Goal: Information Seeking & Learning: Learn about a topic

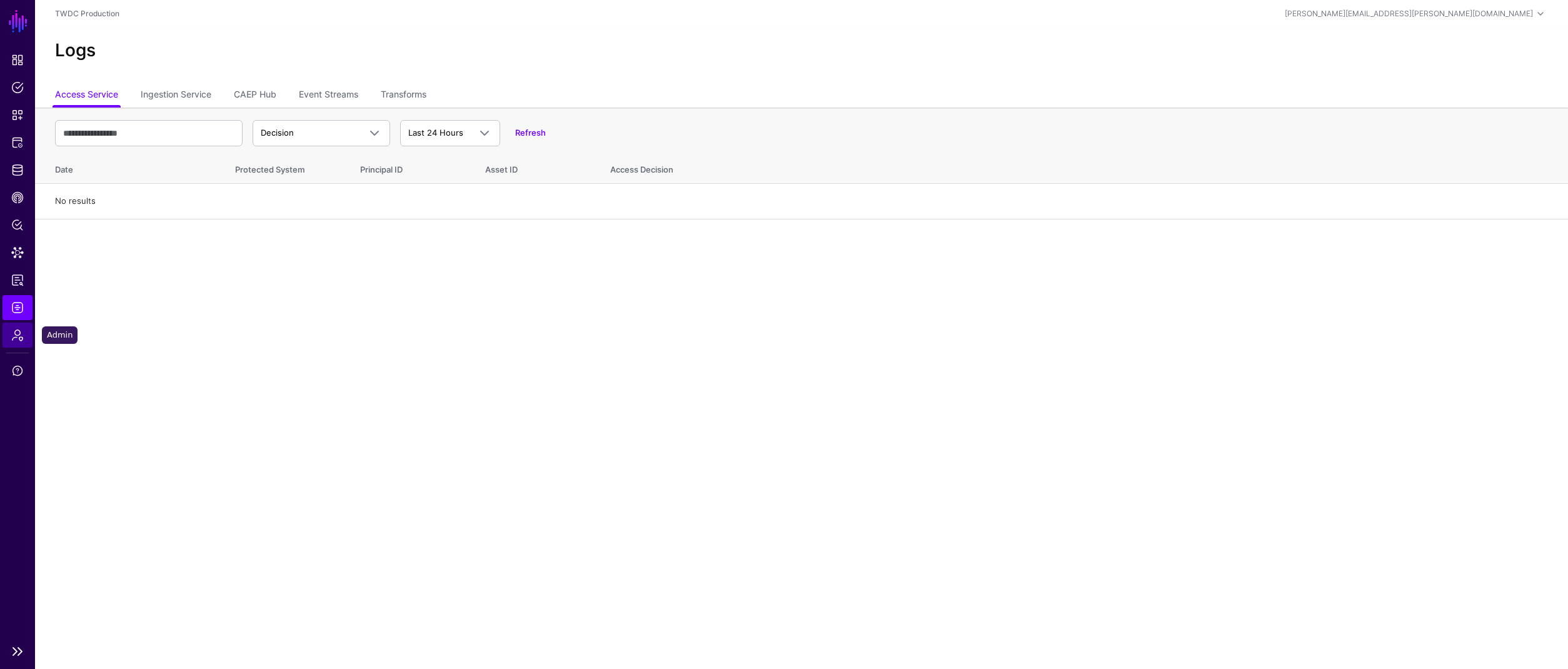
click at [15, 333] on span "Admin" at bounding box center [17, 335] width 13 height 13
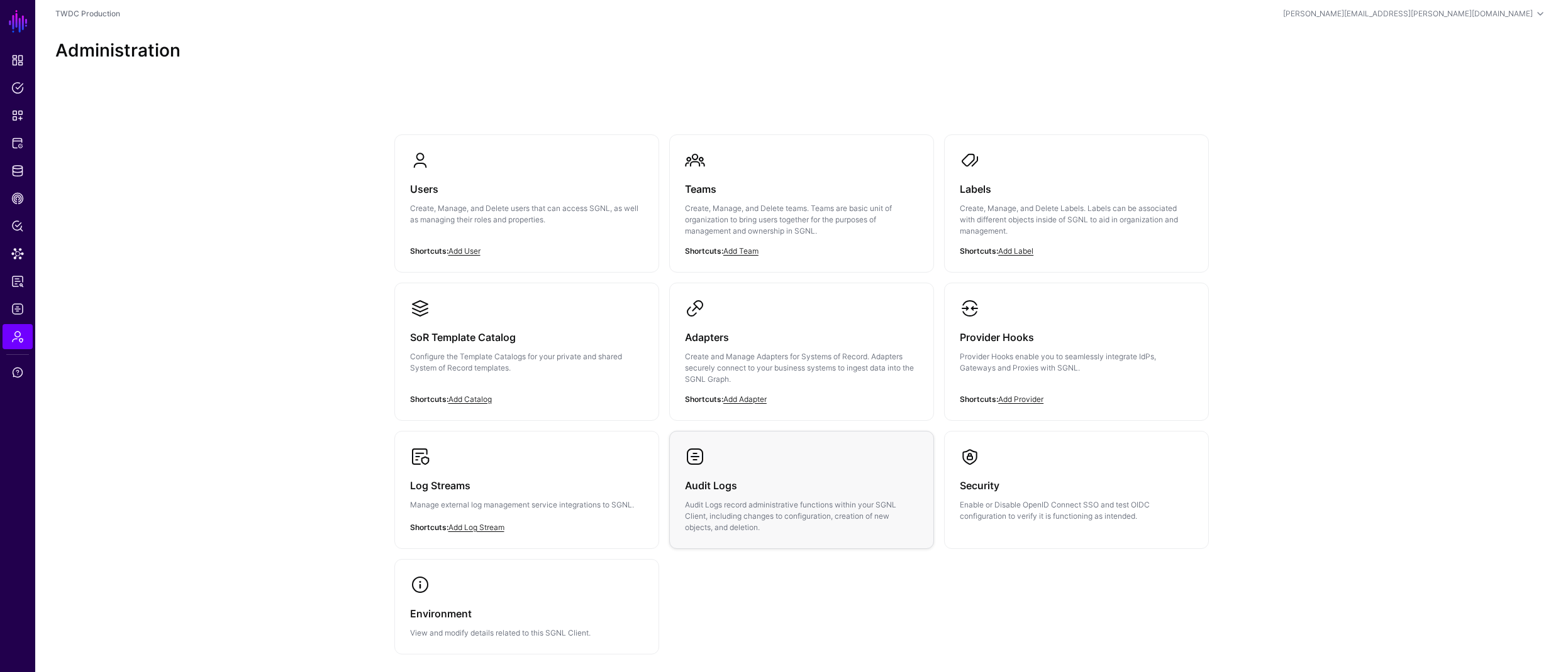
click at [767, 481] on h3 "Audit Logs" at bounding box center [801, 485] width 233 height 17
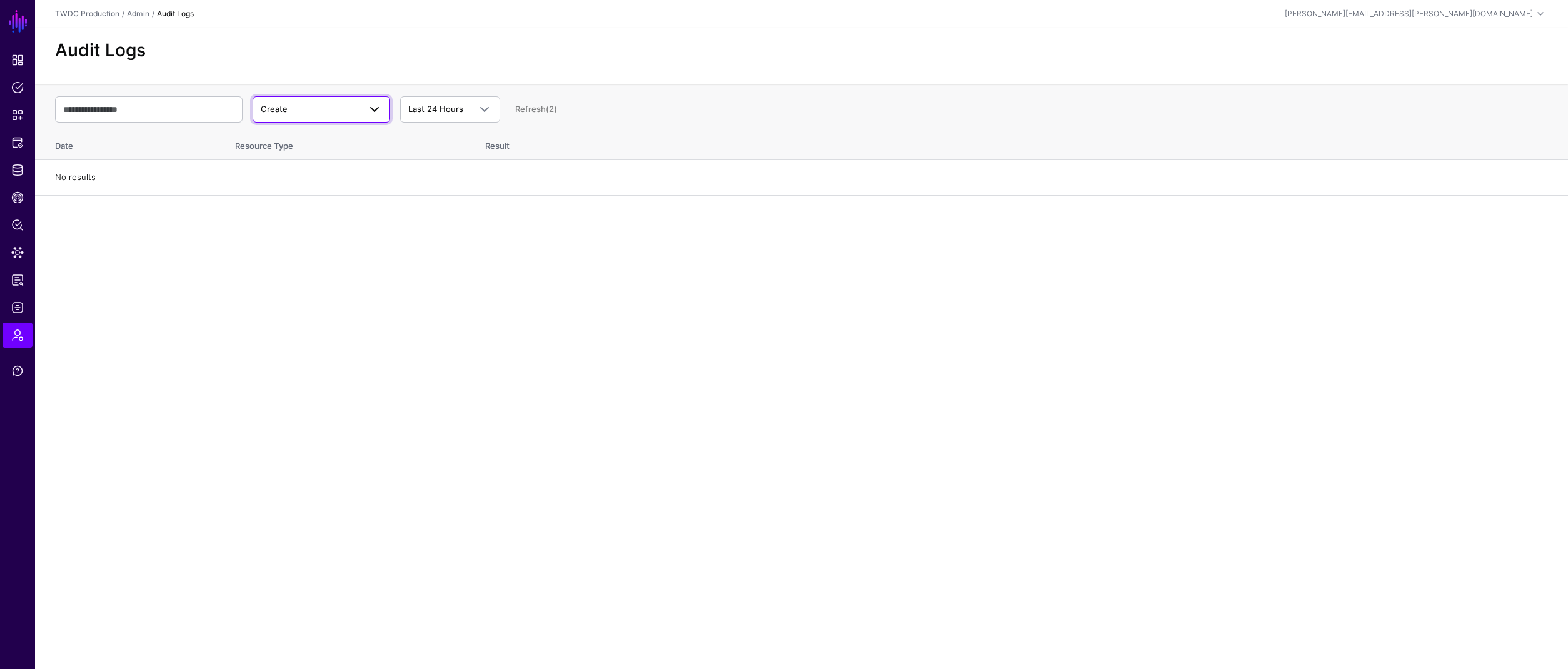
click at [308, 109] on span "Create" at bounding box center [309, 109] width 98 height 13
click at [300, 155] on div "Update" at bounding box center [321, 158] width 117 height 13
click at [150, 110] on input "text" at bounding box center [149, 109] width 188 height 26
click at [444, 110] on span "Last 24 Hours" at bounding box center [435, 108] width 55 height 10
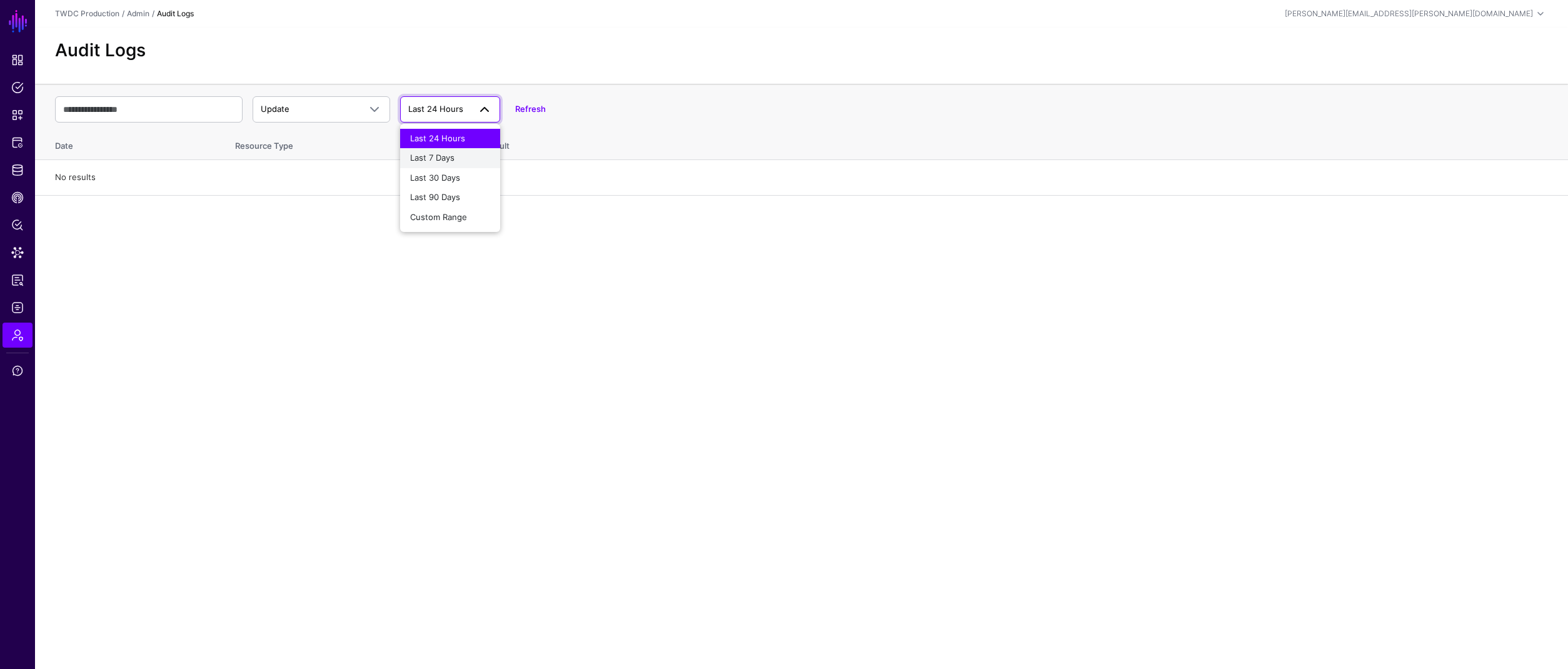
click at [437, 164] on div "Last 7 Days" at bounding box center [450, 158] width 80 height 13
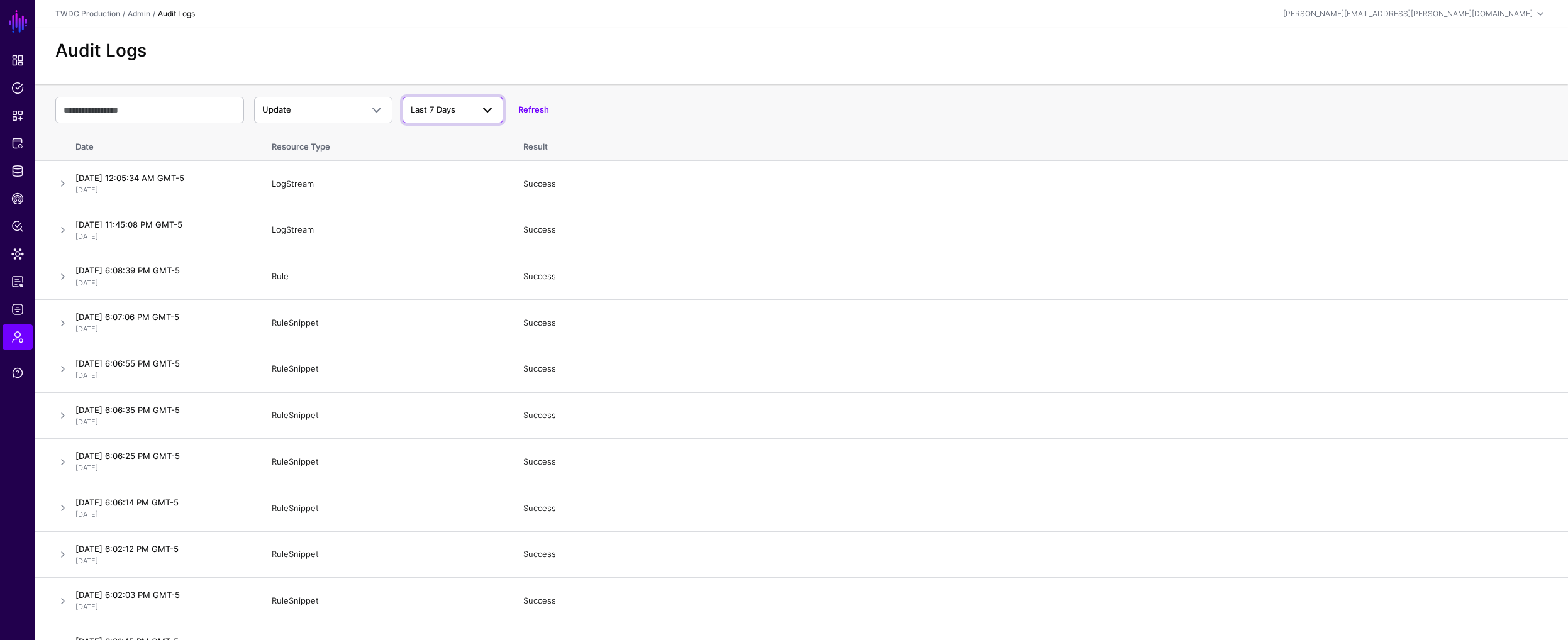
click at [470, 113] on span "Last 7 Days" at bounding box center [441, 110] width 62 height 13
click at [452, 182] on span "Last 30 Days" at bounding box center [437, 178] width 50 height 10
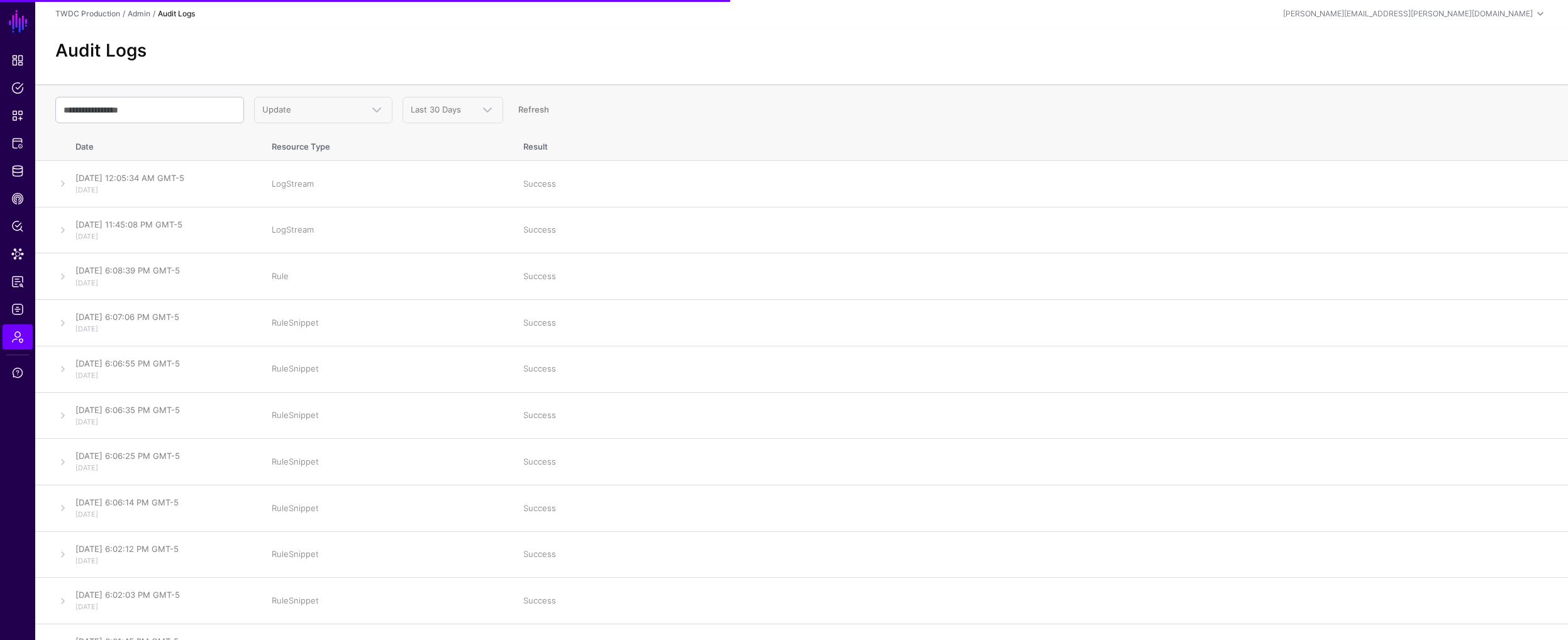
click at [532, 110] on link "Refresh" at bounding box center [534, 109] width 31 height 10
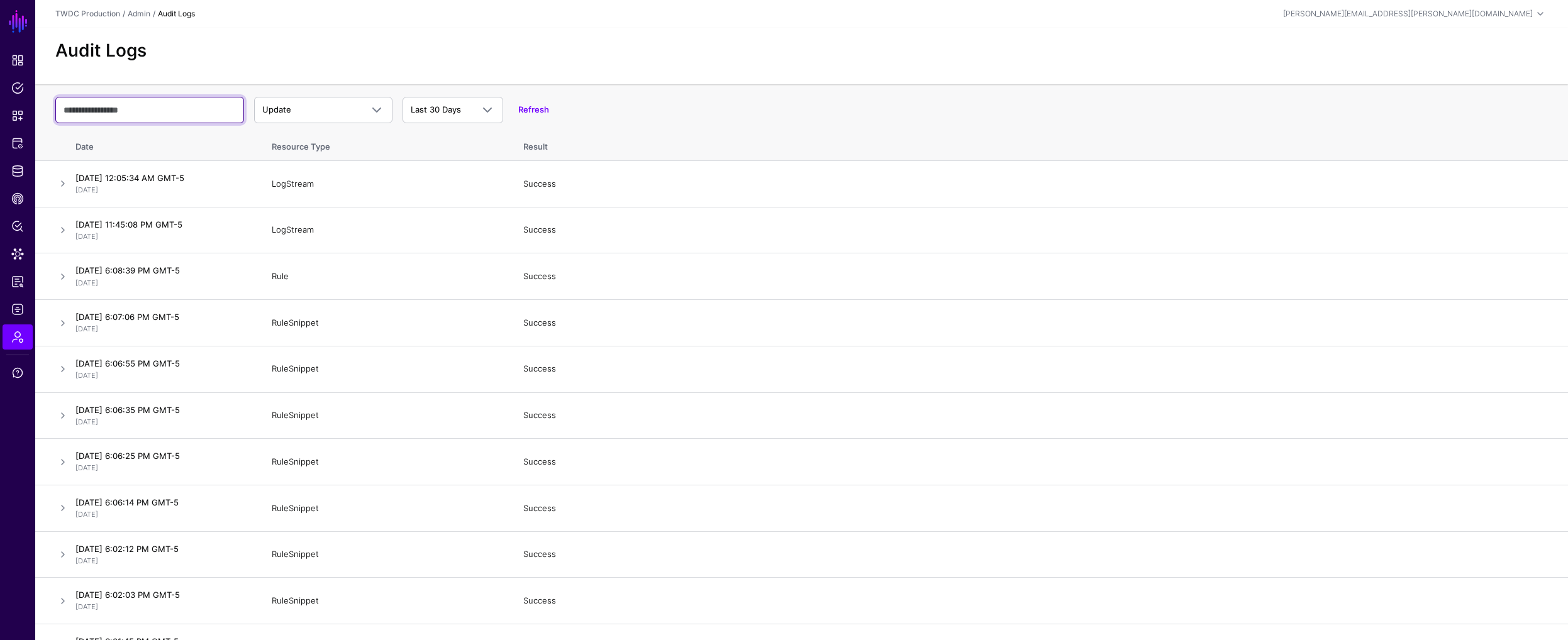
click at [151, 107] on input "text" at bounding box center [150, 110] width 189 height 26
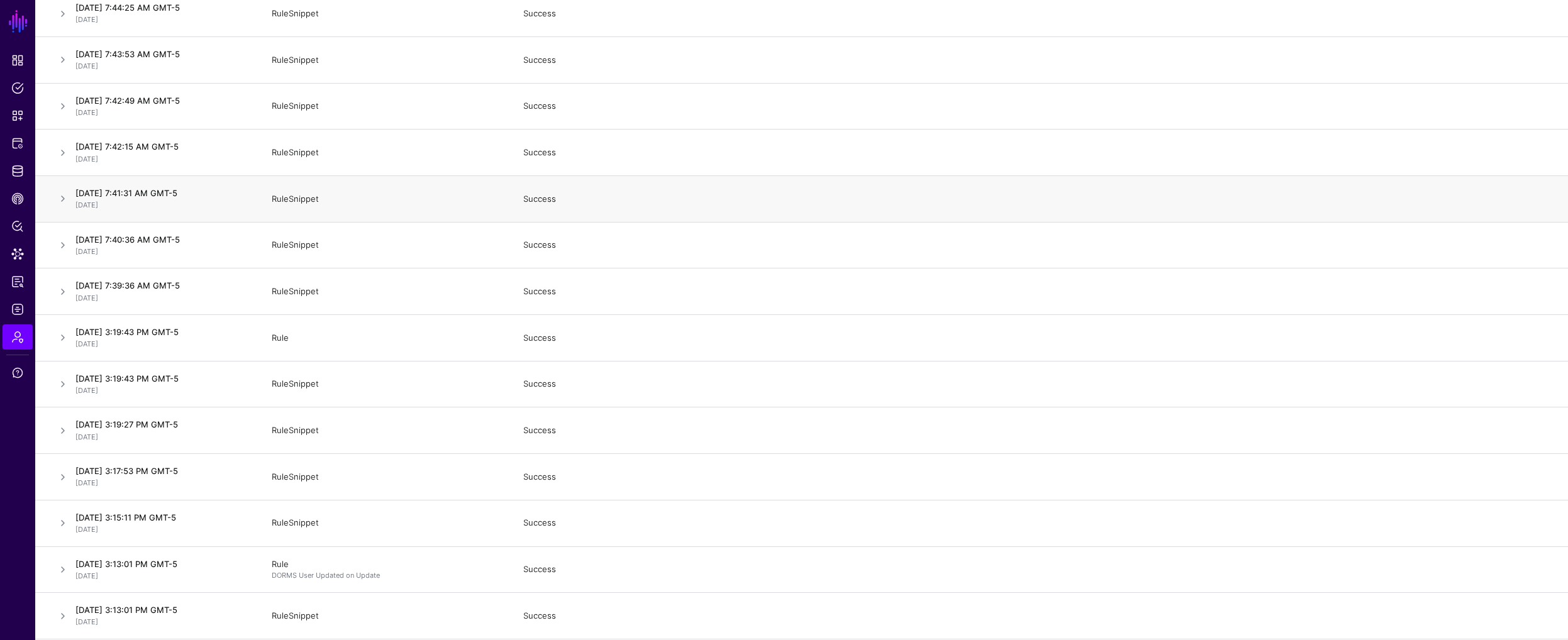
scroll to position [3572, 0]
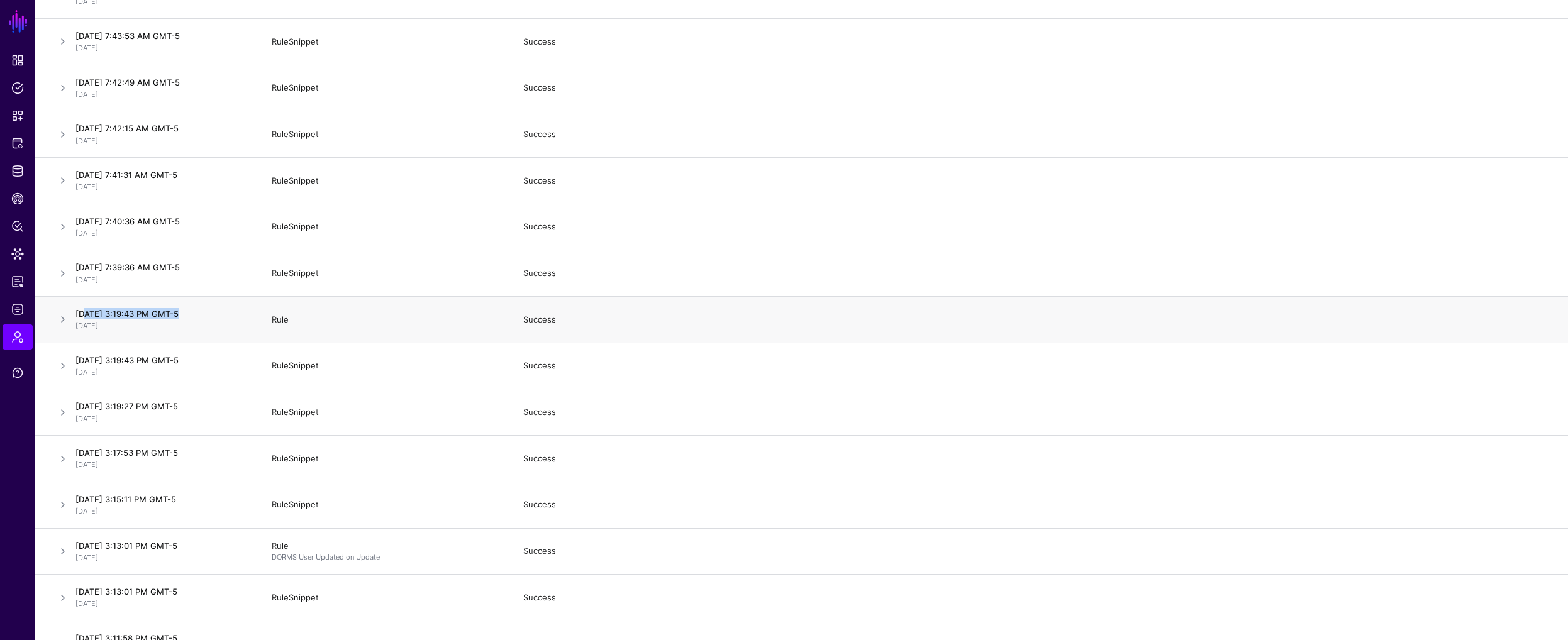
drag, startPoint x: 104, startPoint y: 318, endPoint x: 167, endPoint y: 318, distance: 63.0
click at [167, 318] on h4 "[DATE] 3:19:43 PM GMT-5" at bounding box center [161, 314] width 171 height 11
click at [115, 269] on h4 "[DATE] 7:39:36 AM GMT-5" at bounding box center [161, 267] width 171 height 11
drag, startPoint x: 100, startPoint y: 268, endPoint x: 144, endPoint y: 270, distance: 44.0
click at [166, 268] on h4 "[DATE] 7:39:36 AM GMT-5" at bounding box center [161, 267] width 171 height 11
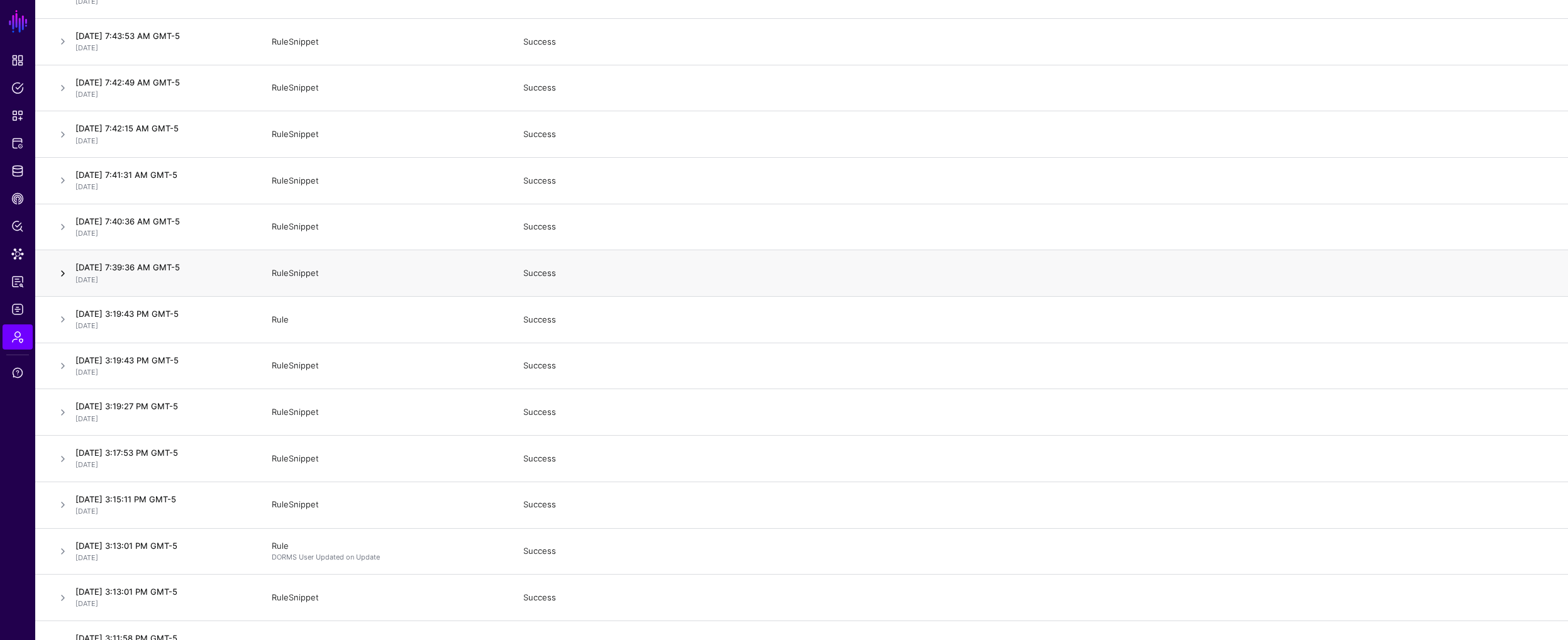
click at [64, 271] on link at bounding box center [63, 273] width 15 height 15
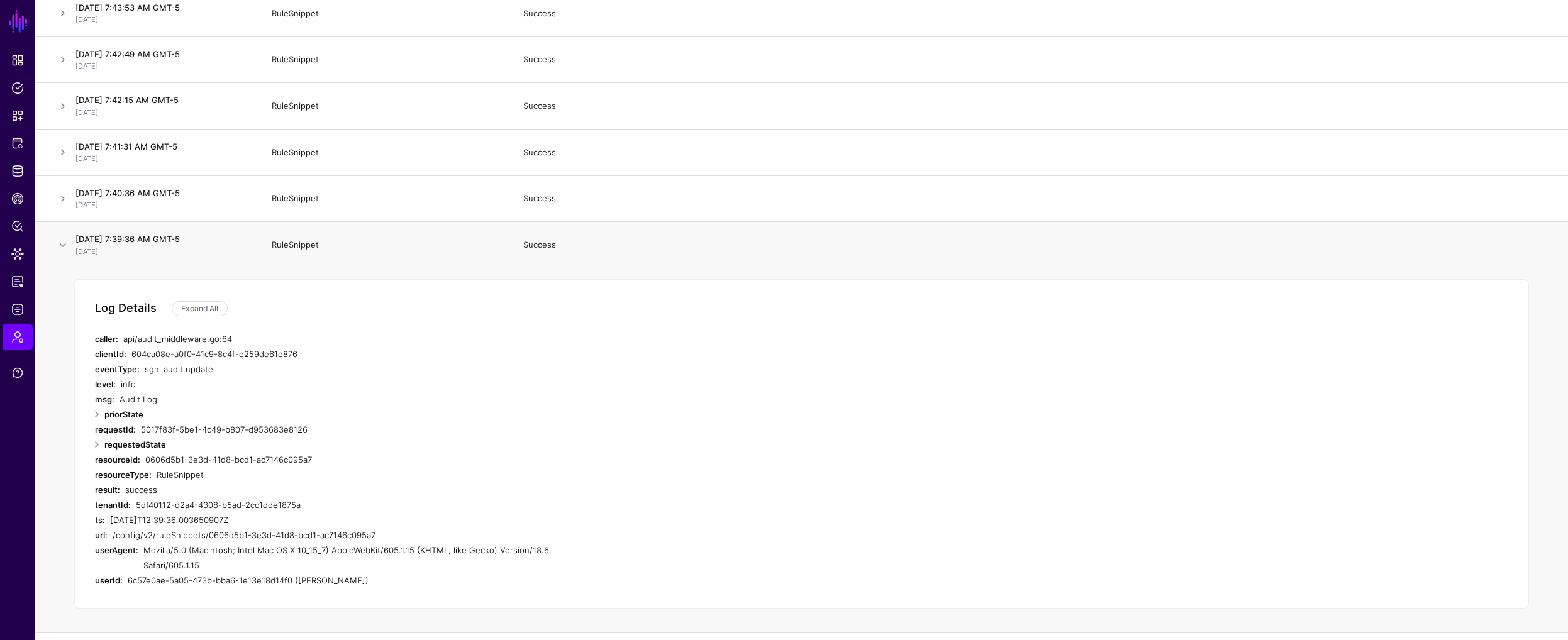
scroll to position [3615, 0]
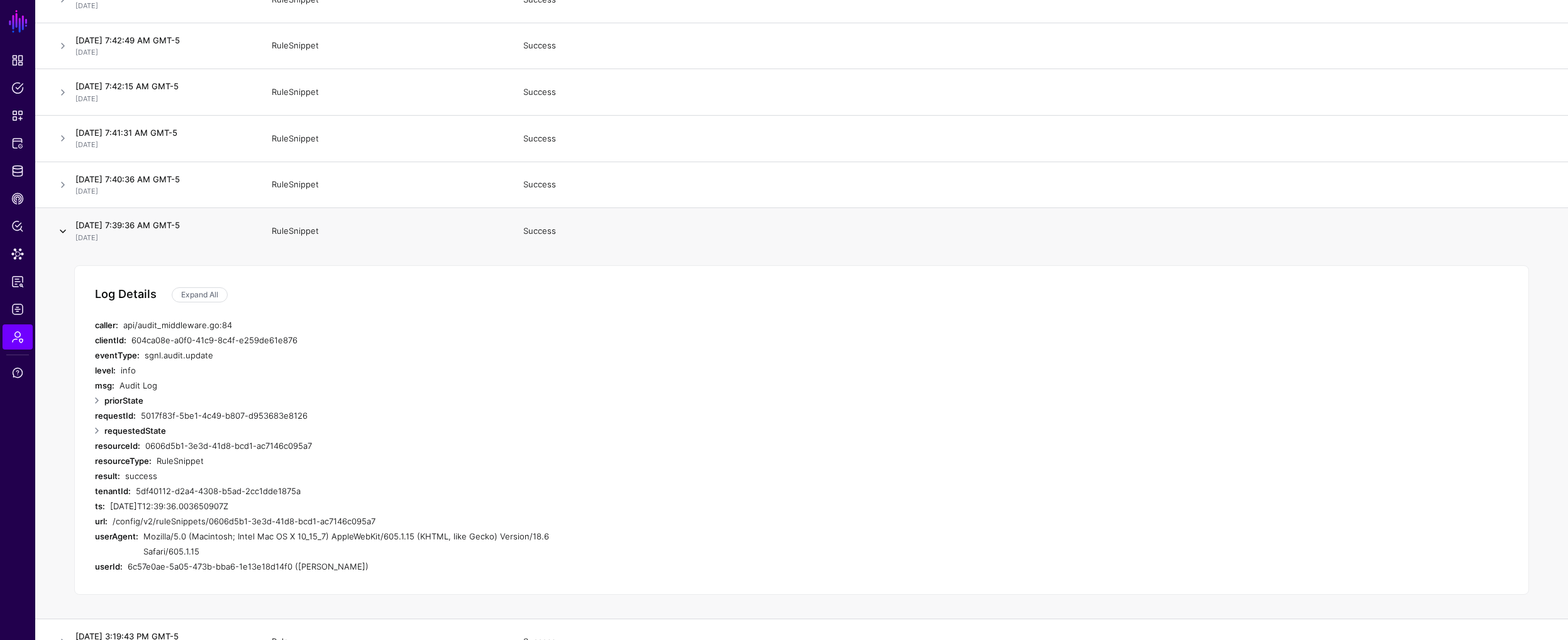
click at [61, 230] on link at bounding box center [63, 231] width 15 height 15
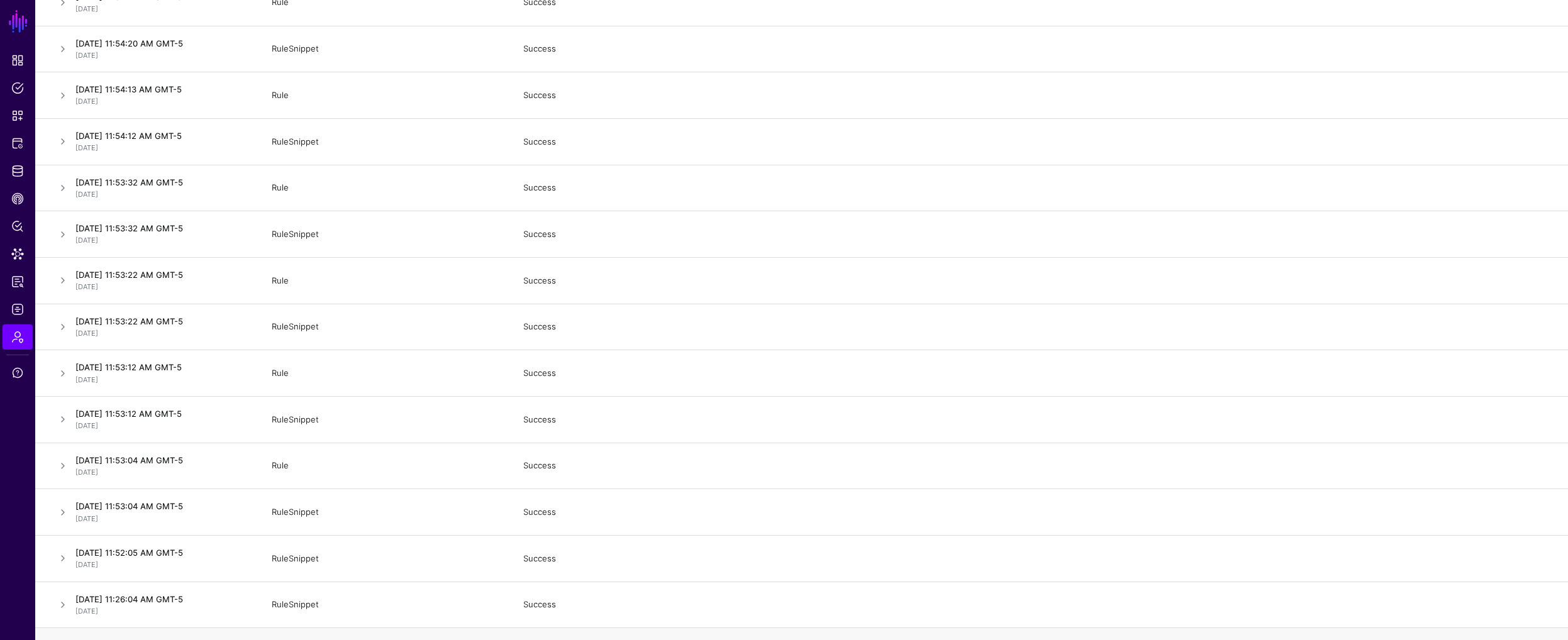
scroll to position [2583, 0]
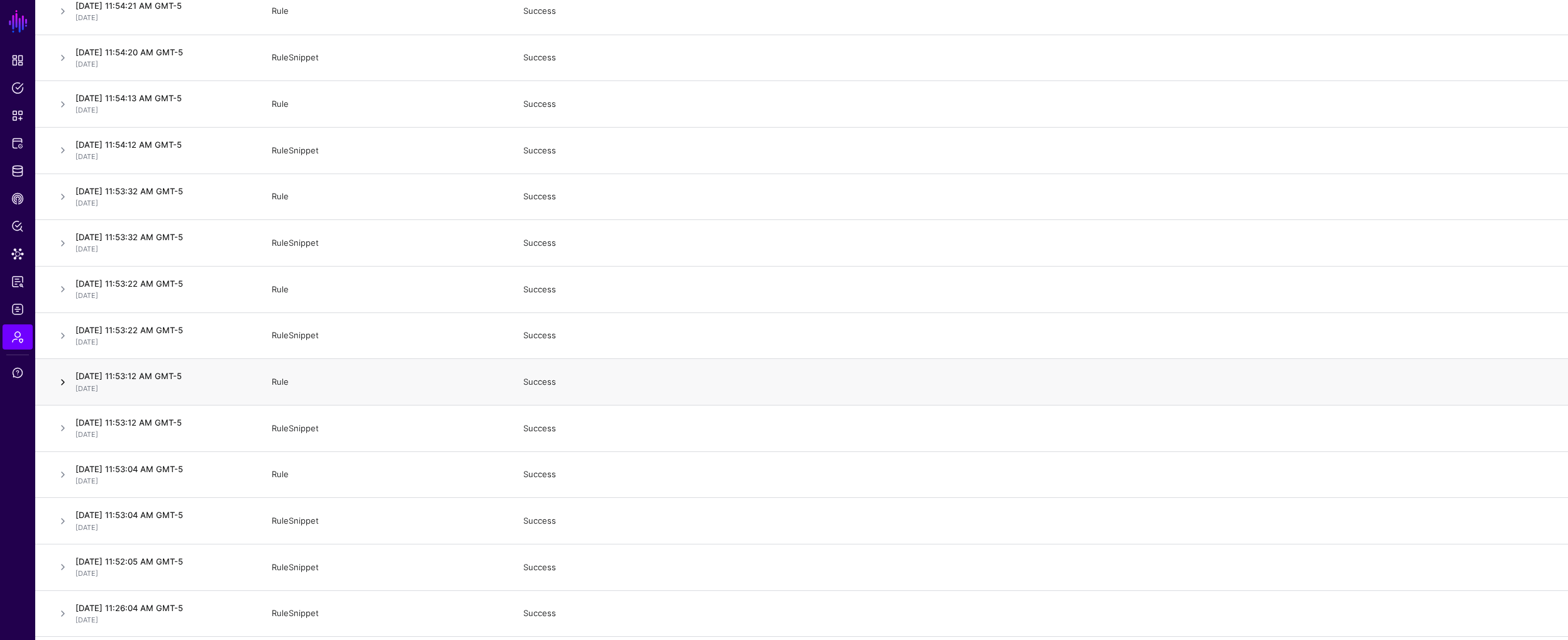
click at [66, 382] on link at bounding box center [63, 382] width 15 height 15
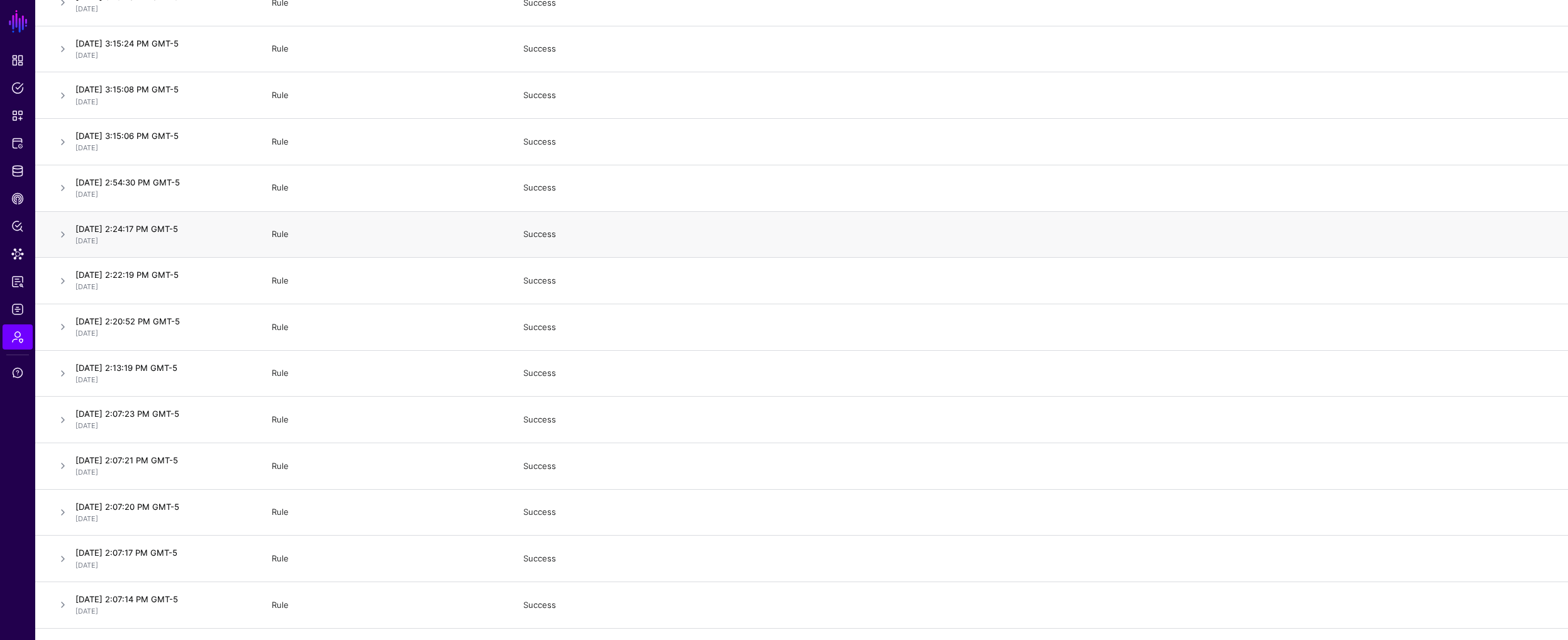
scroll to position [921, 0]
click at [61, 237] on link at bounding box center [63, 236] width 15 height 15
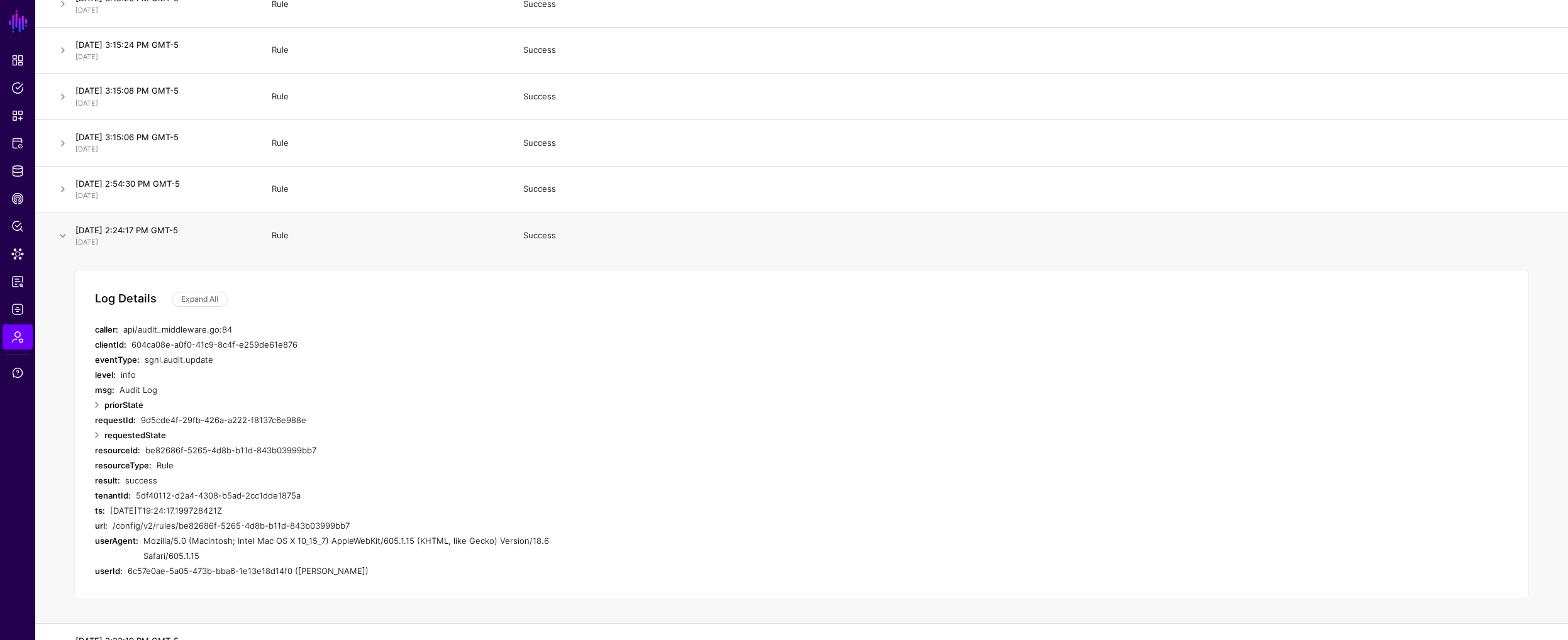
drag, startPoint x: 146, startPoint y: 449, endPoint x: 320, endPoint y: 448, distance: 174.0
click at [320, 448] on div "be82686f-5265-4d8b-b11d-843b03999bb7" at bounding box center [371, 450] width 453 height 15
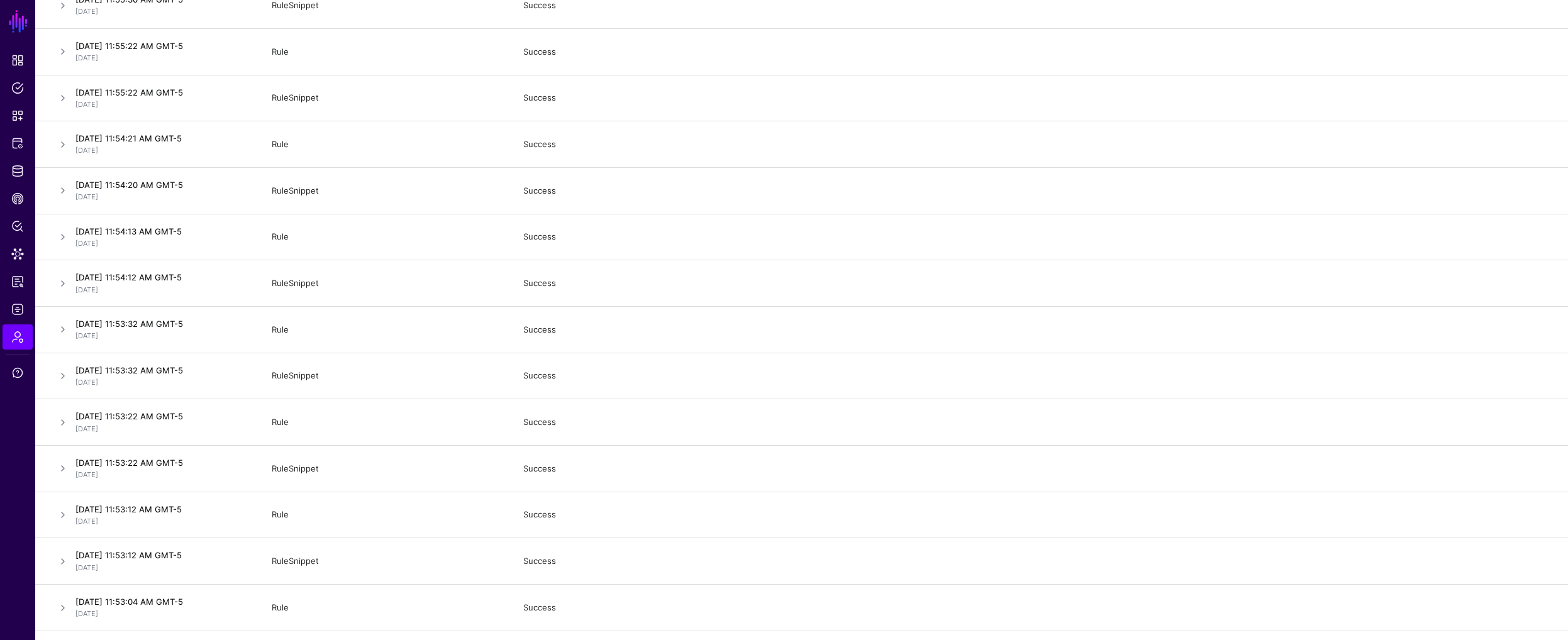
scroll to position [2852, 0]
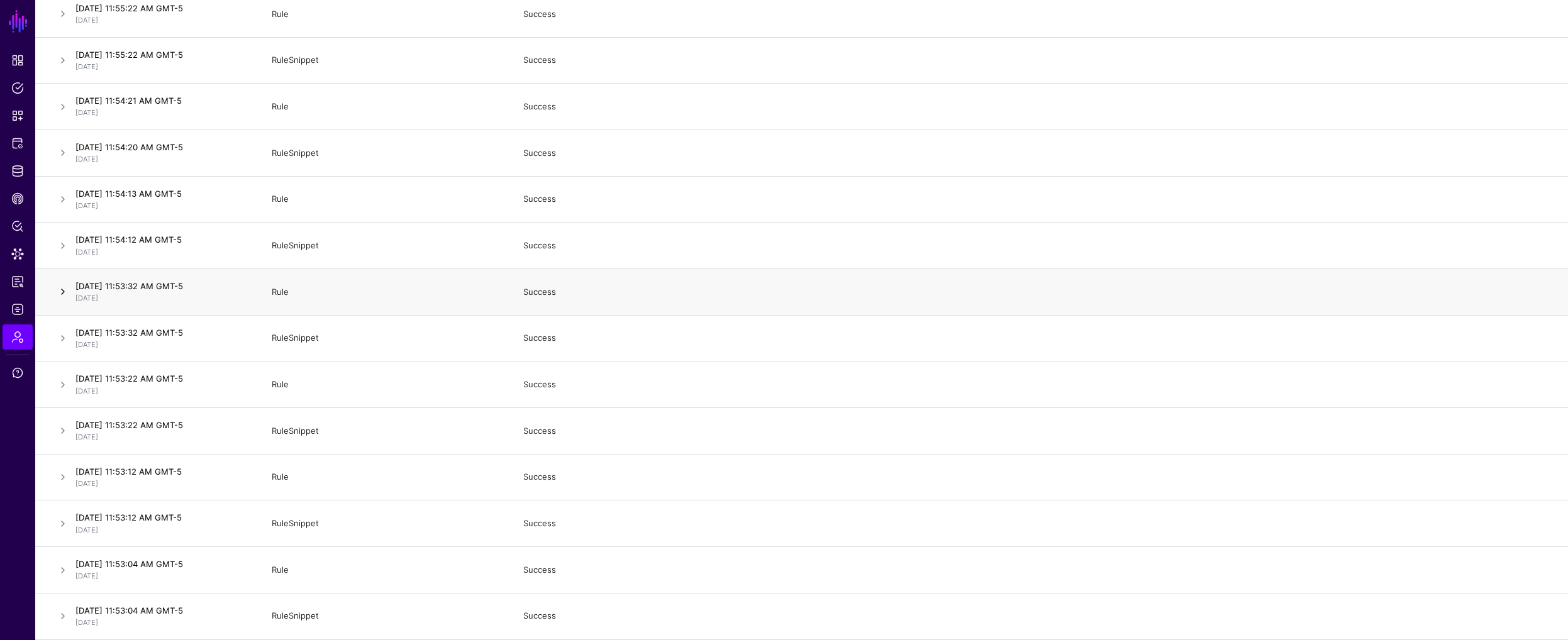
click at [68, 284] on link at bounding box center [63, 291] width 15 height 15
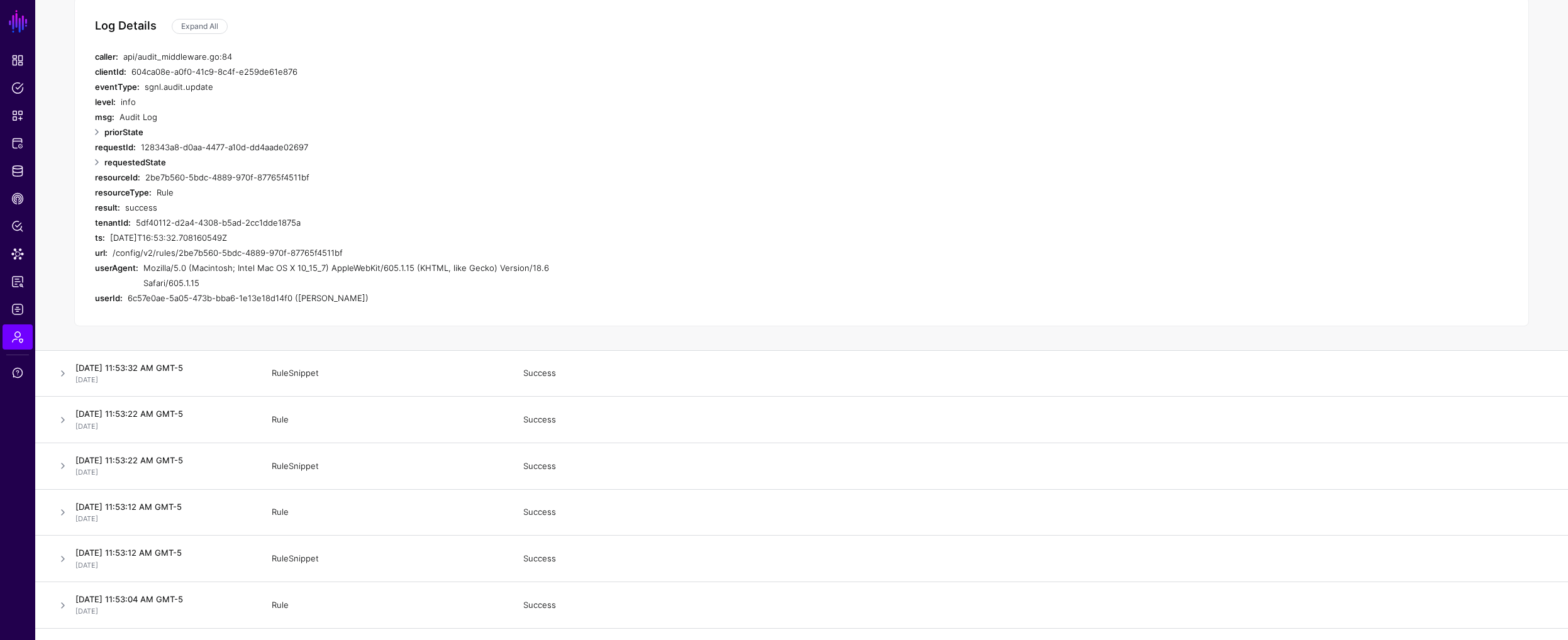
scroll to position [2810, 0]
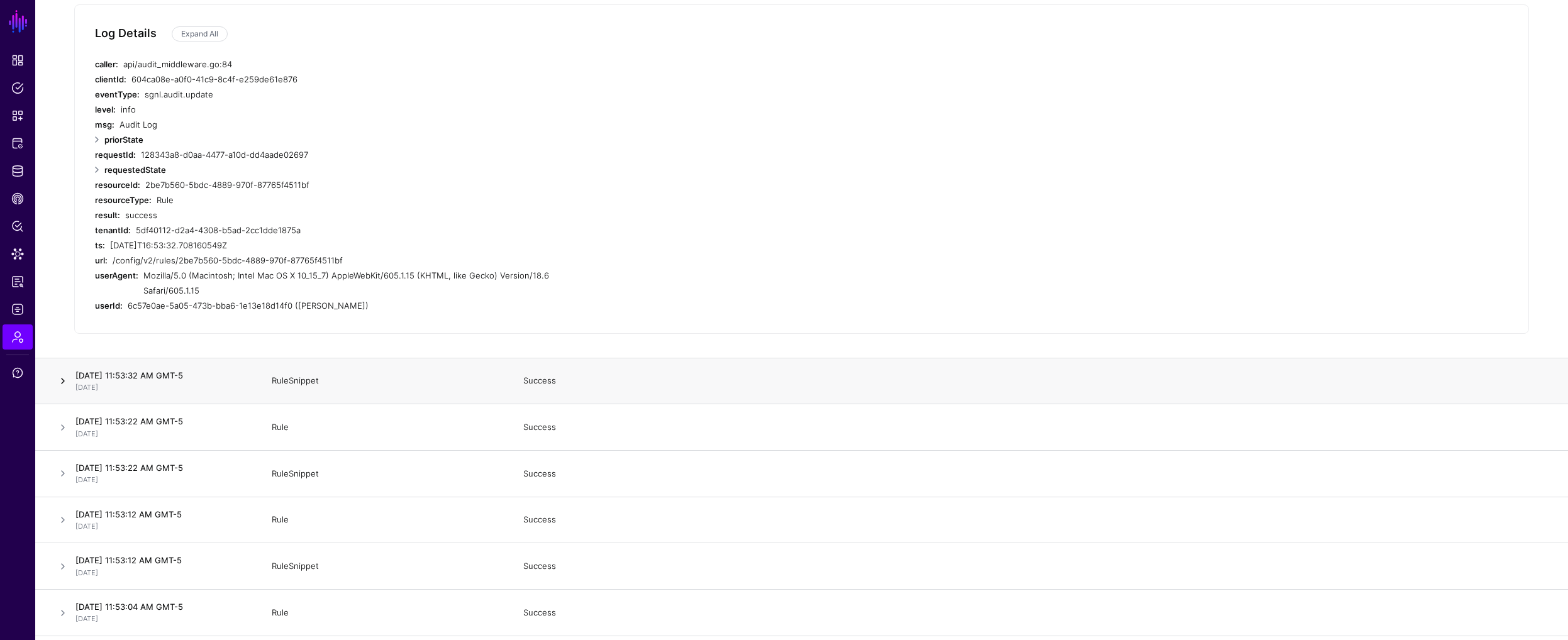
click at [63, 374] on link at bounding box center [63, 381] width 15 height 15
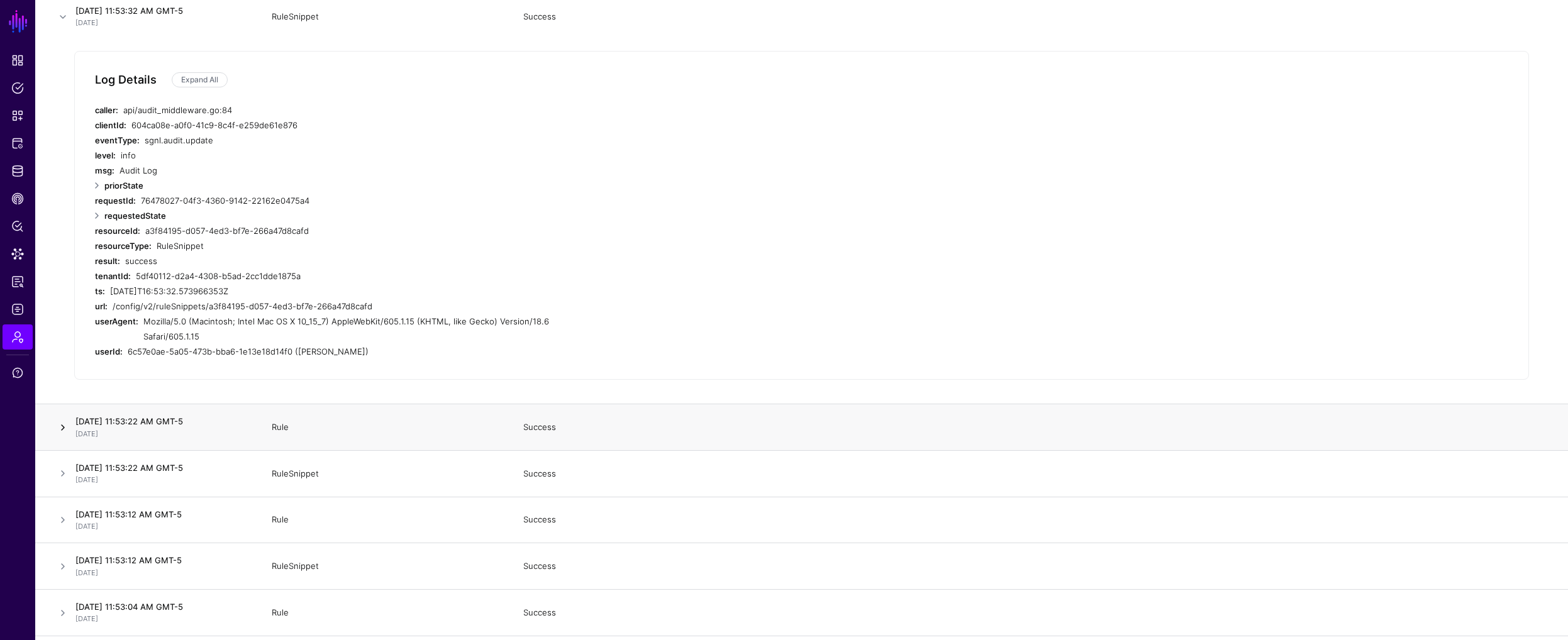
click at [61, 420] on link at bounding box center [63, 428] width 15 height 15
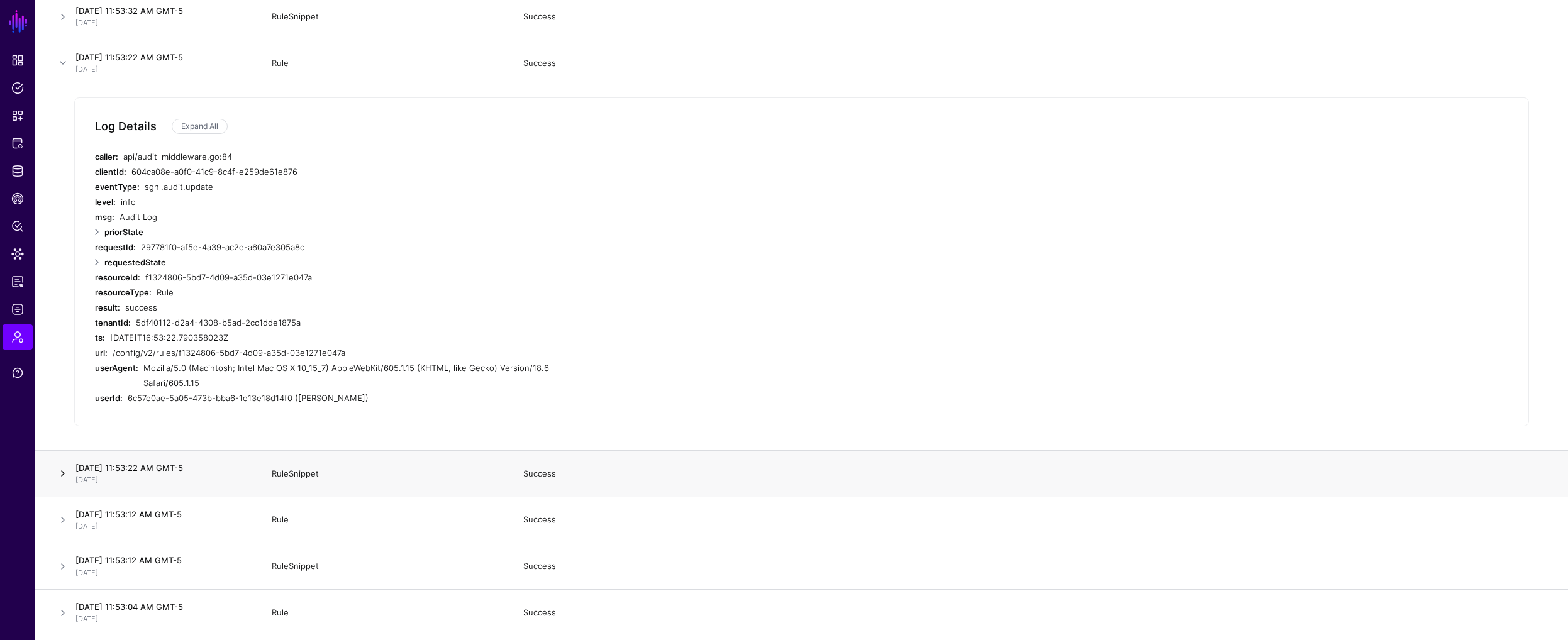
click at [56, 466] on link at bounding box center [63, 473] width 15 height 15
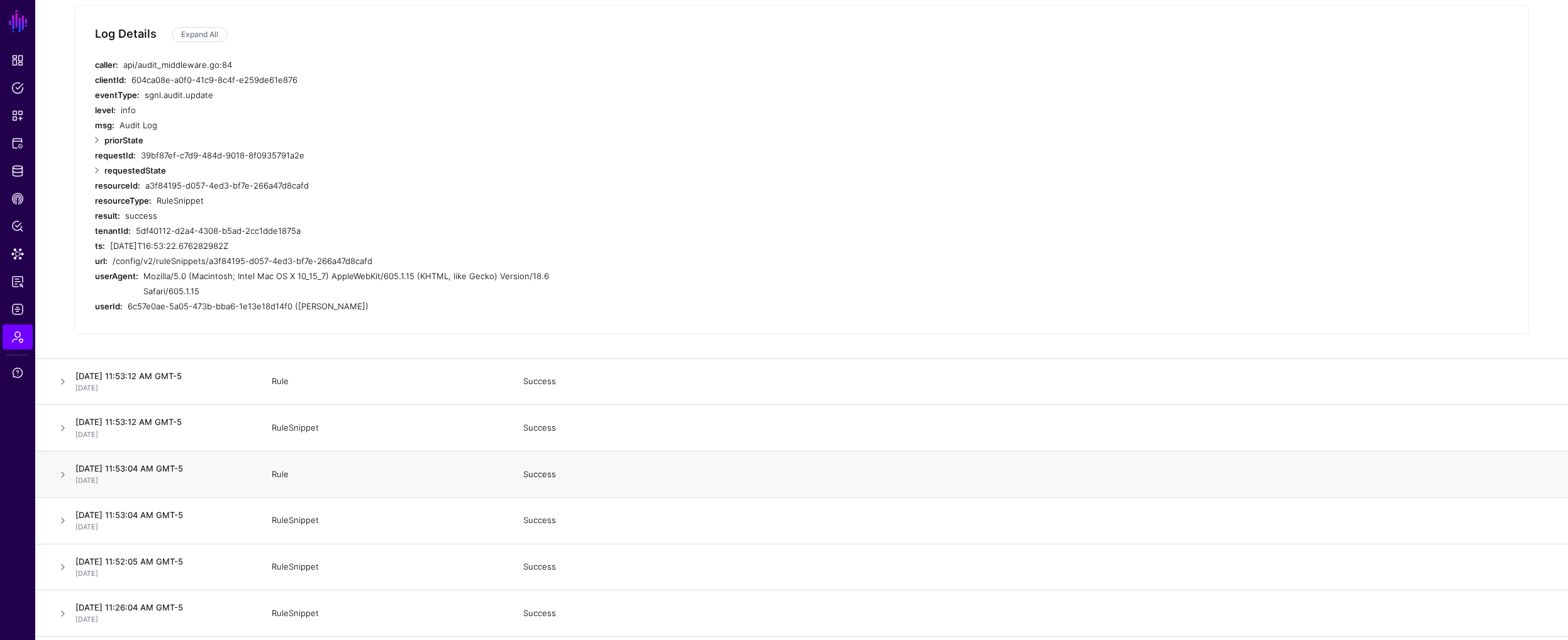
scroll to position [2949, 0]
click at [63, 372] on link at bounding box center [63, 379] width 15 height 15
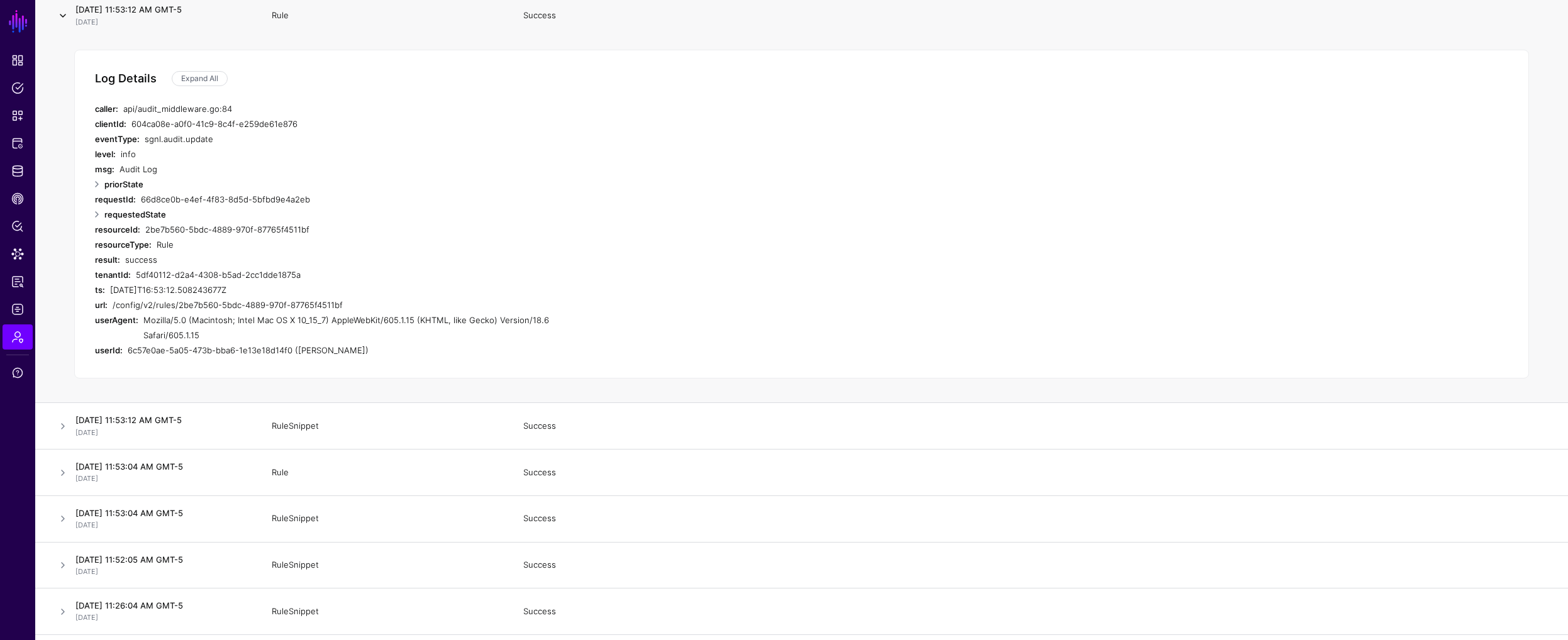
scroll to position [2966, 0]
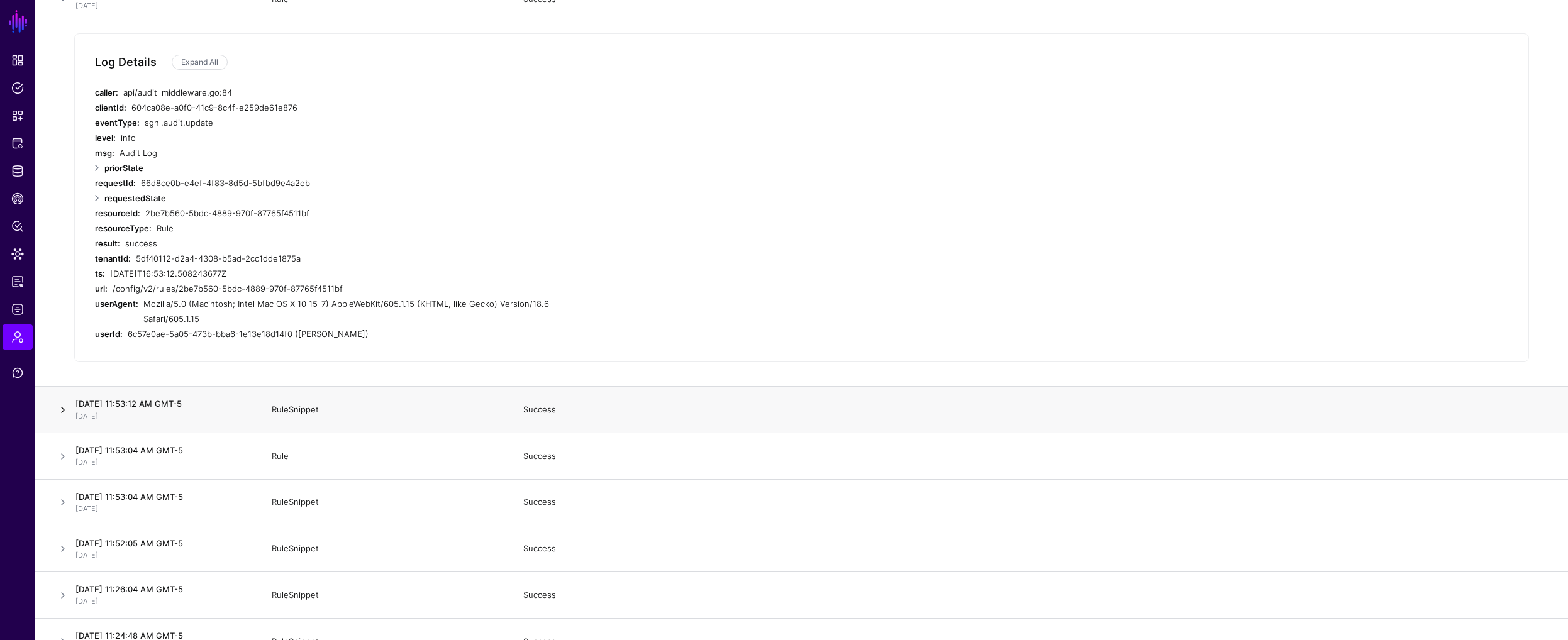
click at [62, 402] on link at bounding box center [63, 409] width 15 height 15
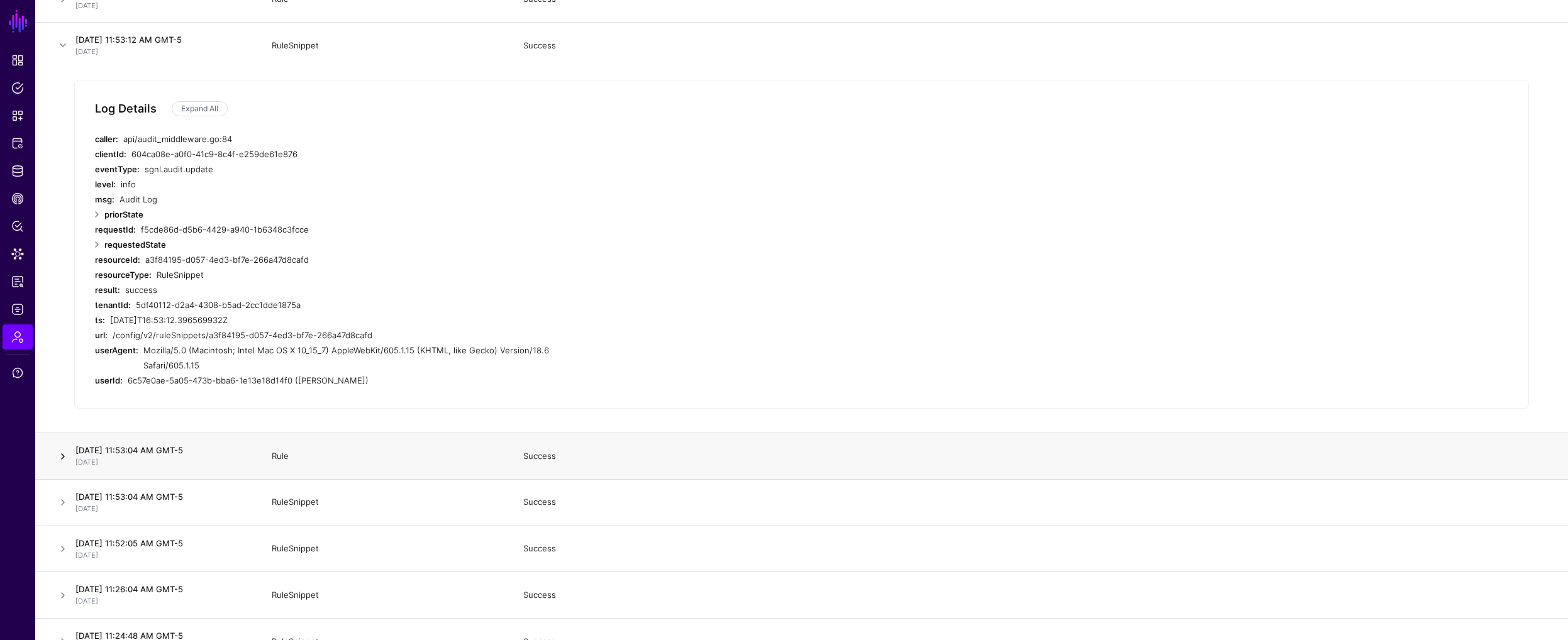
click at [63, 449] on link at bounding box center [63, 457] width 15 height 15
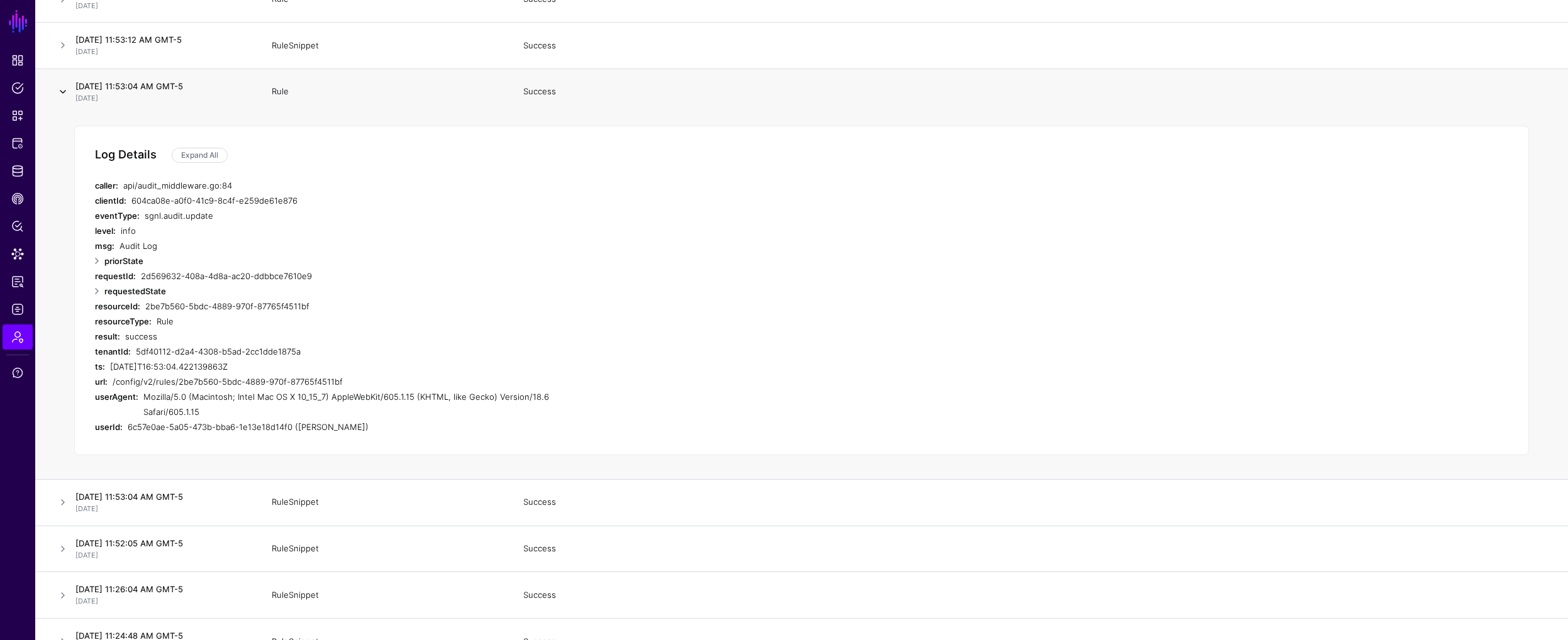
scroll to position [2969, 0]
click at [62, 493] on link at bounding box center [63, 500] width 15 height 15
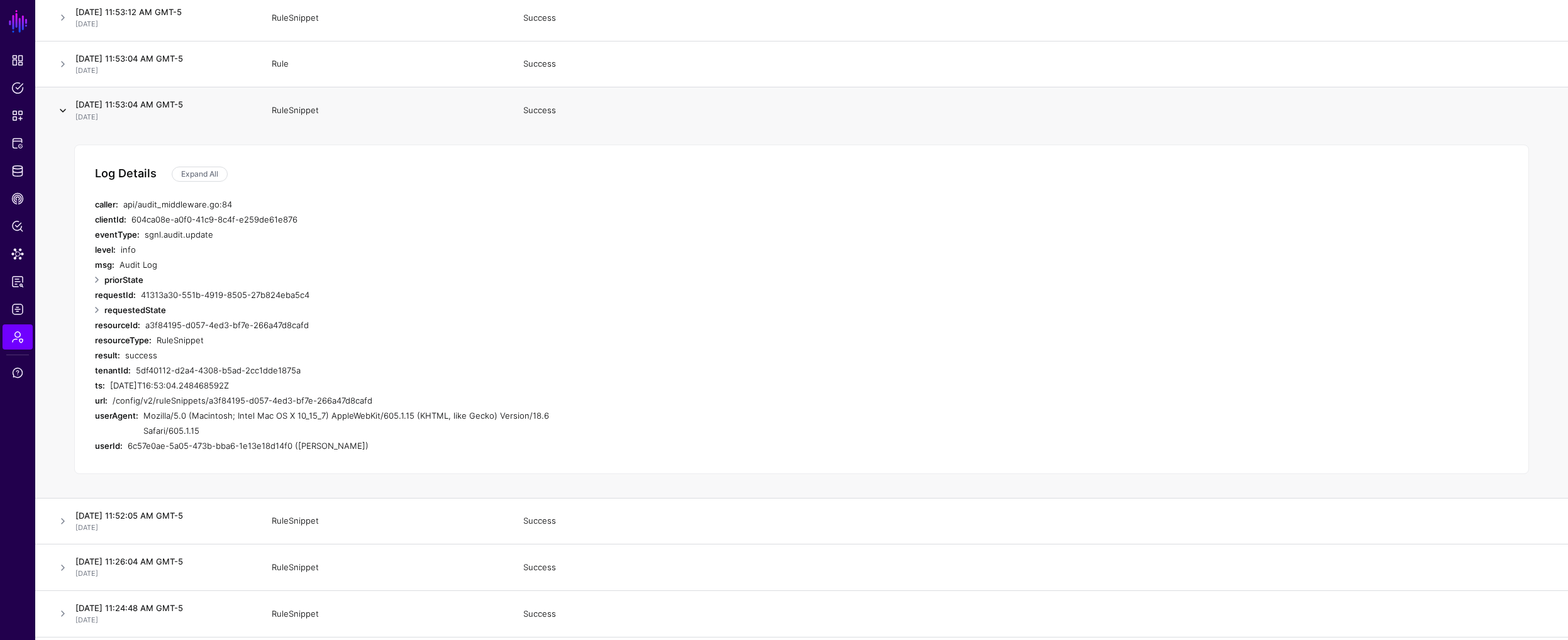
scroll to position [3010, 0]
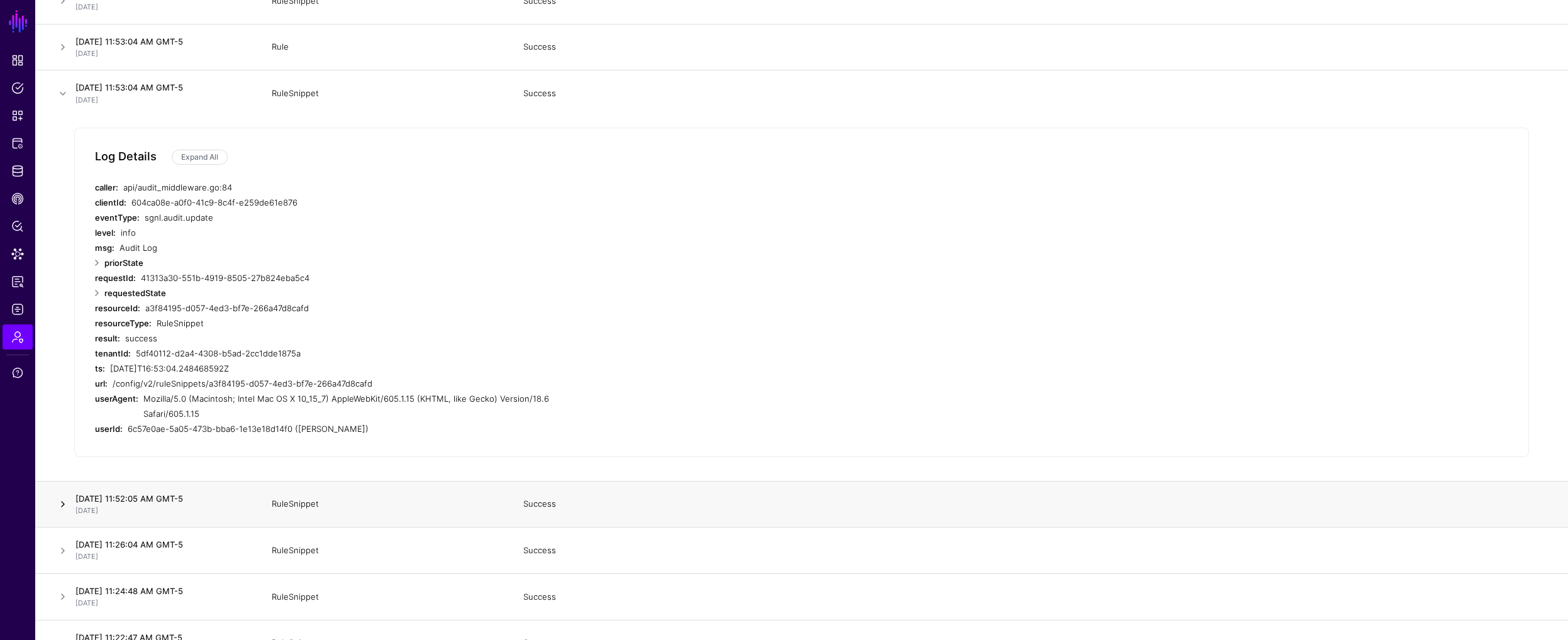
click at [63, 497] on link at bounding box center [63, 504] width 15 height 15
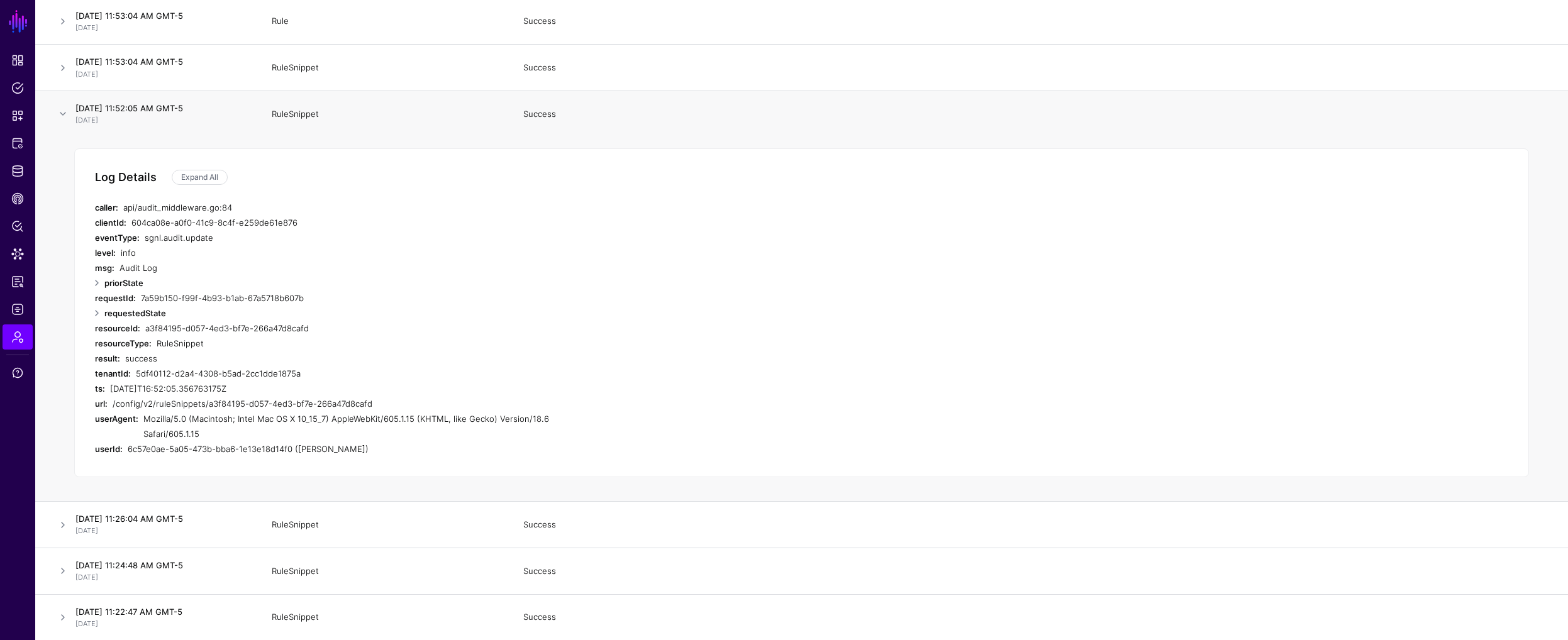
scroll to position [3075, 0]
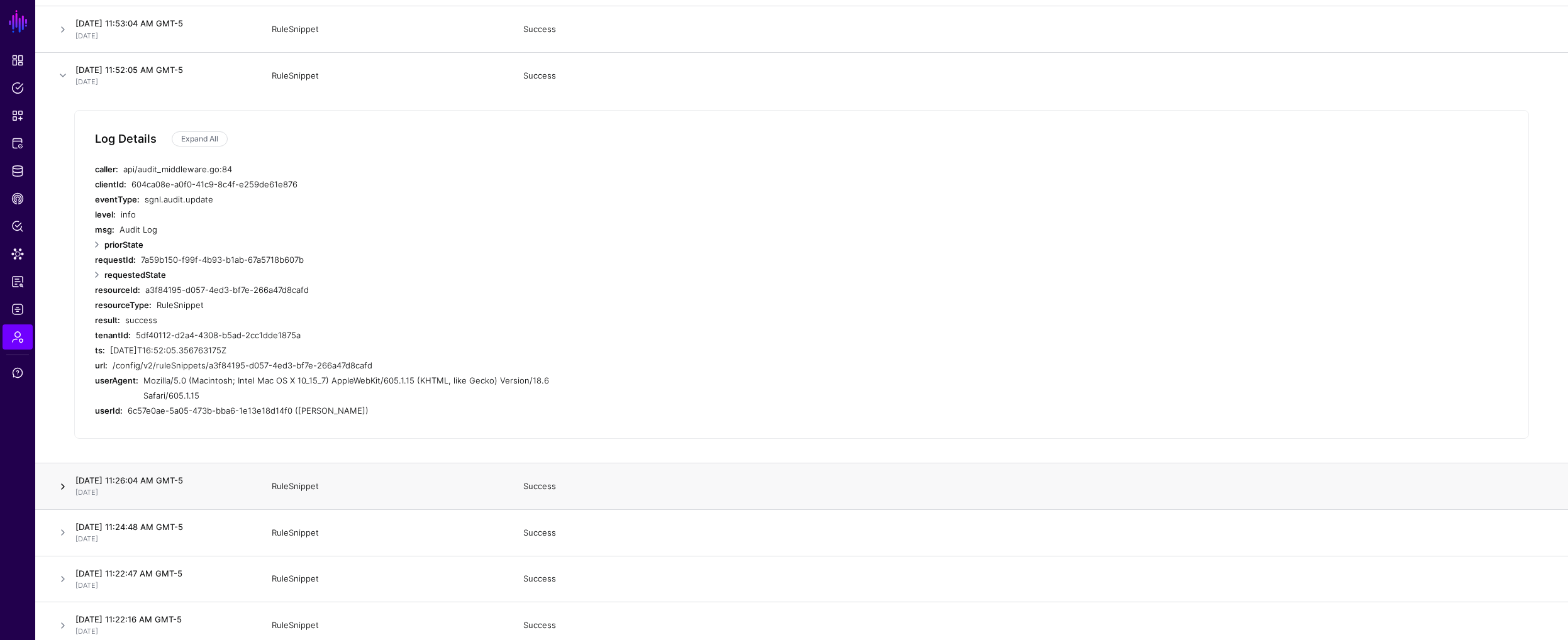
click at [63, 479] on link at bounding box center [63, 487] width 15 height 15
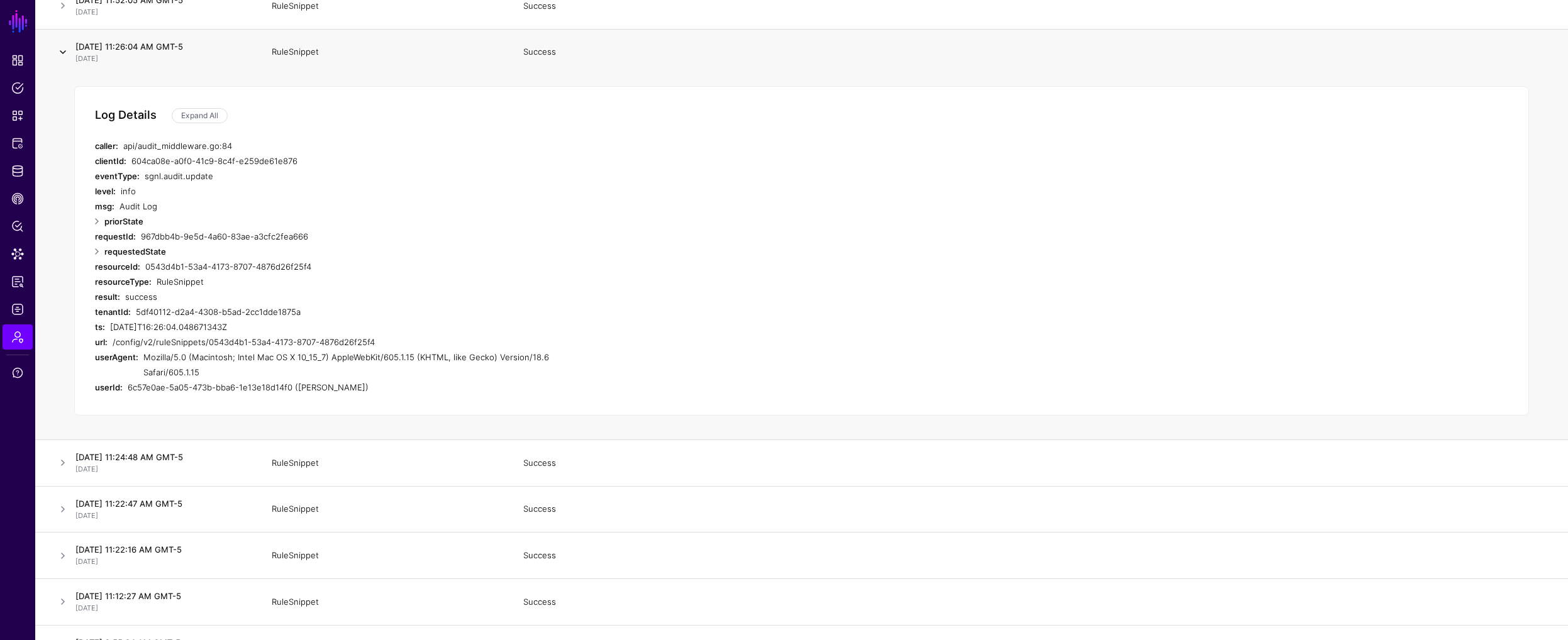
scroll to position [3146, 0]
click at [60, 455] on link at bounding box center [63, 462] width 15 height 15
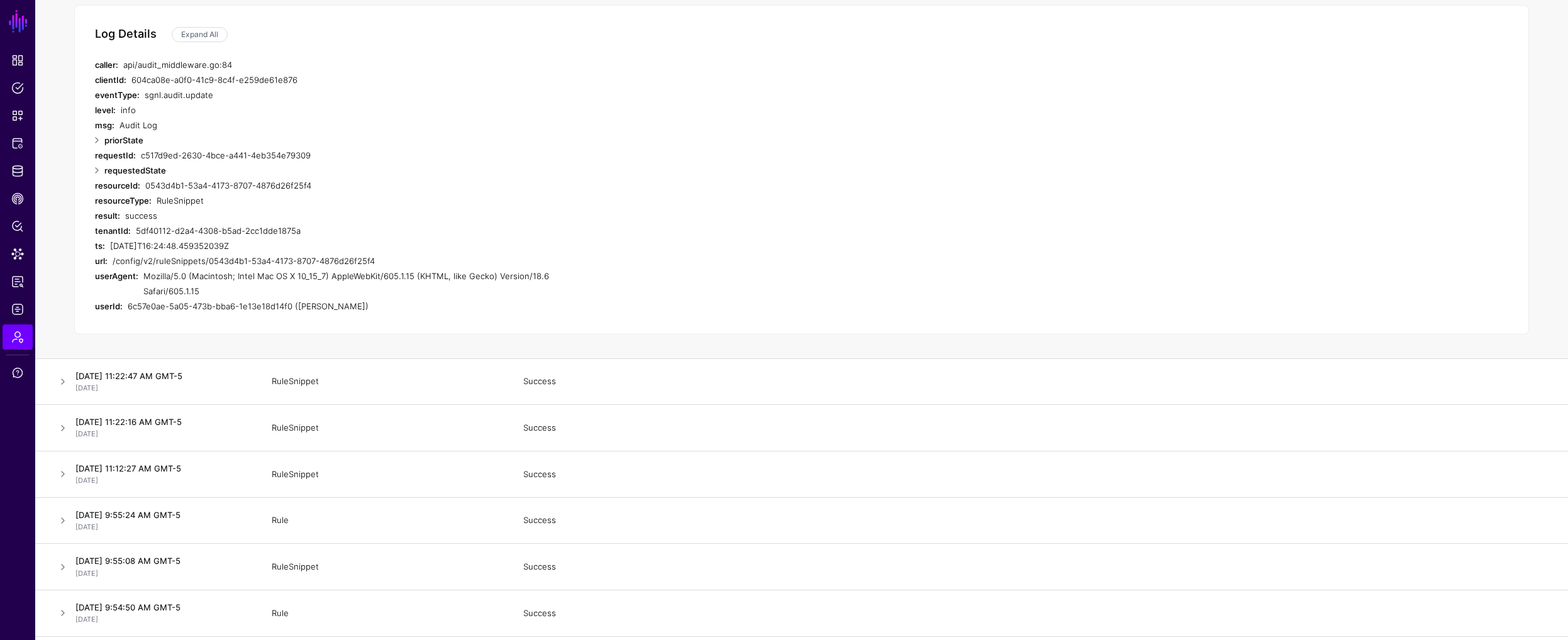
scroll to position [3294, 0]
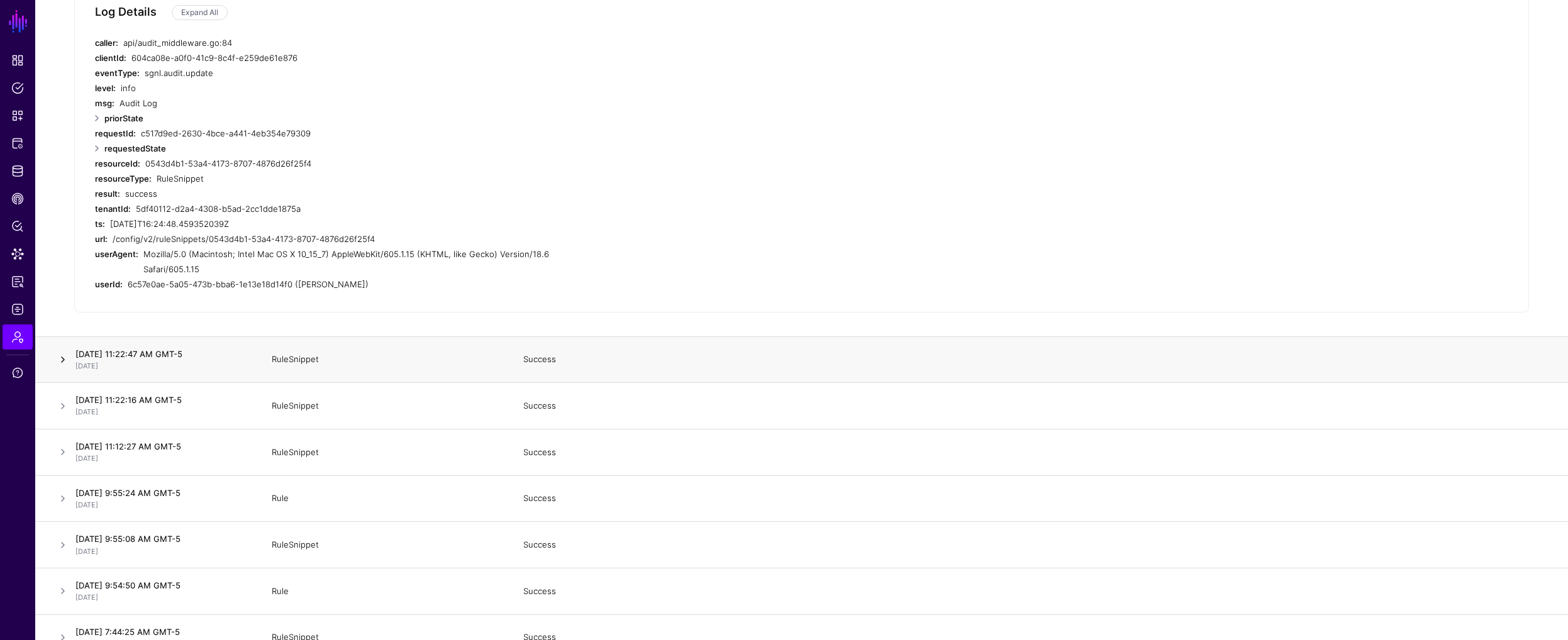
click at [64, 352] on link at bounding box center [63, 359] width 15 height 15
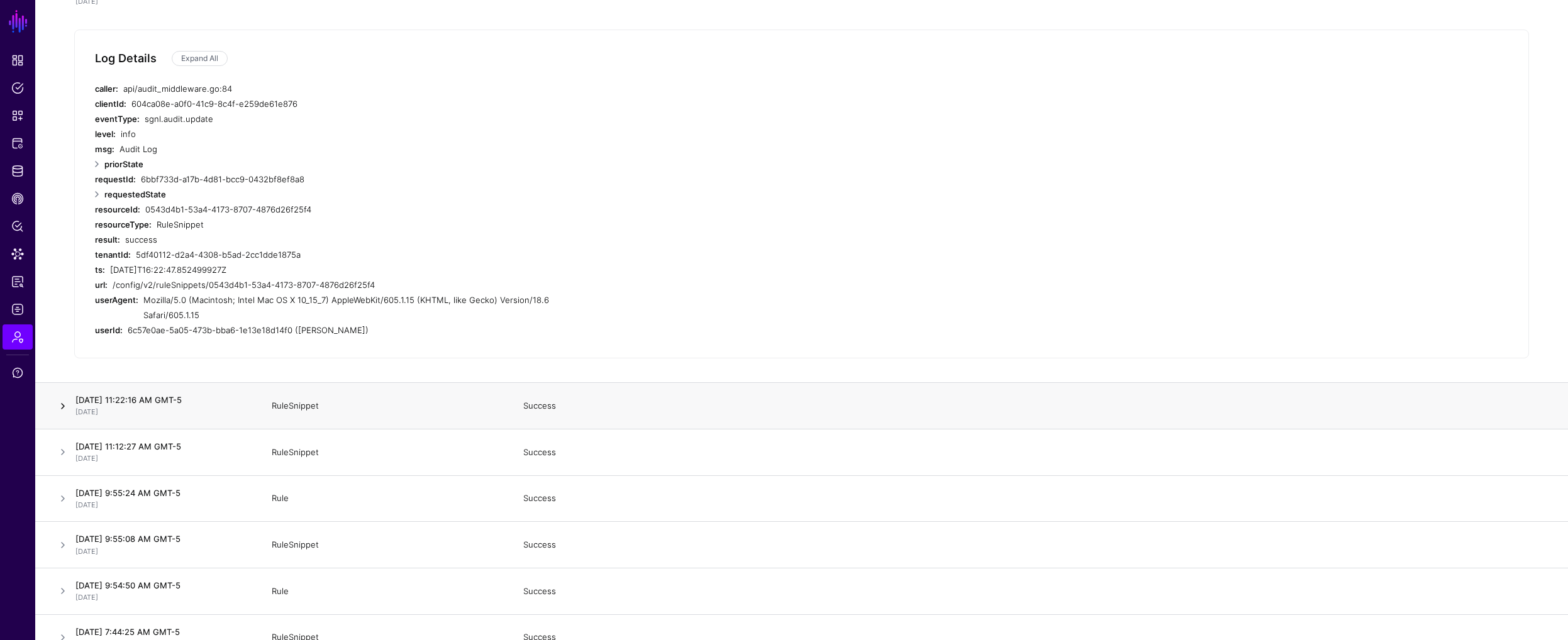
click at [63, 399] on link at bounding box center [63, 406] width 15 height 15
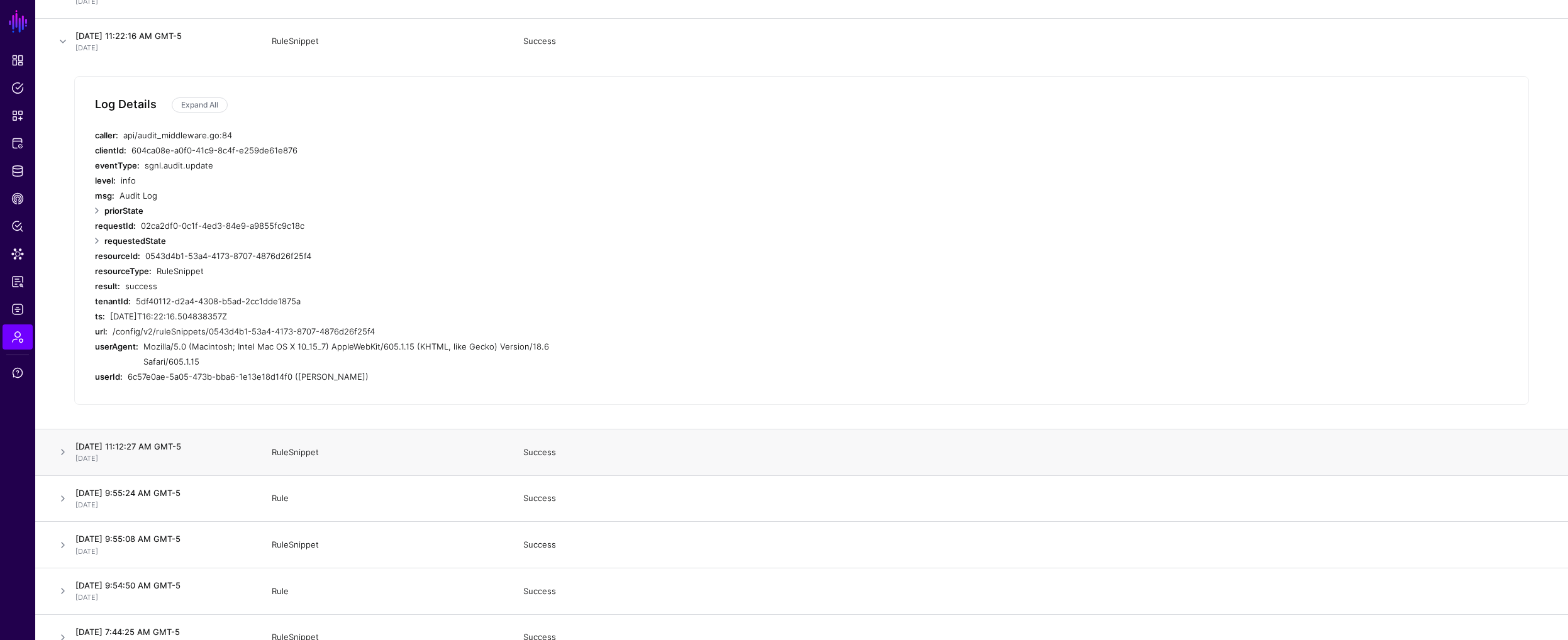
click at [54, 431] on td at bounding box center [53, 452] width 35 height 46
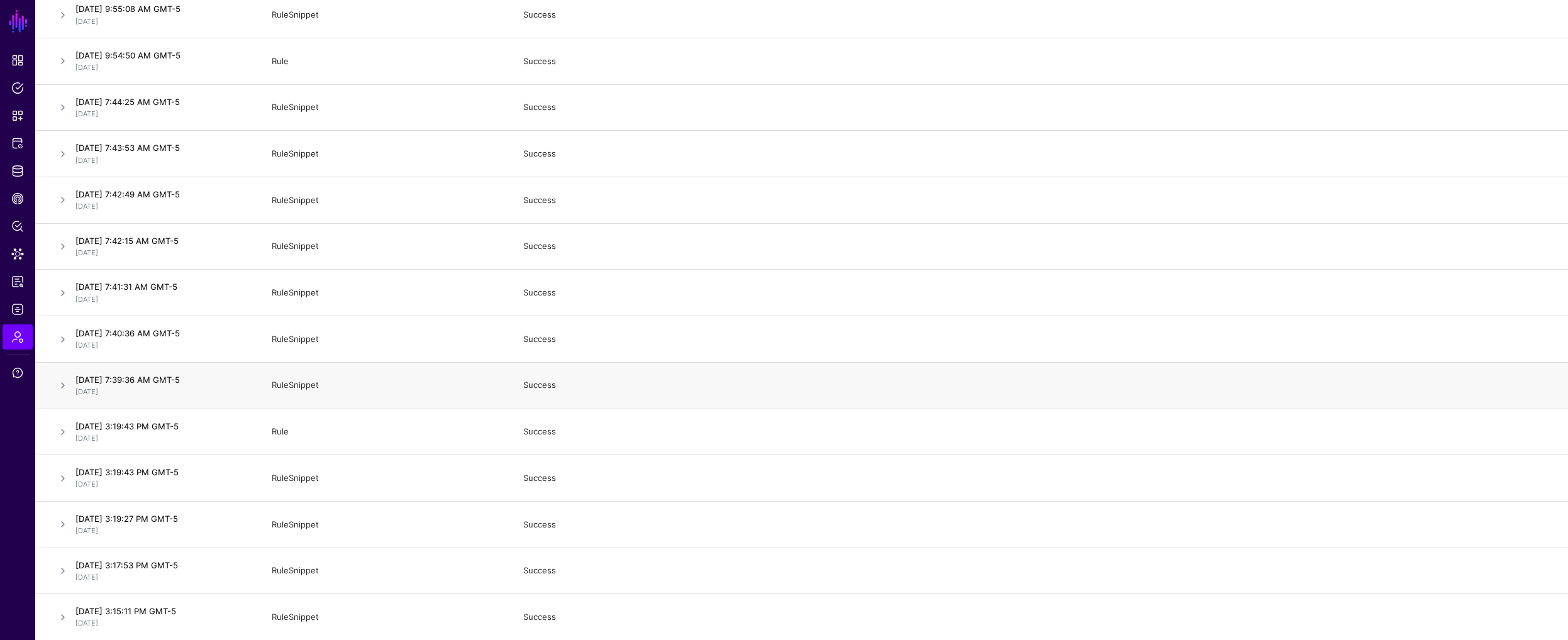
scroll to position [3832, 0]
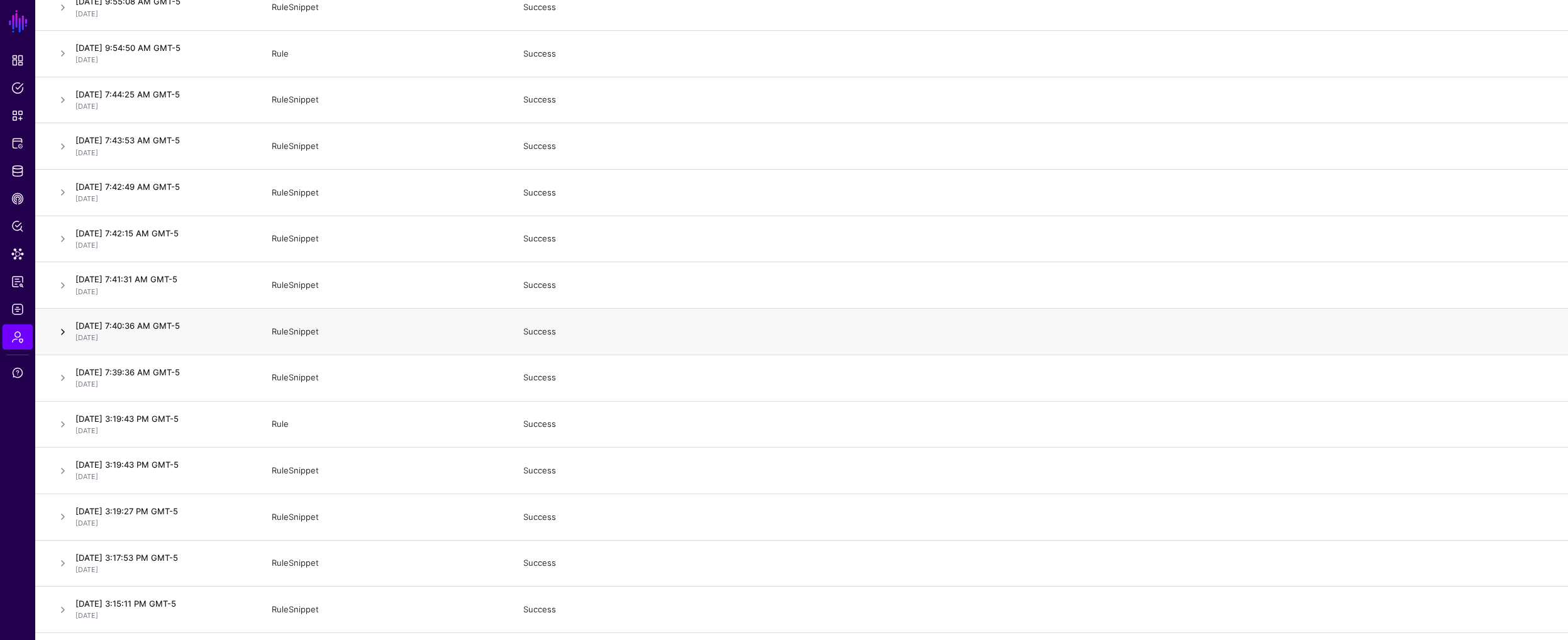
click at [57, 325] on link at bounding box center [63, 332] width 15 height 15
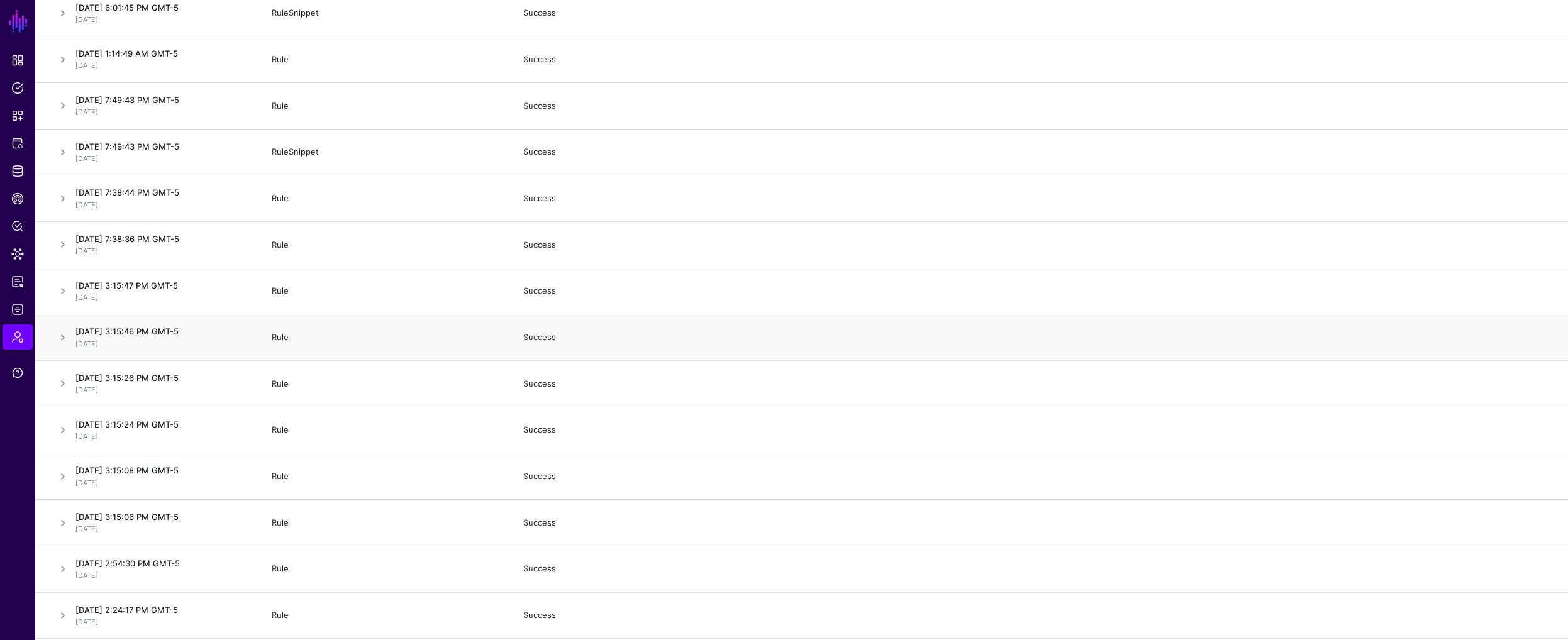
scroll to position [544, 0]
click at [61, 333] on link at bounding box center [63, 336] width 15 height 15
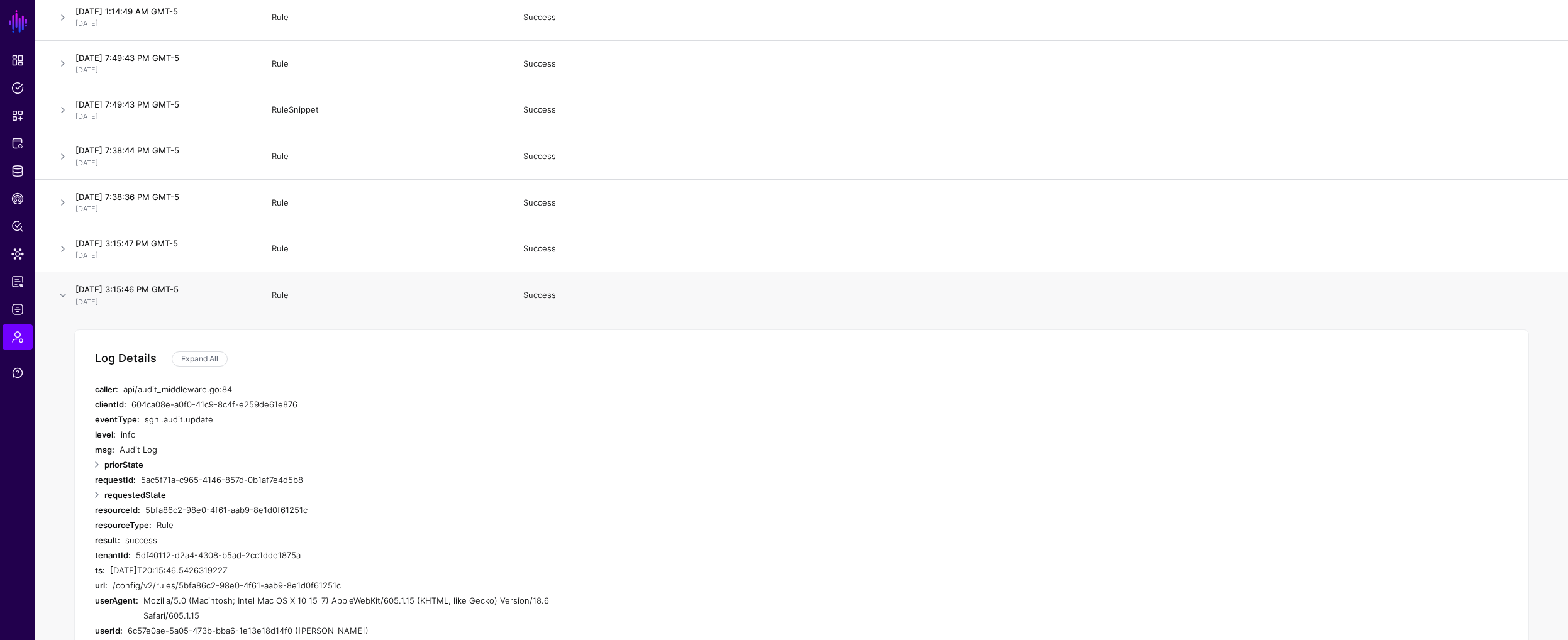
scroll to position [593, 0]
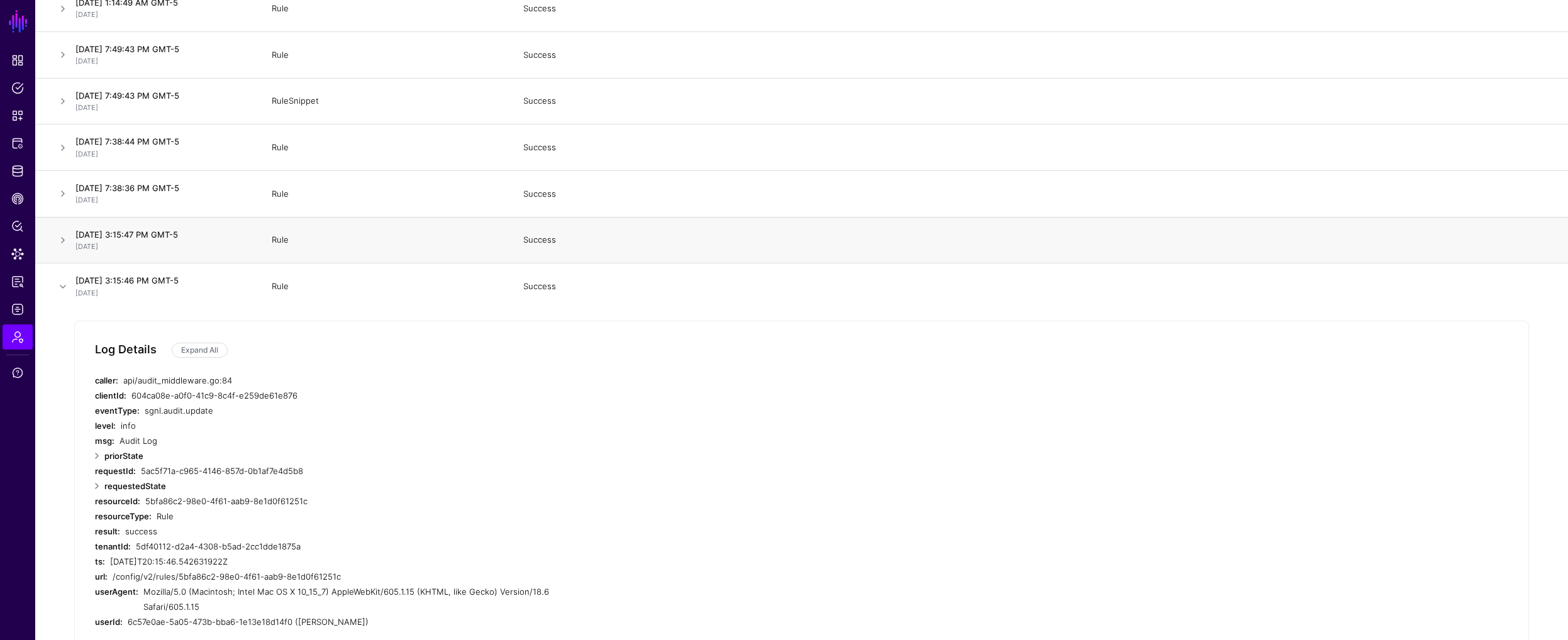
click at [54, 242] on td at bounding box center [53, 240] width 35 height 46
click at [61, 239] on link at bounding box center [63, 240] width 15 height 15
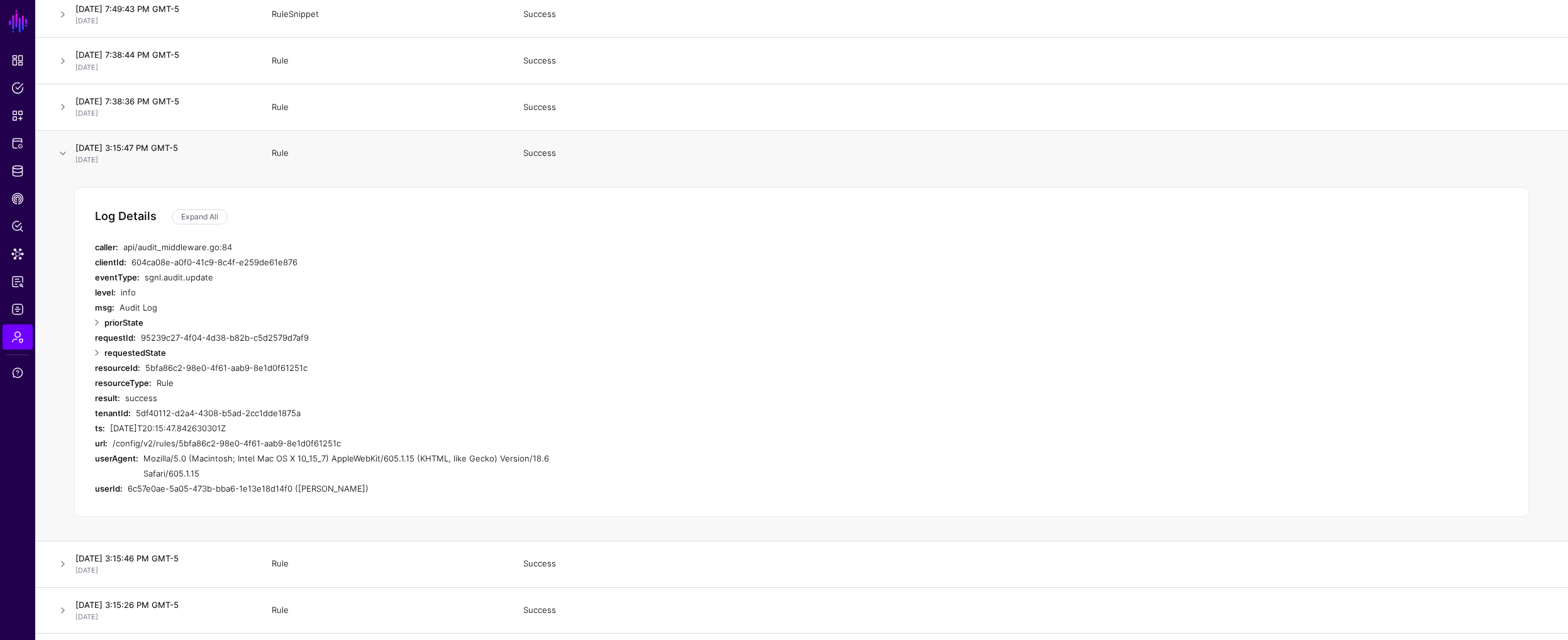
scroll to position [1086, 0]
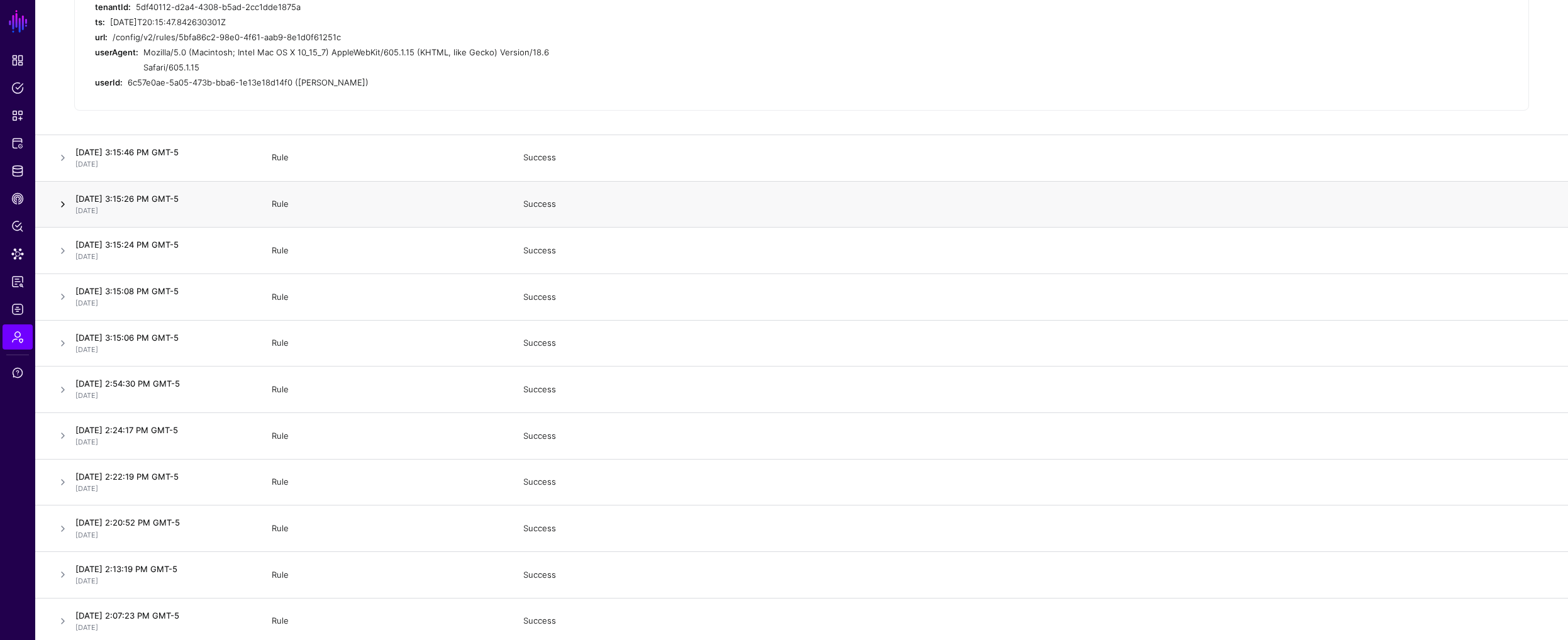
click at [62, 197] on link at bounding box center [63, 204] width 15 height 15
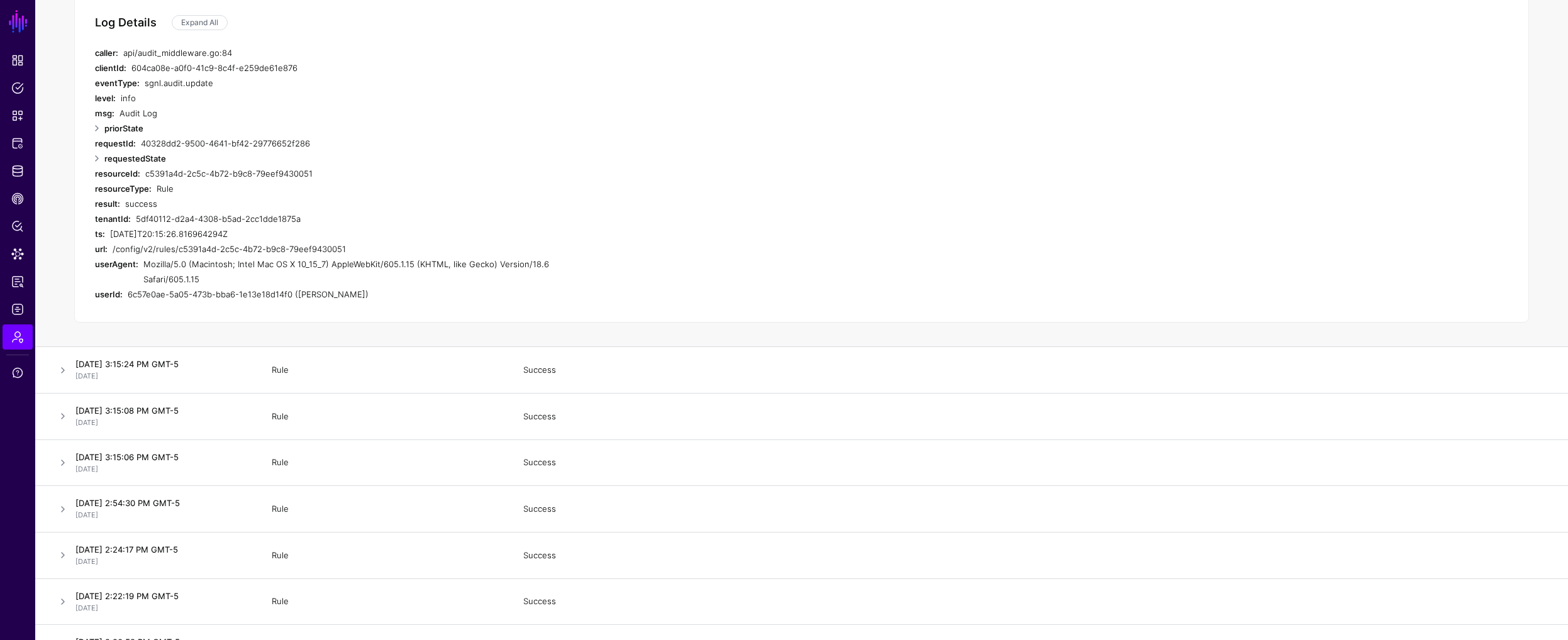
scroll to position [964, 0]
click at [58, 366] on link at bounding box center [63, 373] width 15 height 15
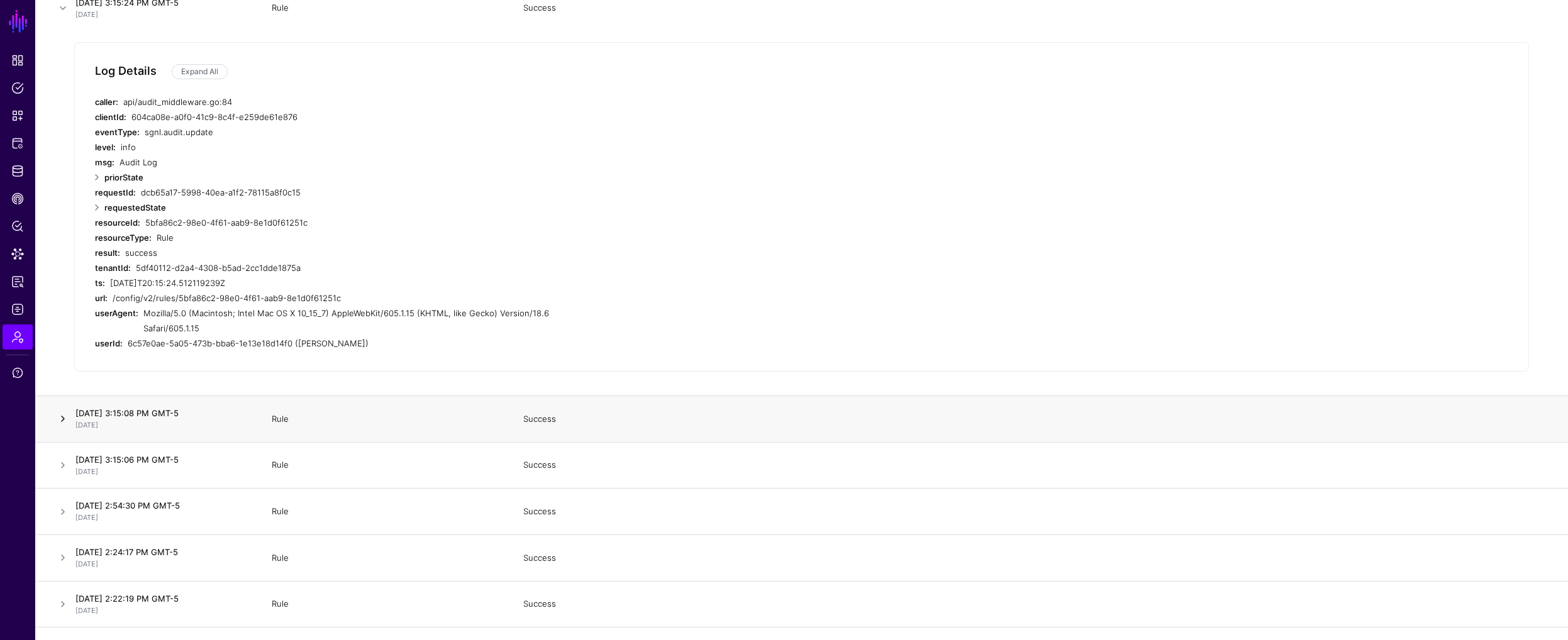
click at [62, 411] on link at bounding box center [63, 418] width 15 height 15
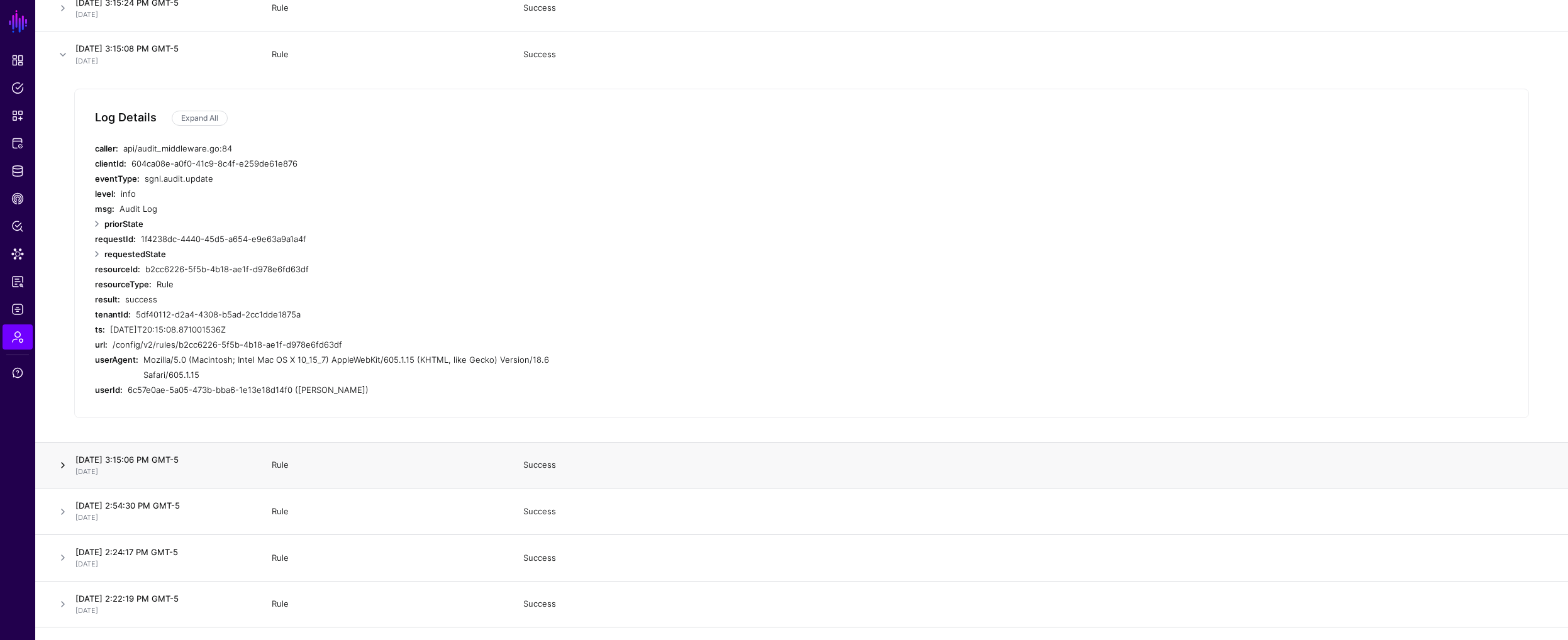
click at [61, 458] on link at bounding box center [63, 465] width 15 height 15
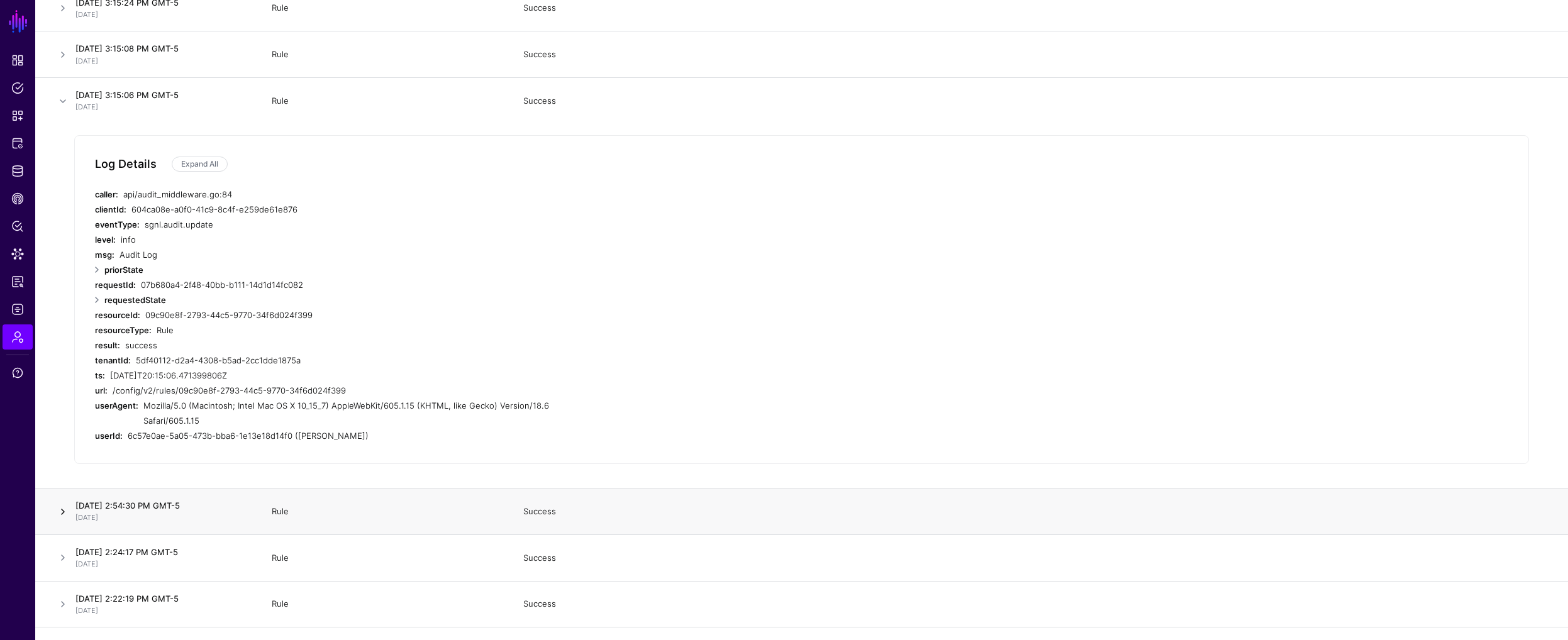
click at [66, 505] on link at bounding box center [63, 512] width 15 height 15
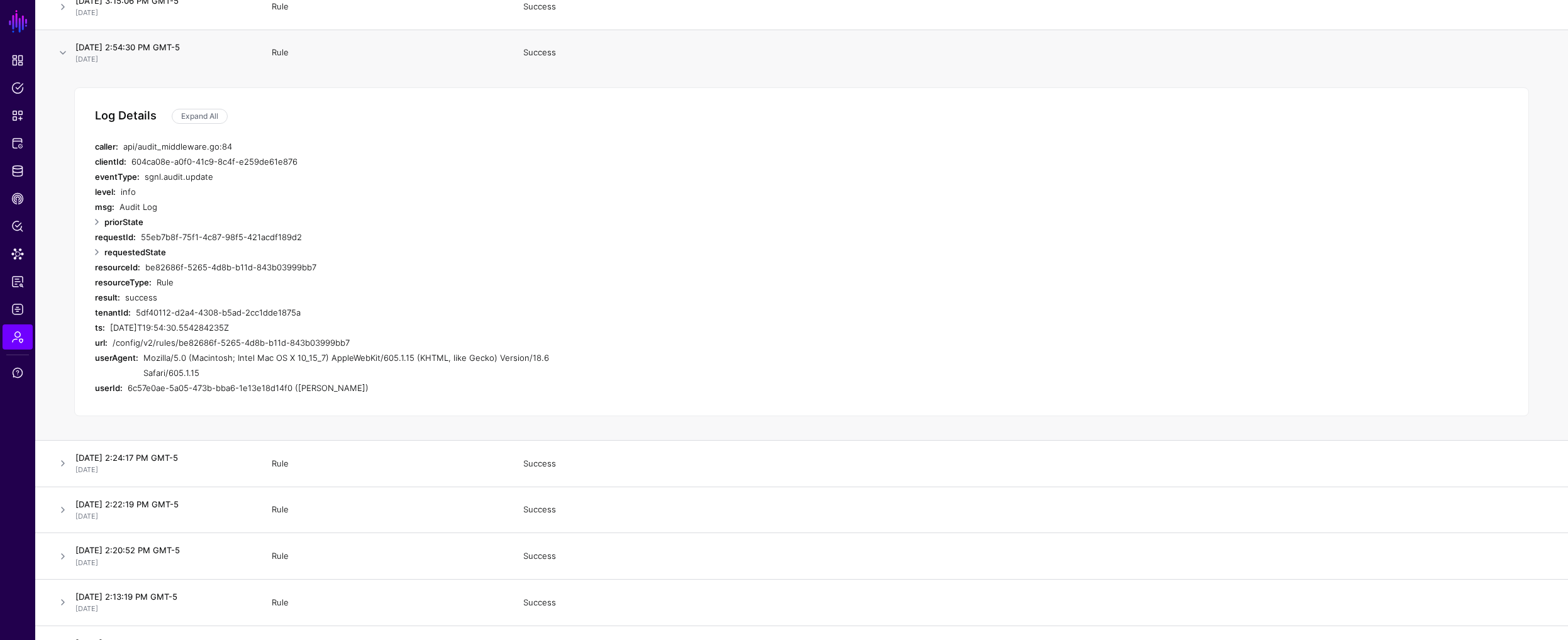
scroll to position [1085, 0]
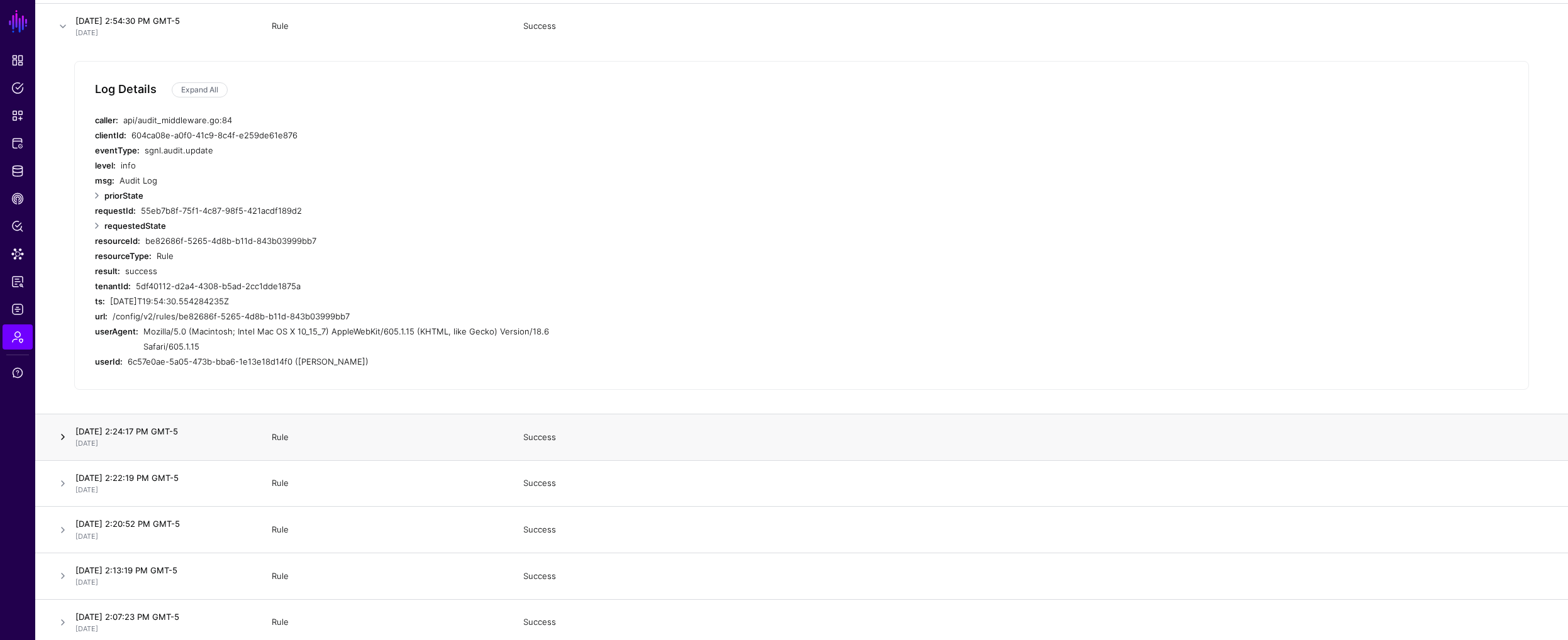
click at [64, 429] on link at bounding box center [63, 437] width 15 height 15
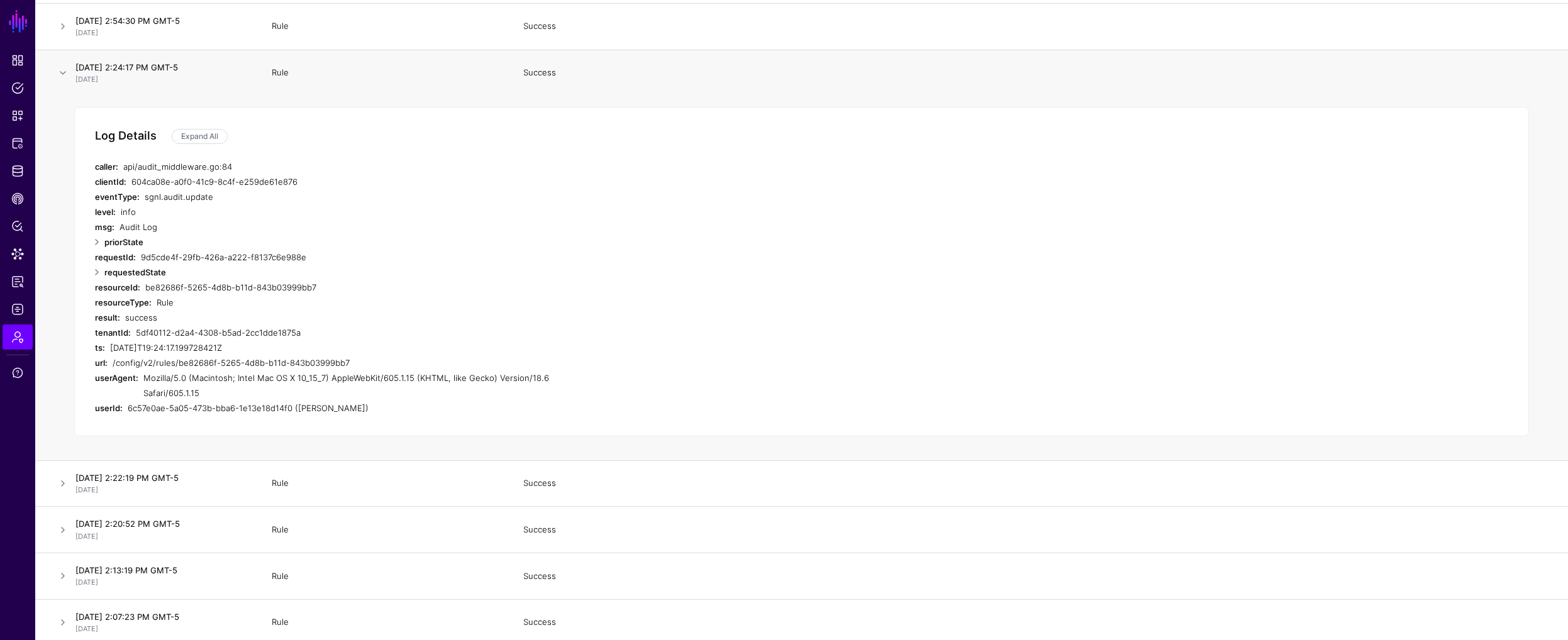
click at [145, 287] on div "be82686f-5265-4d8b-b11d-843b03999bb7" at bounding box center [371, 287] width 453 height 15
click at [145, 288] on div "be82686f-5265-4d8b-b11d-843b03999bb7" at bounding box center [371, 287] width 453 height 15
drag, startPoint x: 144, startPoint y: 288, endPoint x: 326, endPoint y: 288, distance: 182.0
click at [326, 288] on div "be82686f-5265-4d8b-b11d-843b03999bb7" at bounding box center [371, 287] width 453 height 15
copy div "be82686f-5265-4d8b-b11d-843b03999bb7"
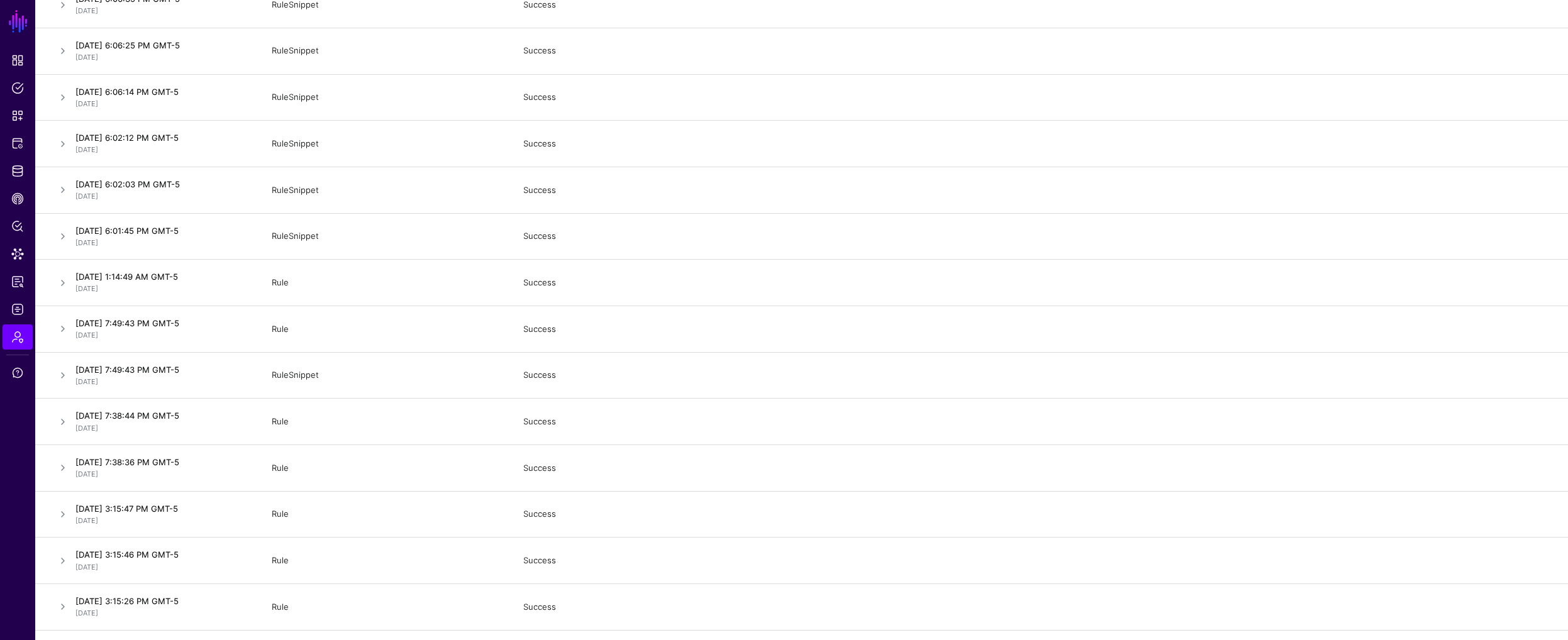
scroll to position [0, 0]
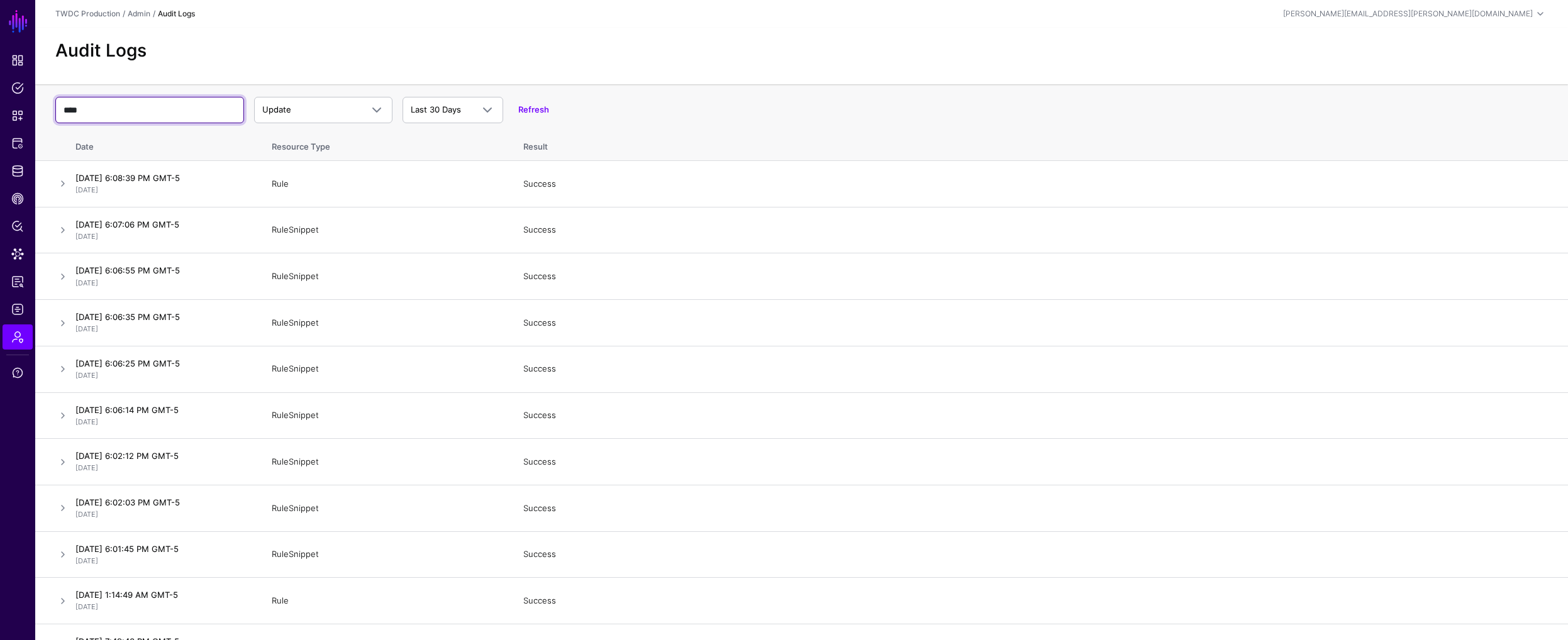
click at [149, 115] on input "****" at bounding box center [150, 110] width 189 height 26
paste input "**********"
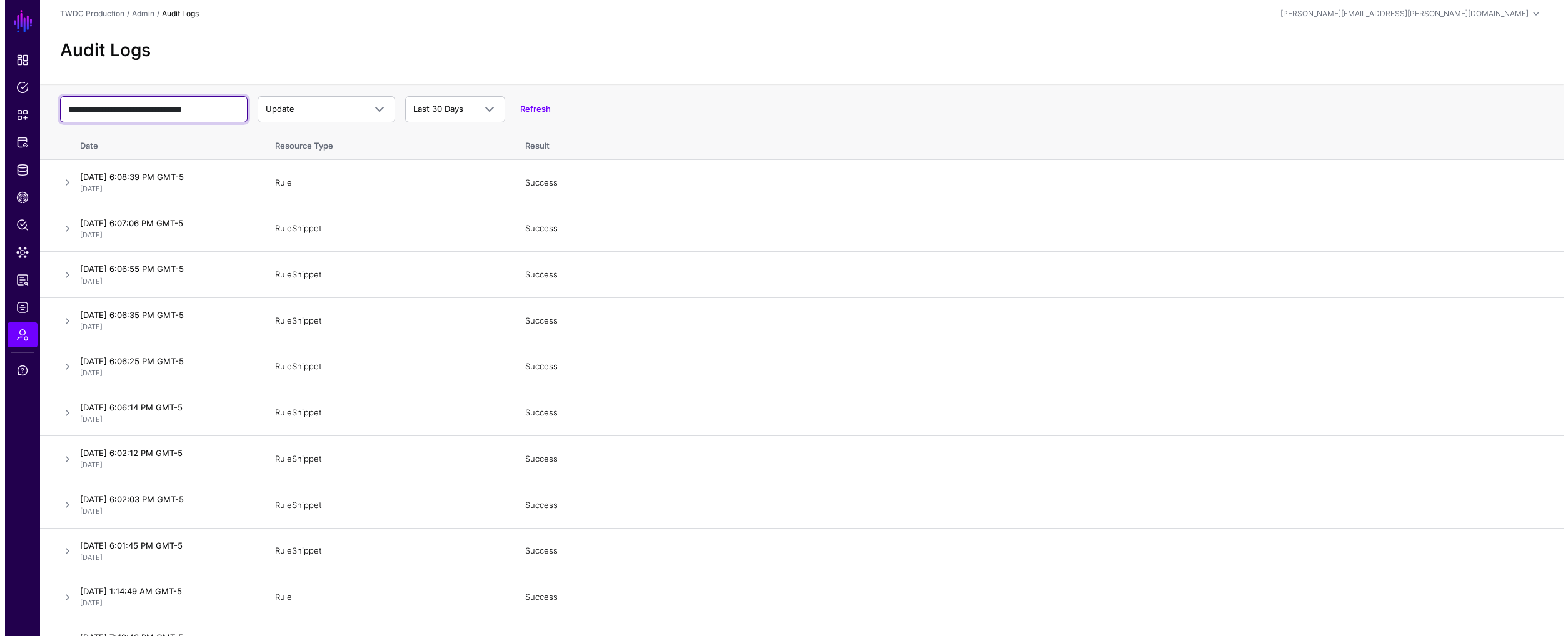
scroll to position [0, 11]
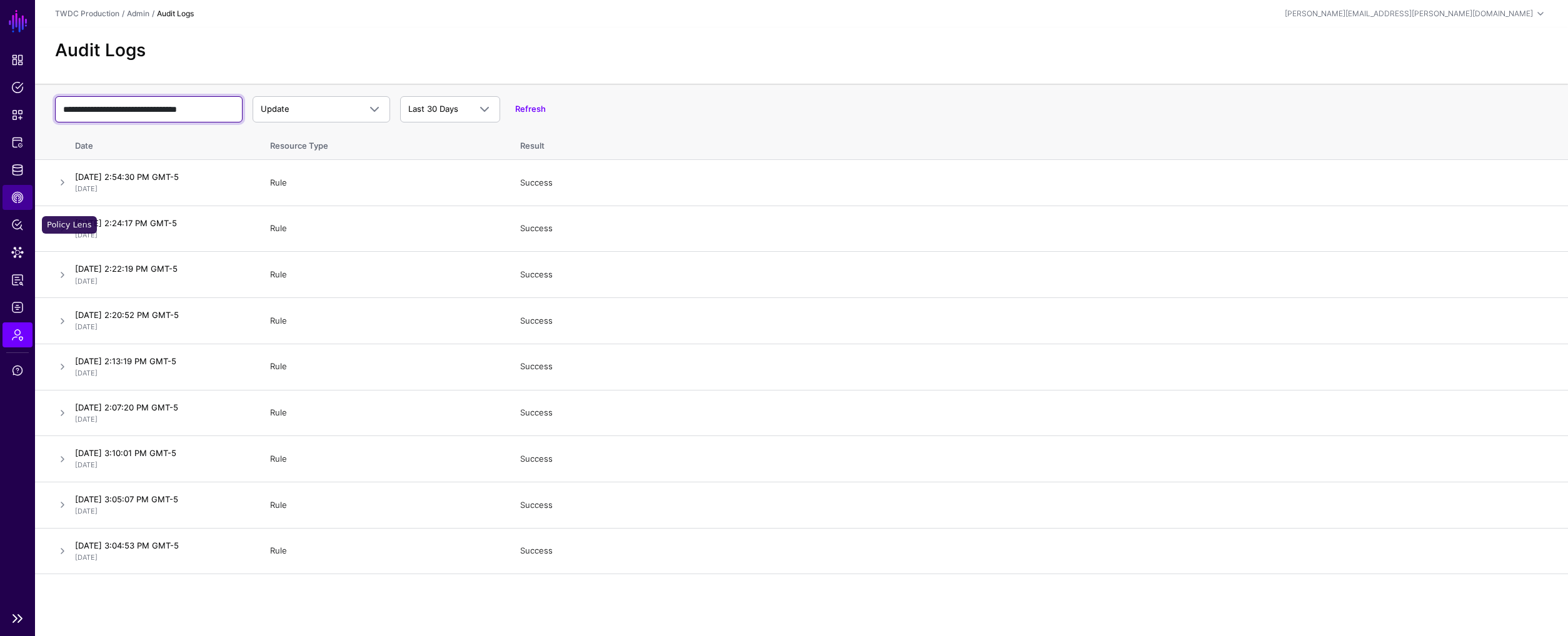
type input "**********"
click at [14, 195] on span "CAEP Hub" at bounding box center [17, 198] width 13 height 13
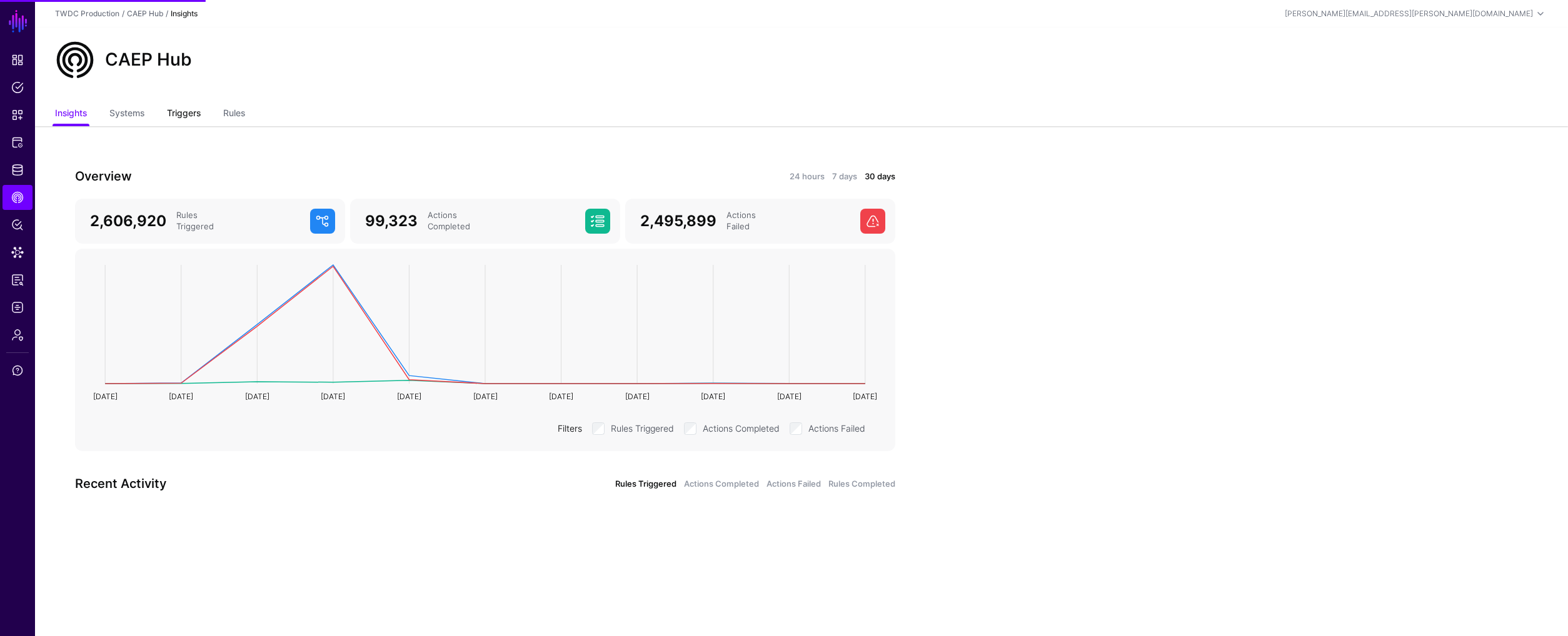
click at [189, 111] on link "Triggers" at bounding box center [183, 115] width 33 height 23
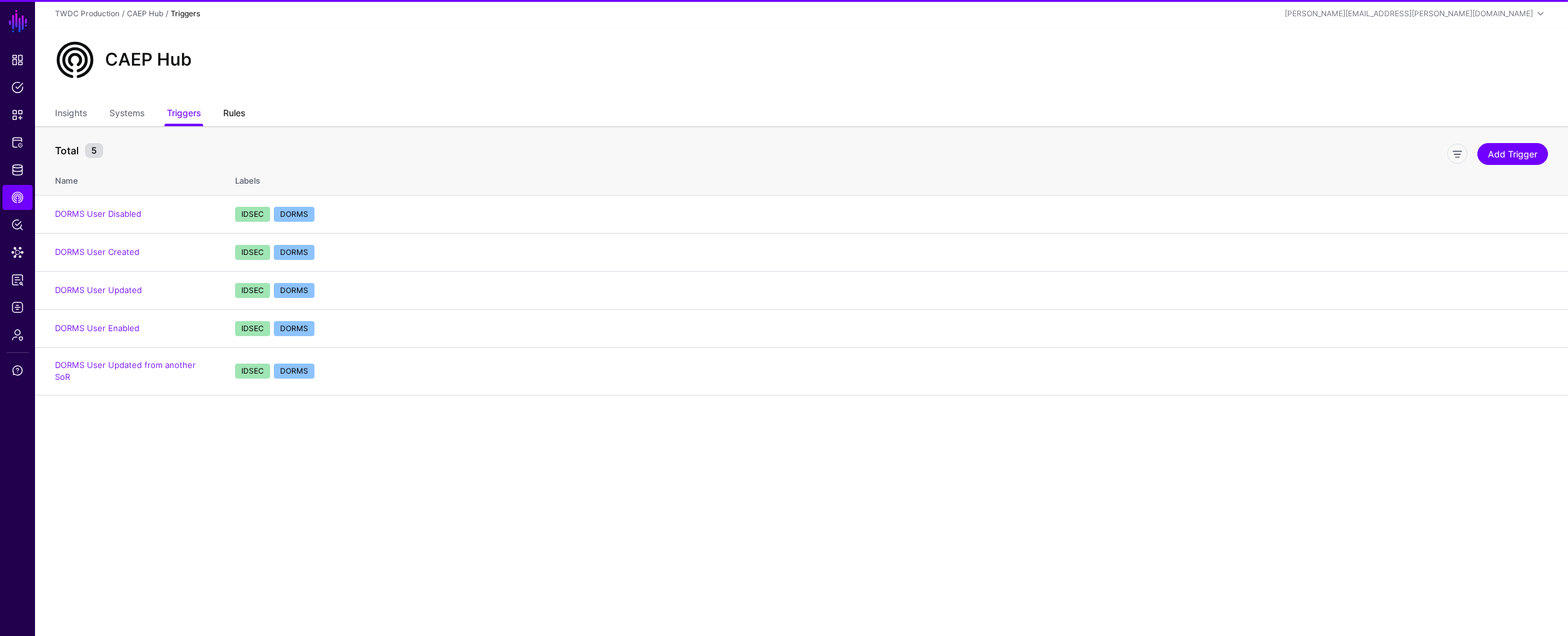
click at [245, 111] on link "Rules" at bounding box center [234, 115] width 22 height 23
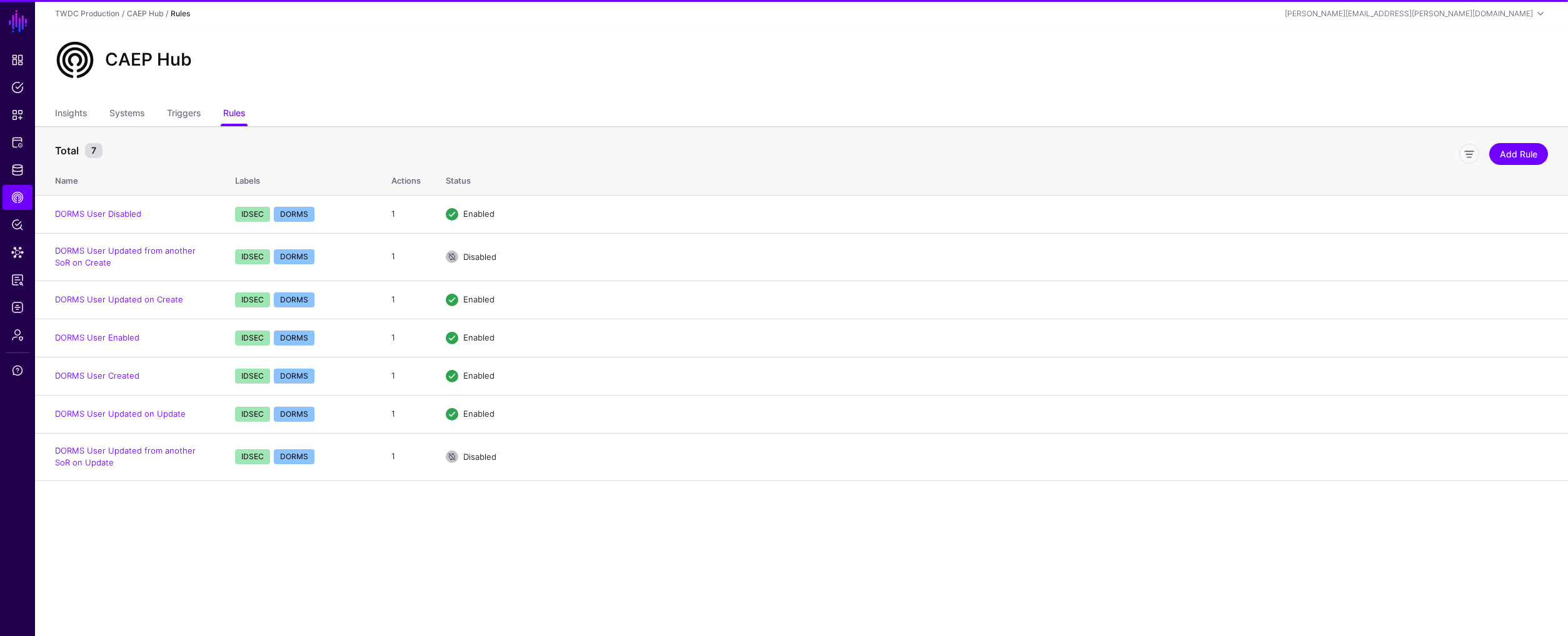
click at [203, 115] on ul "Insights Systems Triggers Rules" at bounding box center [801, 115] width 1493 height 23
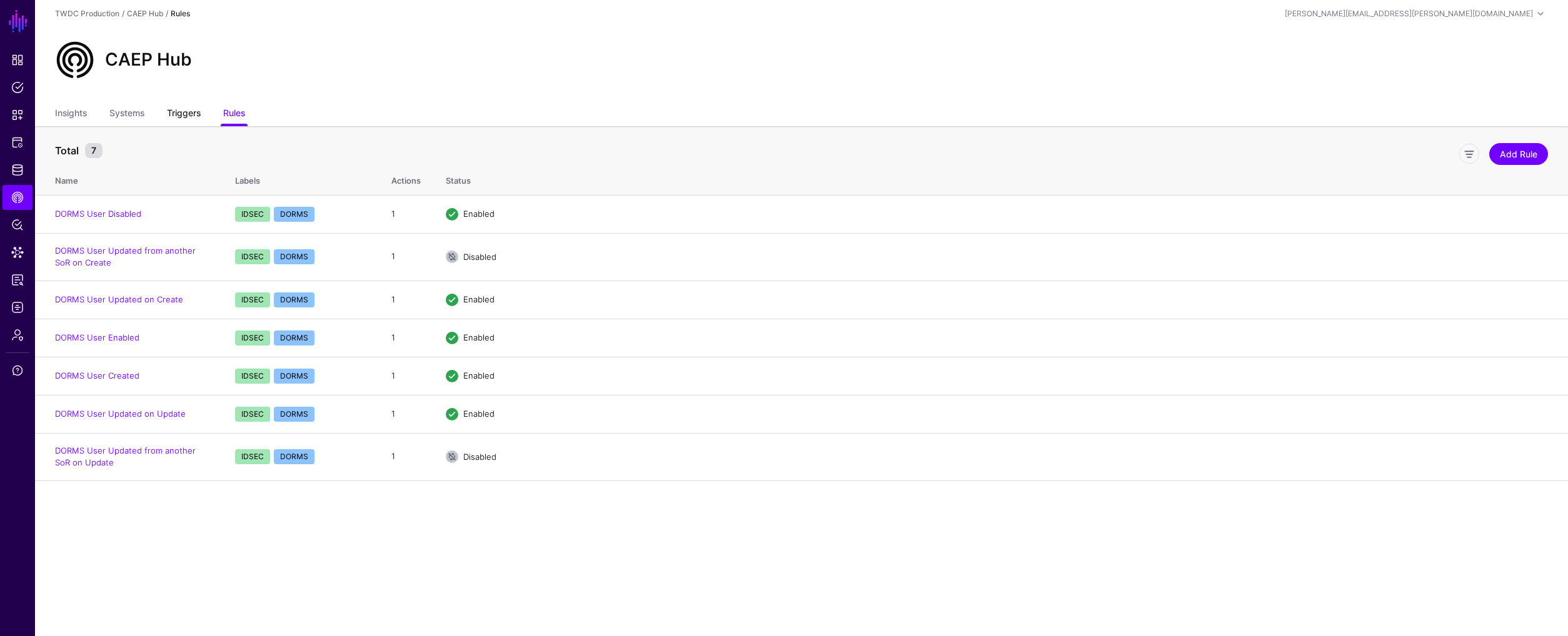
click at [186, 113] on link "Triggers" at bounding box center [183, 115] width 33 height 23
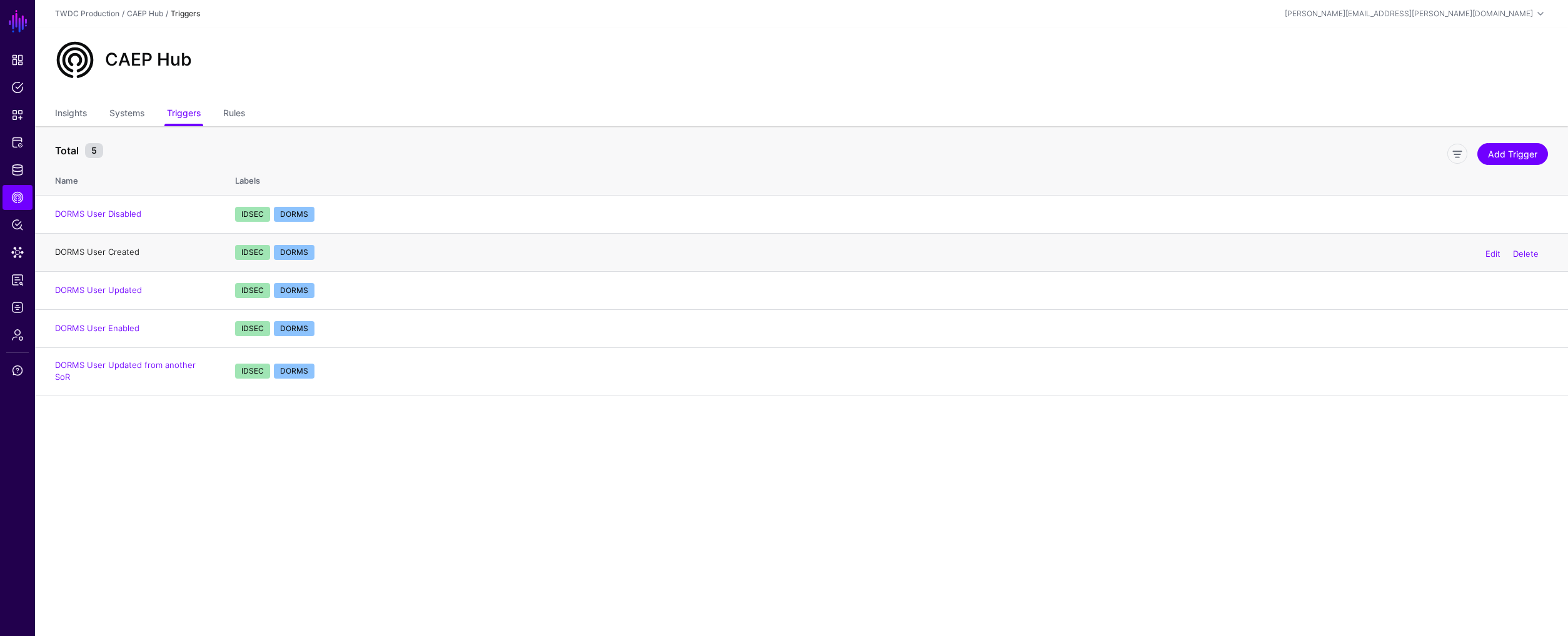
click at [109, 253] on link "DORMS User Created" at bounding box center [97, 252] width 85 height 10
click at [245, 95] on div "CAEP Hub" at bounding box center [801, 64] width 1533 height 75
click at [235, 114] on link "Rules" at bounding box center [234, 115] width 22 height 23
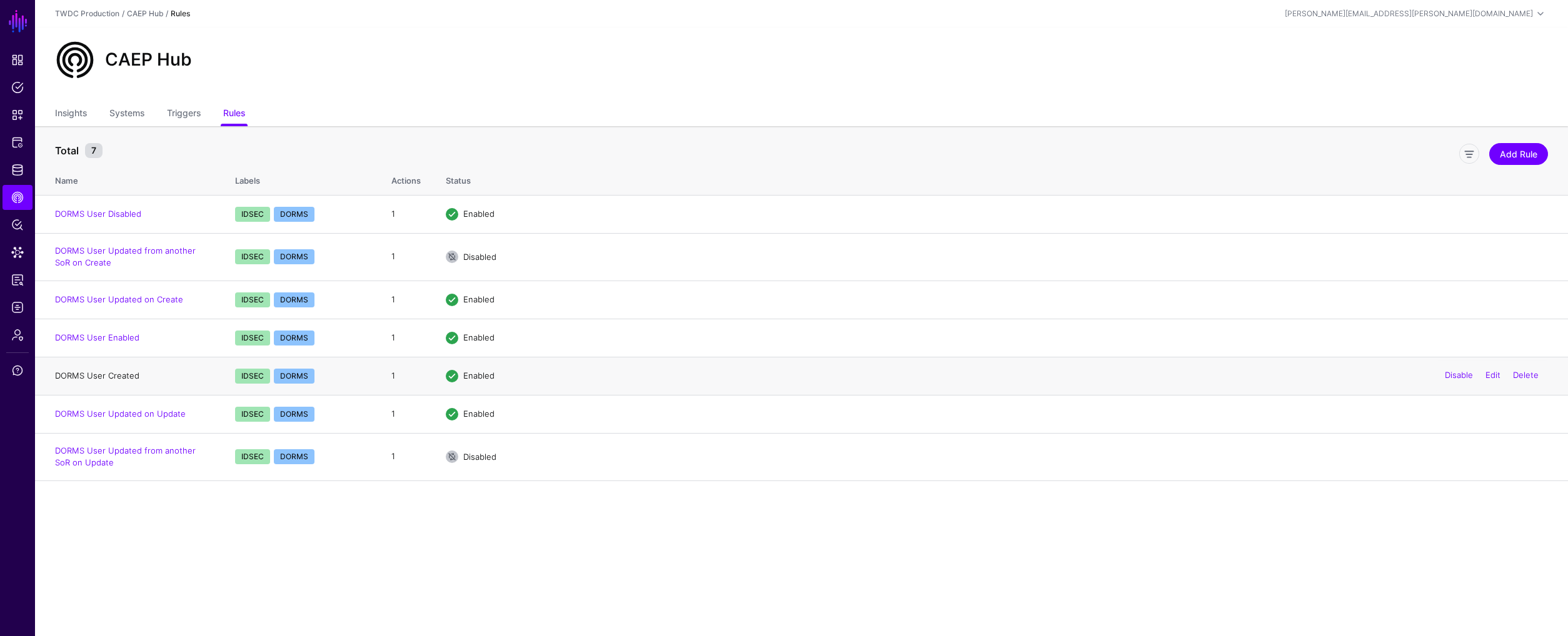
click at [106, 379] on link "DORMS User Created" at bounding box center [97, 375] width 85 height 10
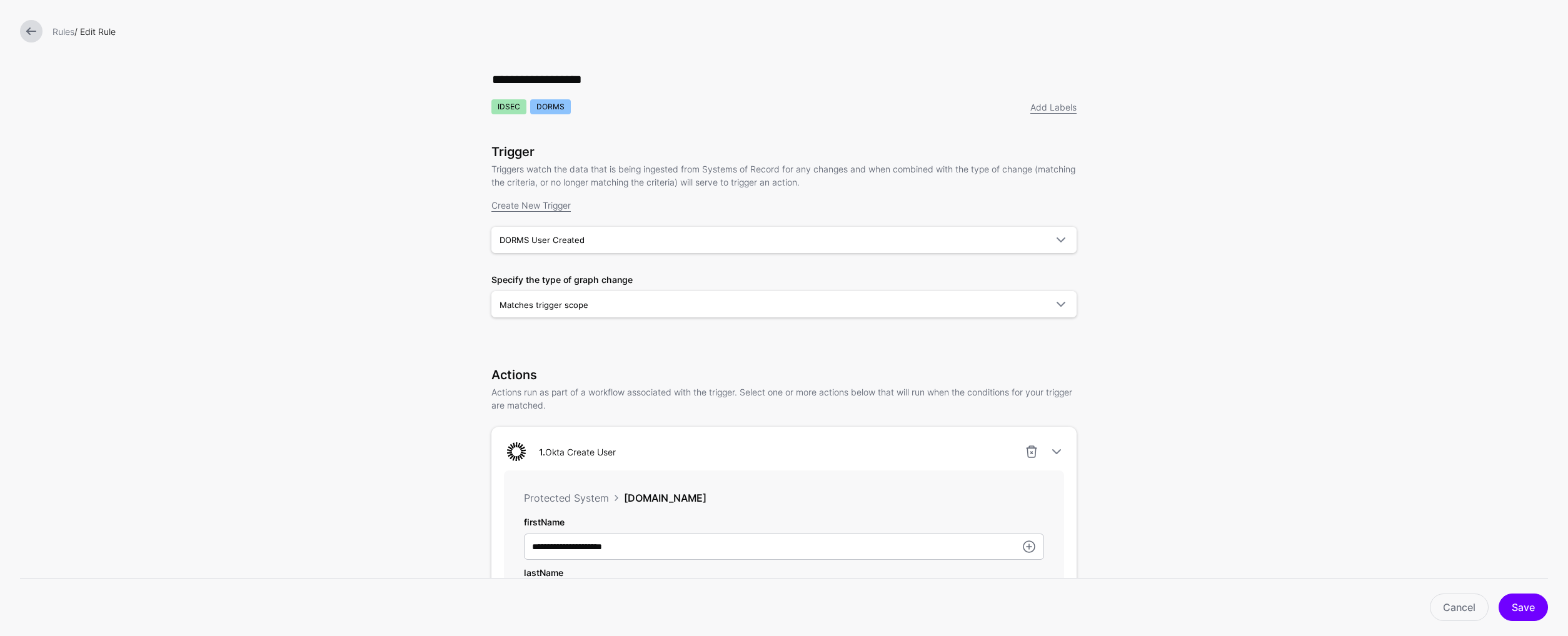
click at [31, 30] on link at bounding box center [31, 31] width 23 height 23
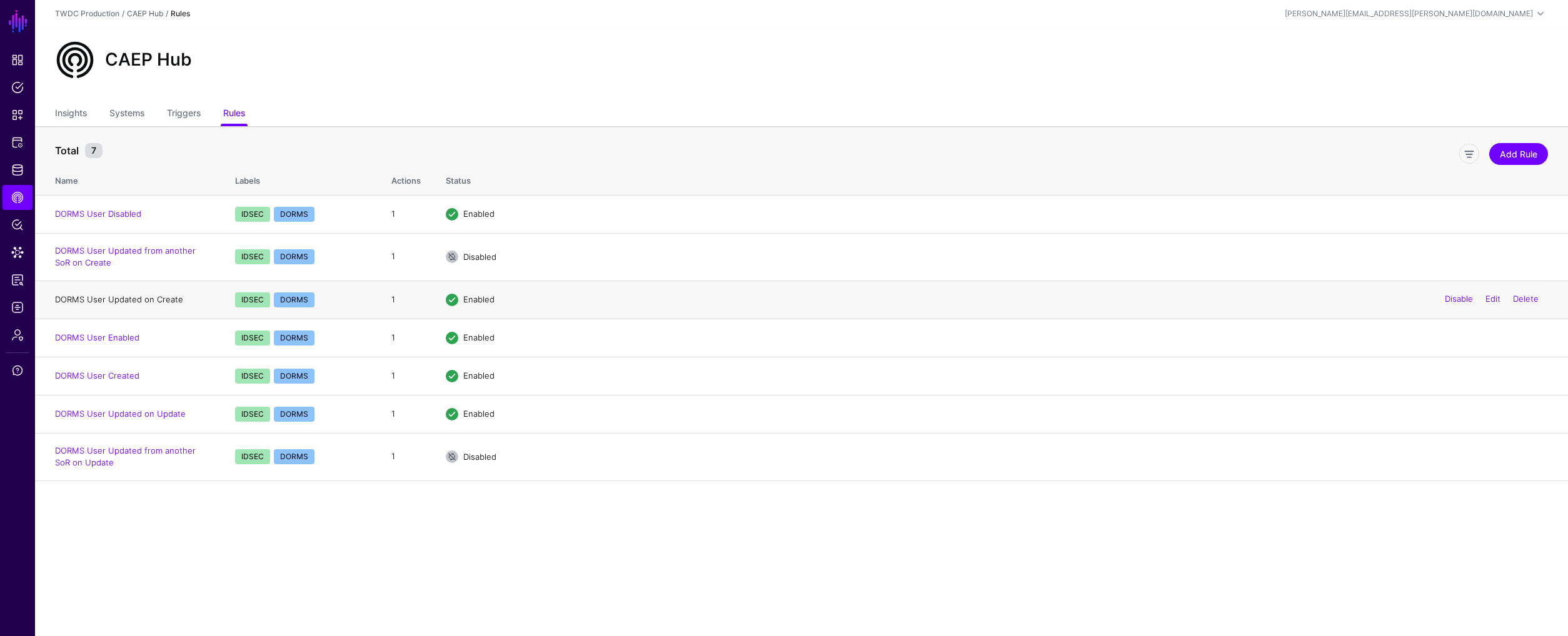
click at [165, 302] on link "DORMS User Updated on Create" at bounding box center [119, 299] width 128 height 10
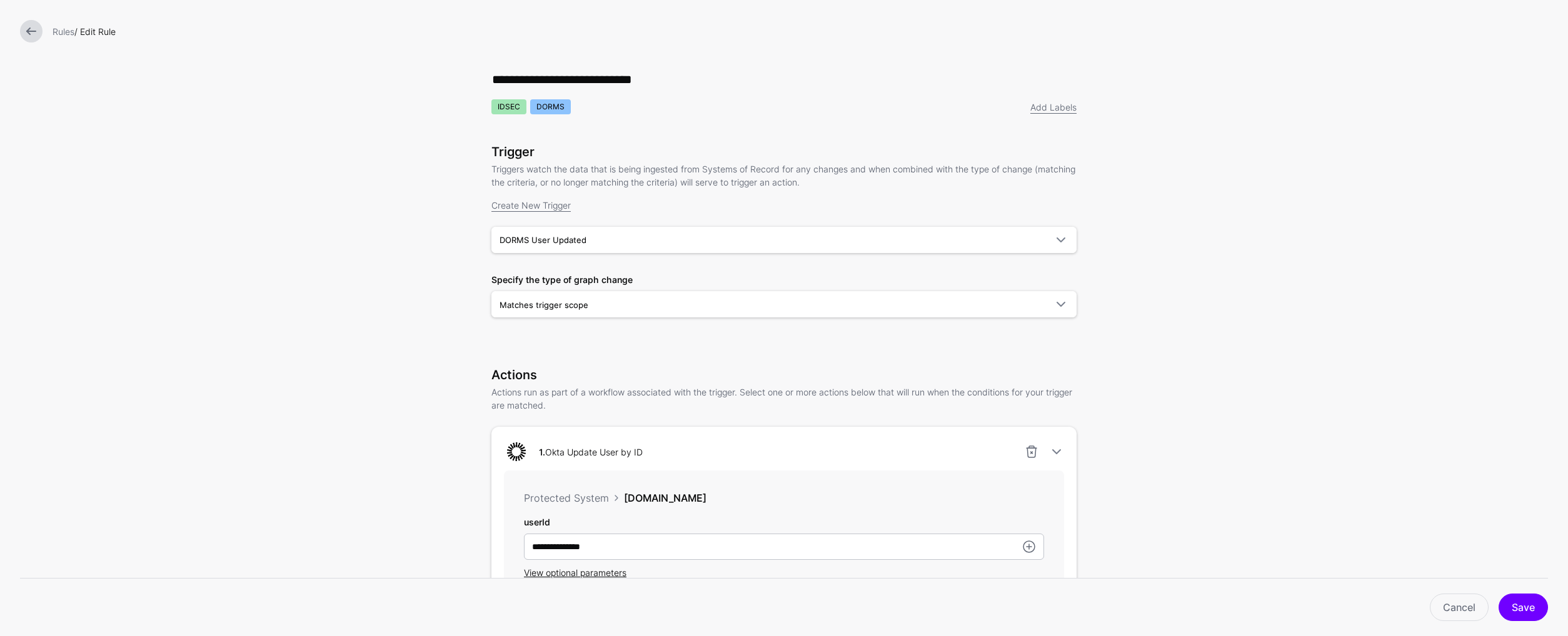
click at [27, 35] on link at bounding box center [31, 31] width 23 height 23
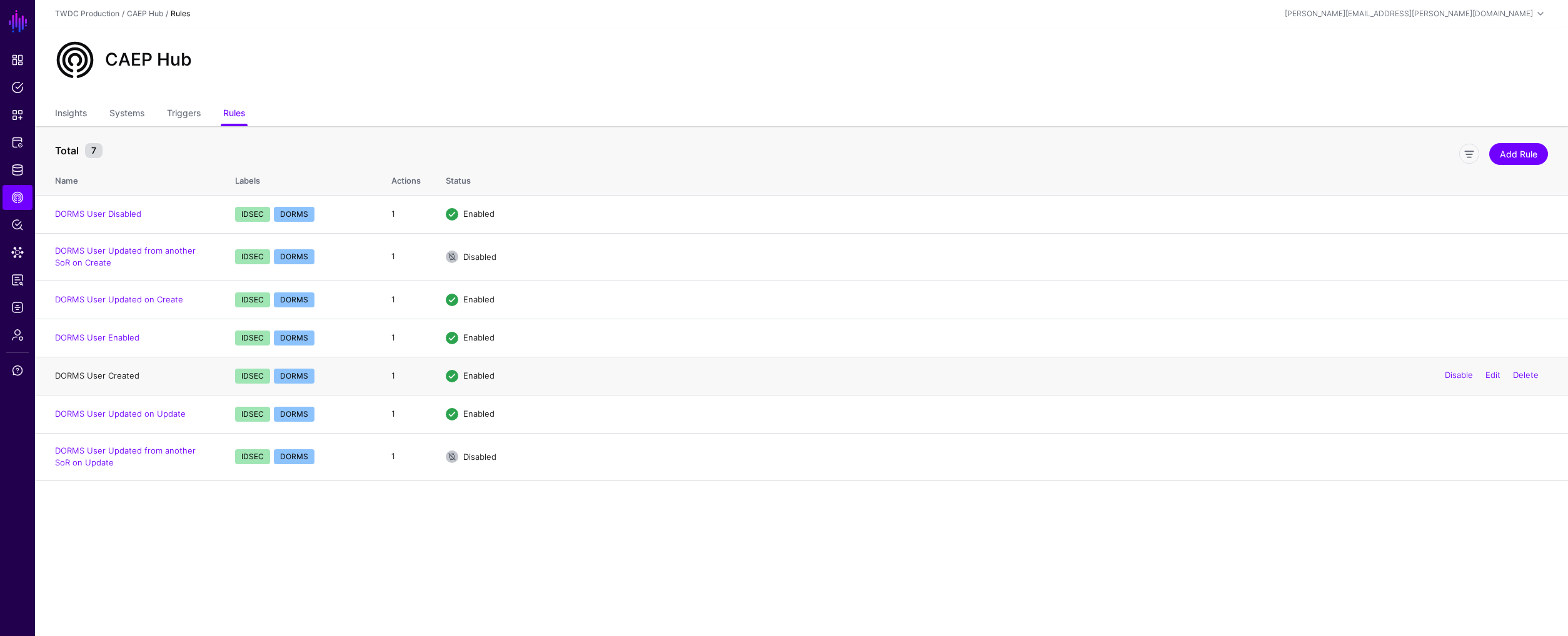
click at [121, 375] on link "DORMS User Created" at bounding box center [97, 375] width 85 height 10
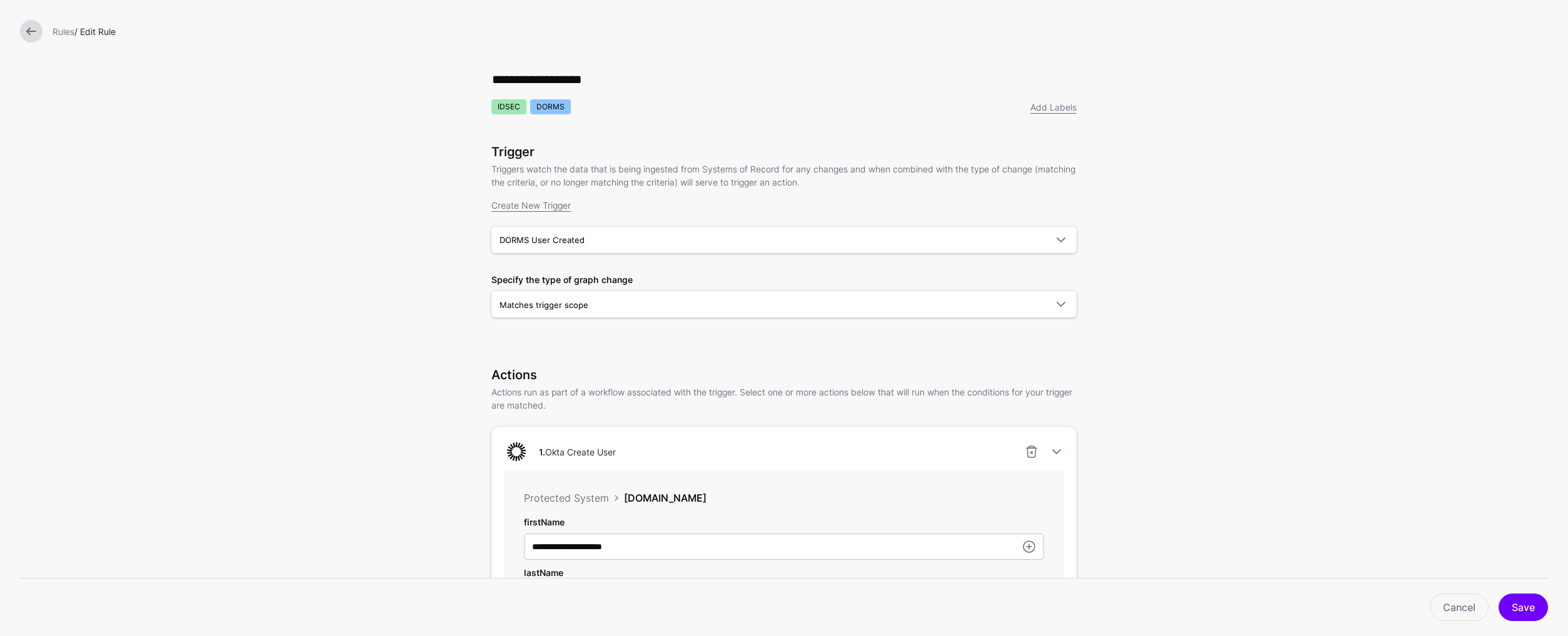
click at [35, 29] on link at bounding box center [31, 31] width 23 height 23
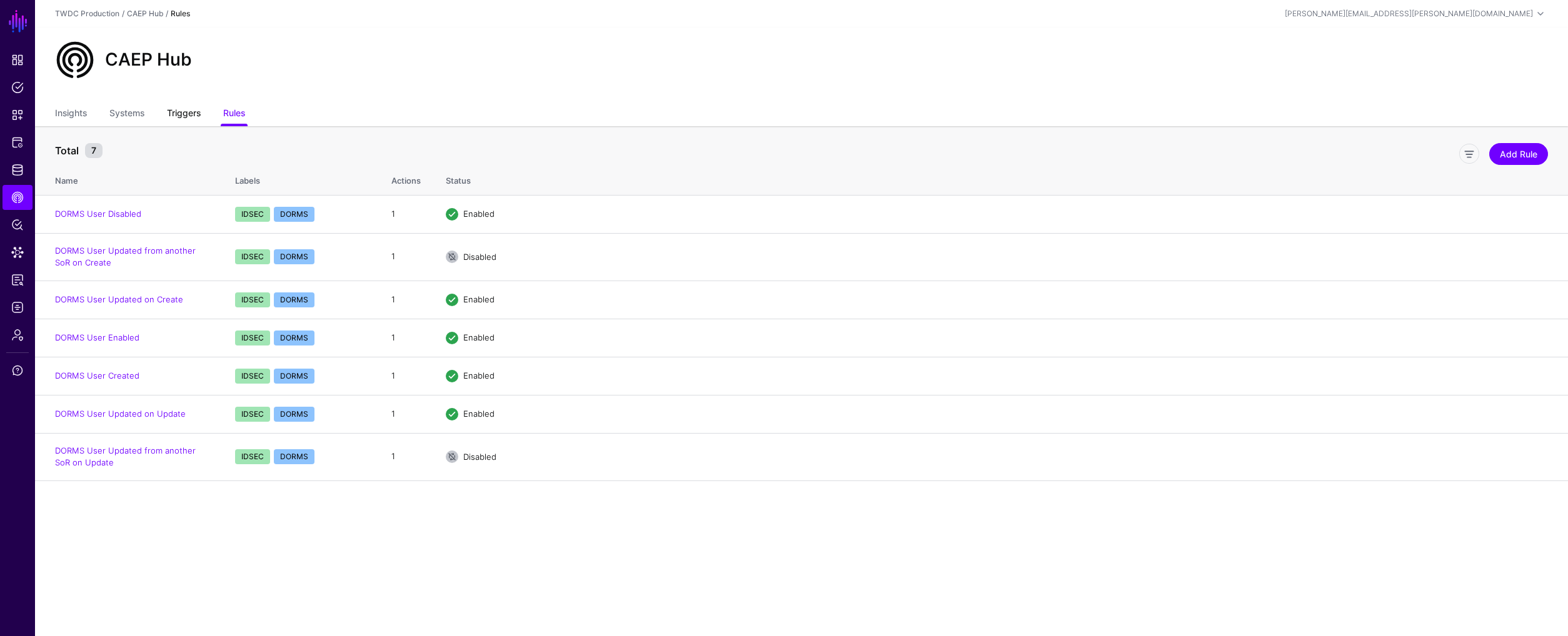
click at [189, 114] on link "Triggers" at bounding box center [183, 115] width 33 height 23
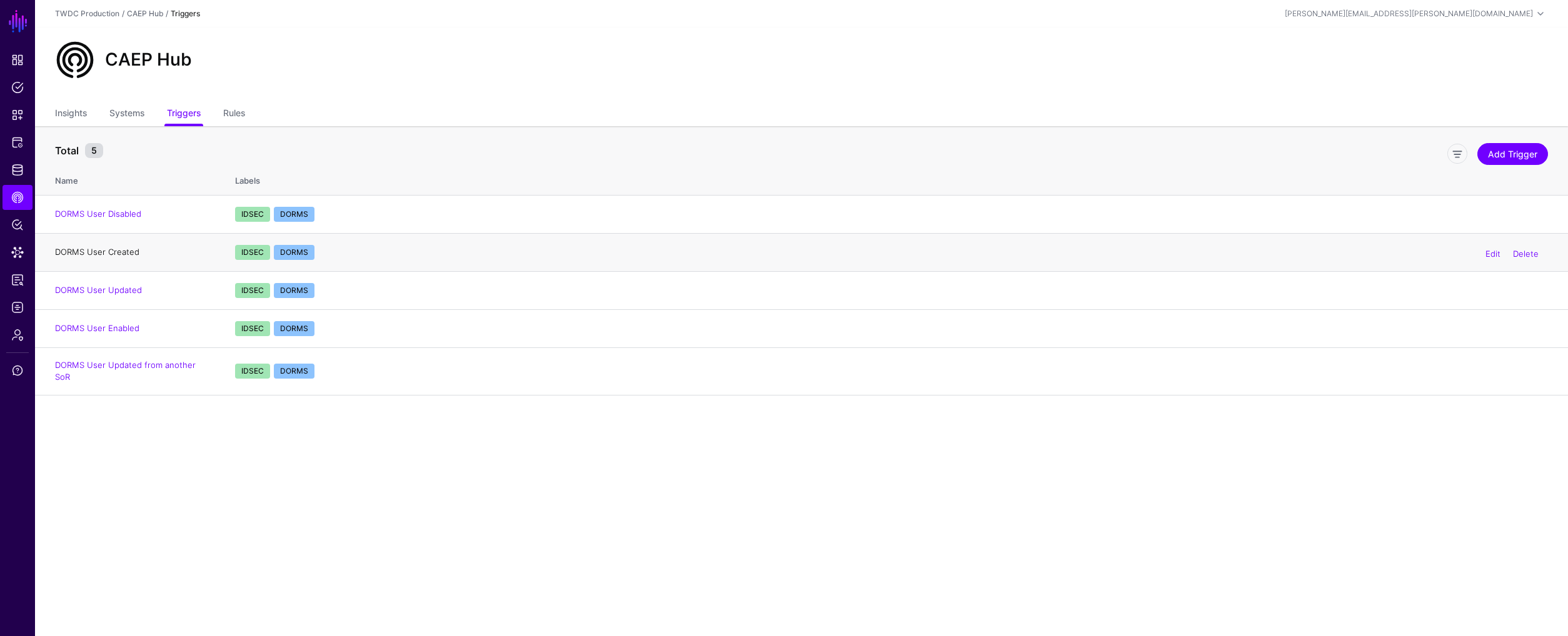
click at [113, 252] on link "DORMS User Created" at bounding box center [97, 252] width 85 height 10
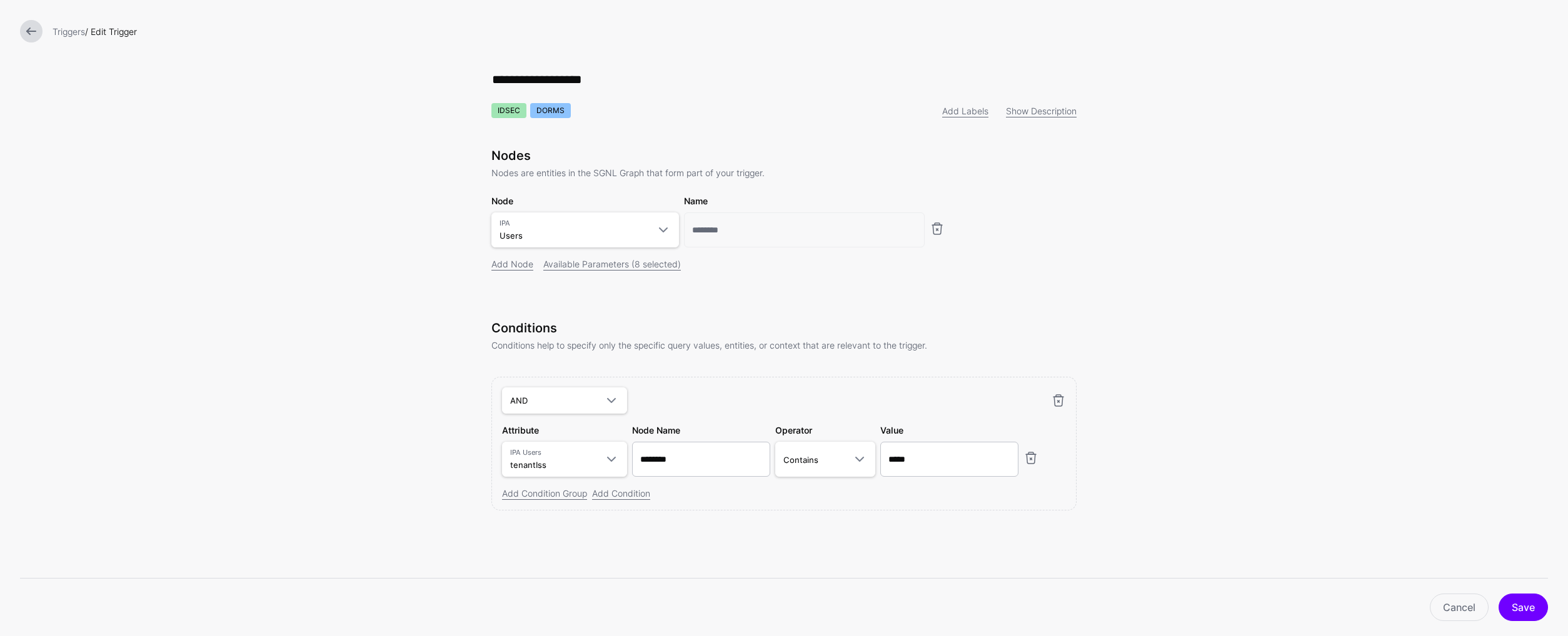
click at [32, 29] on link at bounding box center [31, 31] width 23 height 23
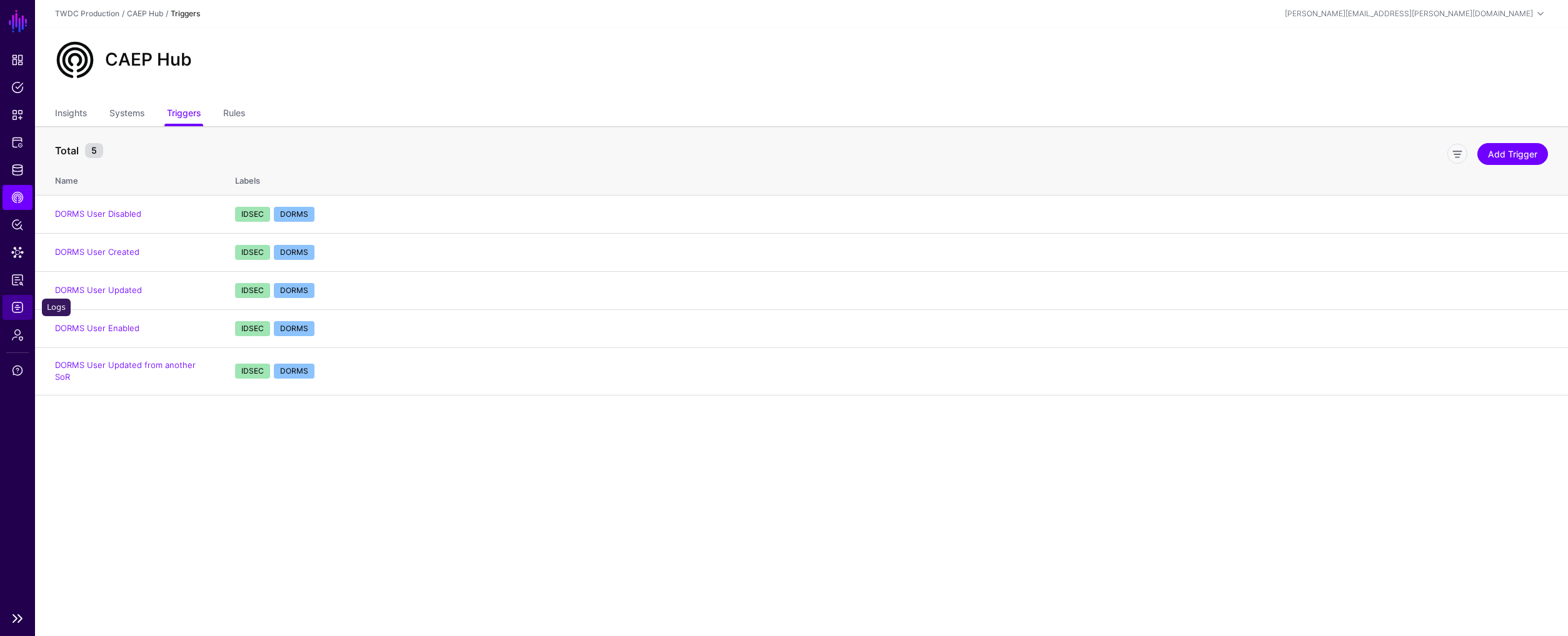
click at [16, 310] on span "Logs" at bounding box center [17, 308] width 13 height 13
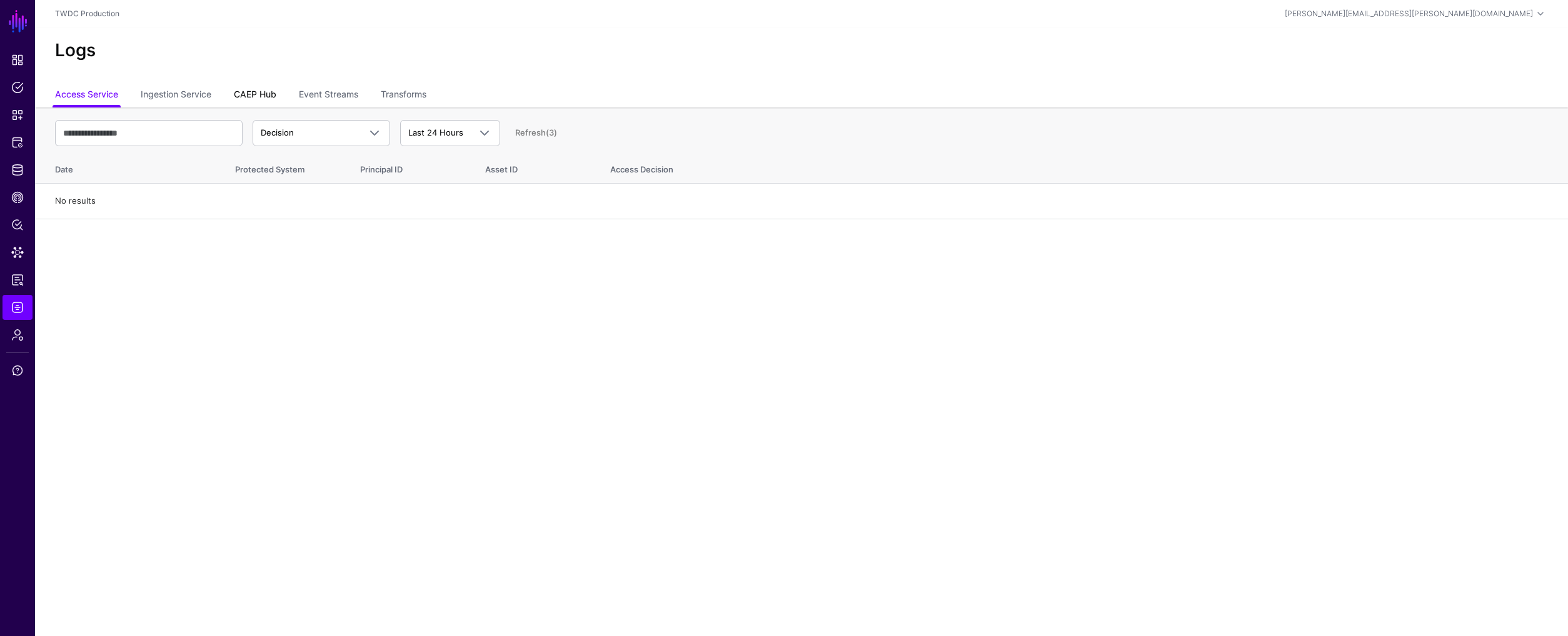
click at [267, 96] on link "CAEP Hub" at bounding box center [254, 96] width 42 height 23
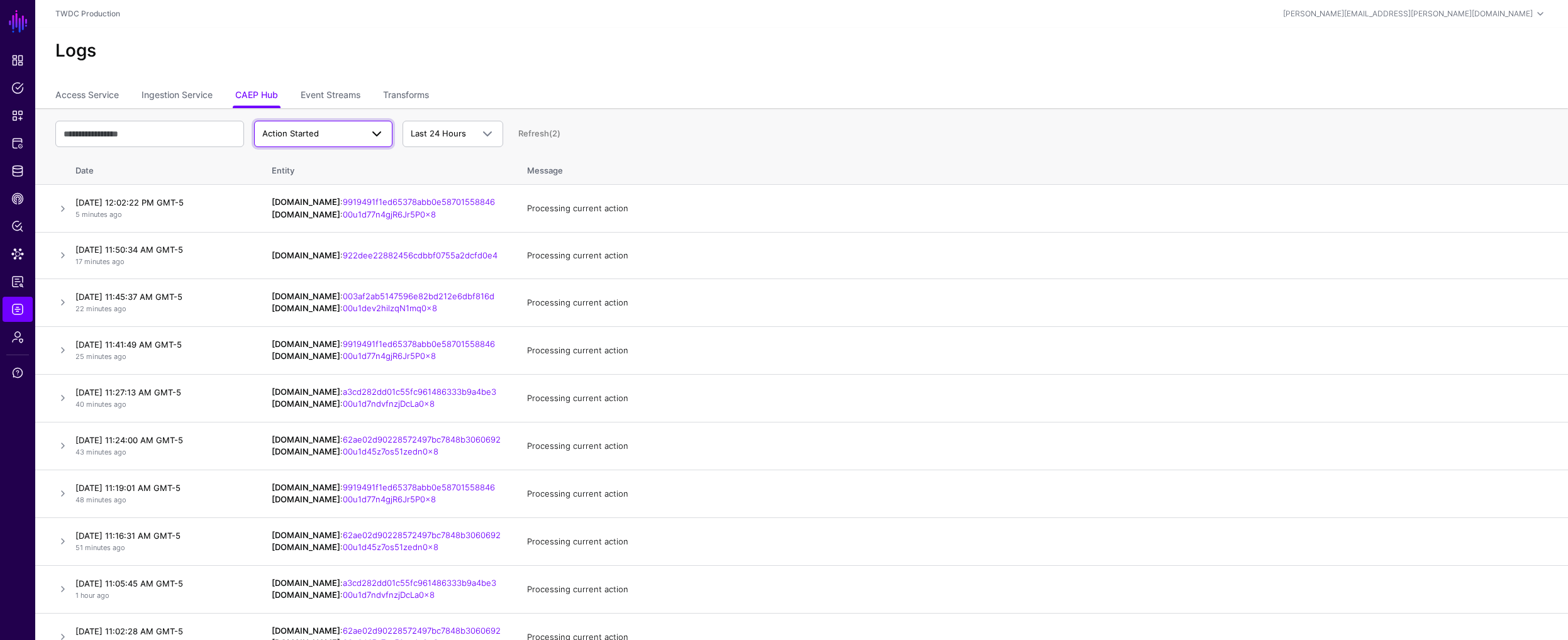
click at [306, 130] on span "Action Started" at bounding box center [290, 133] width 56 height 10
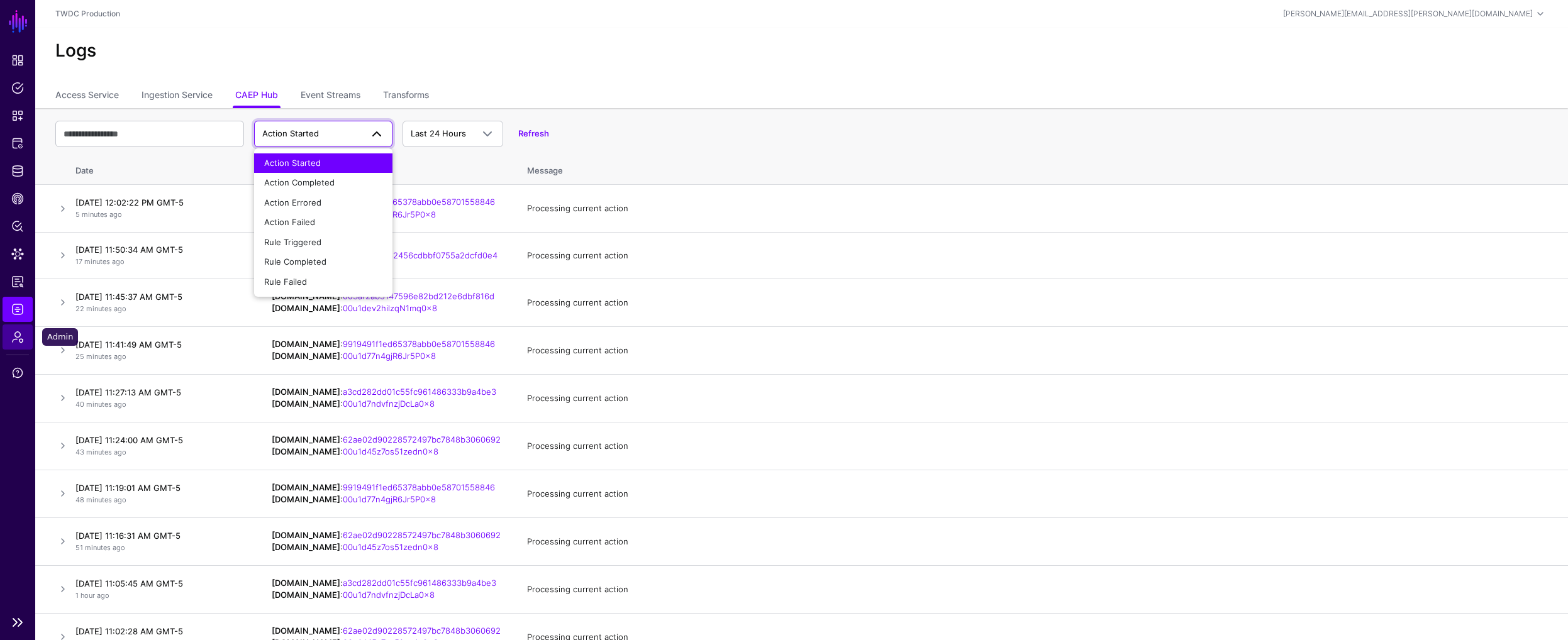
click at [17, 333] on span "Admin" at bounding box center [17, 337] width 13 height 13
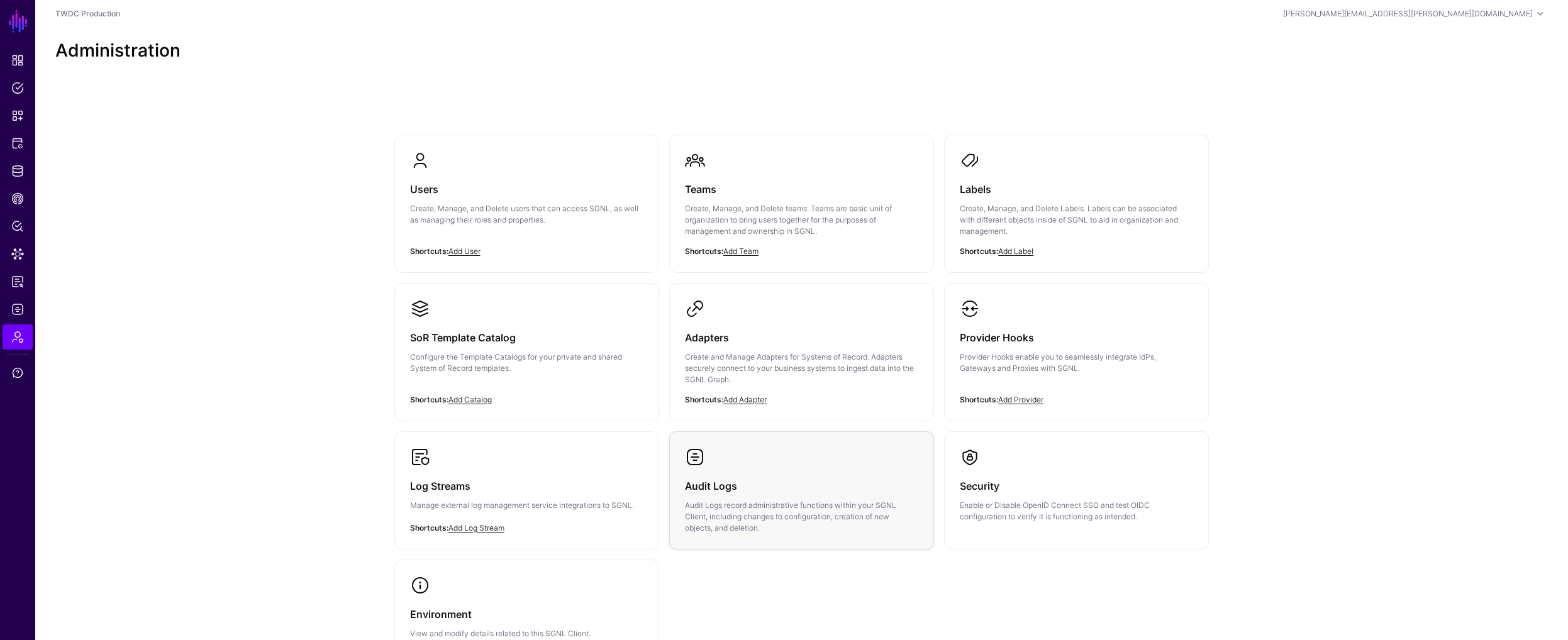
click at [738, 472] on div "Audit Logs Audit Logs record administrative functions within your SGNL Client, …" at bounding box center [801, 500] width 233 height 66
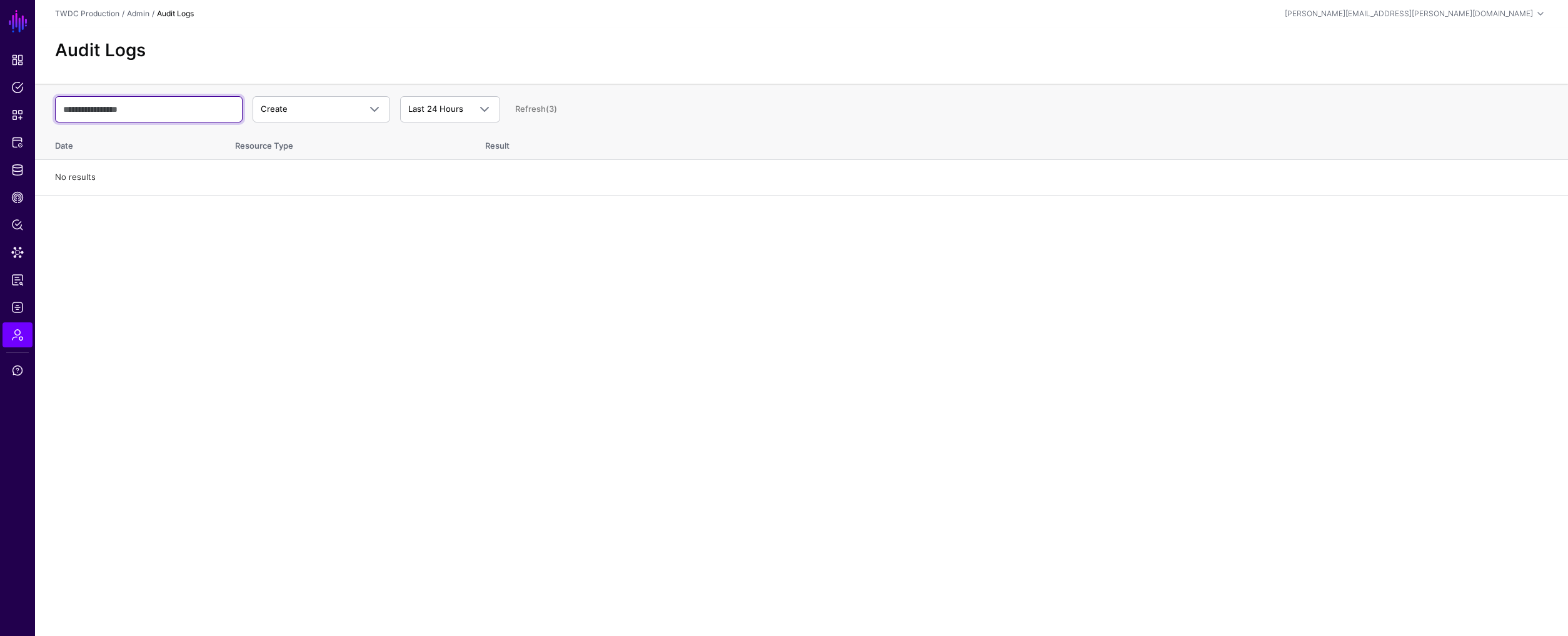
click at [166, 111] on input "text" at bounding box center [149, 109] width 188 height 26
paste input "**********"
type input "**********"
click at [389, 110] on link "Create" at bounding box center [321, 109] width 137 height 26
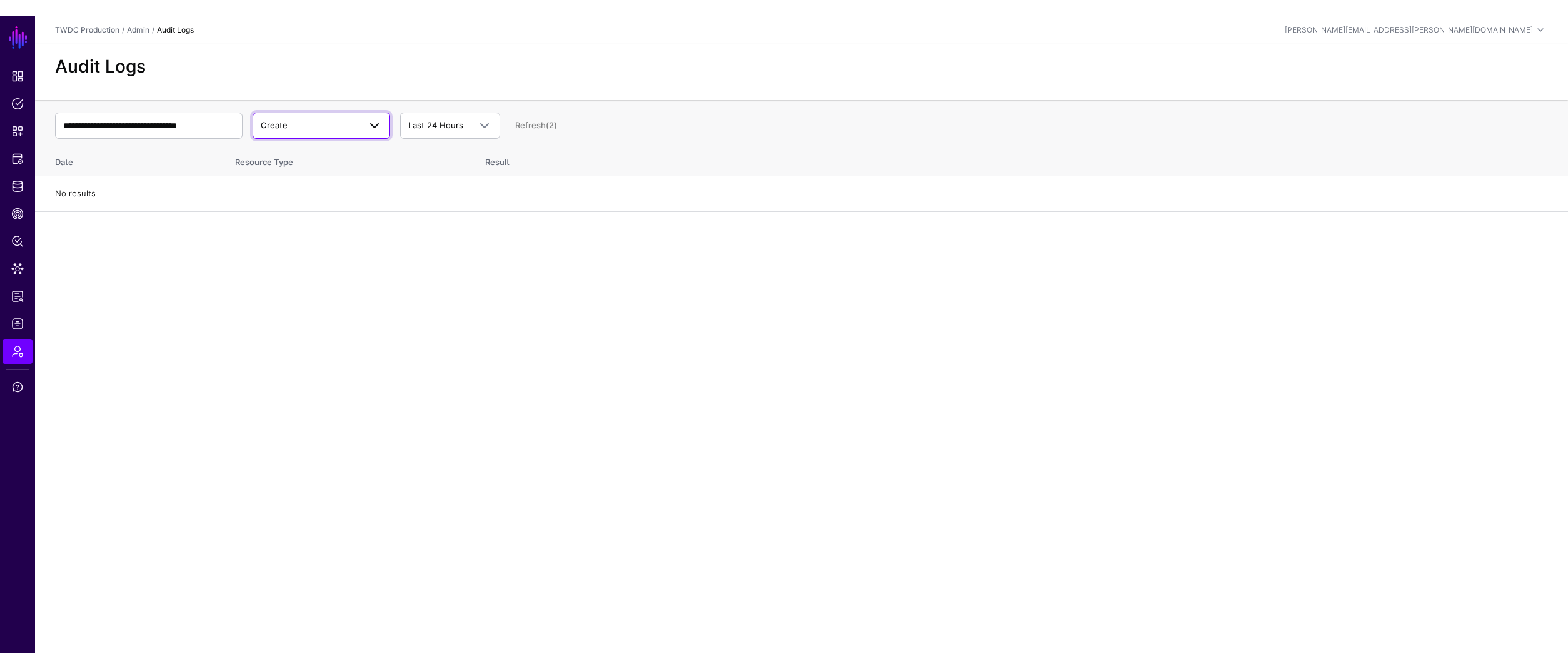
scroll to position [0, 0]
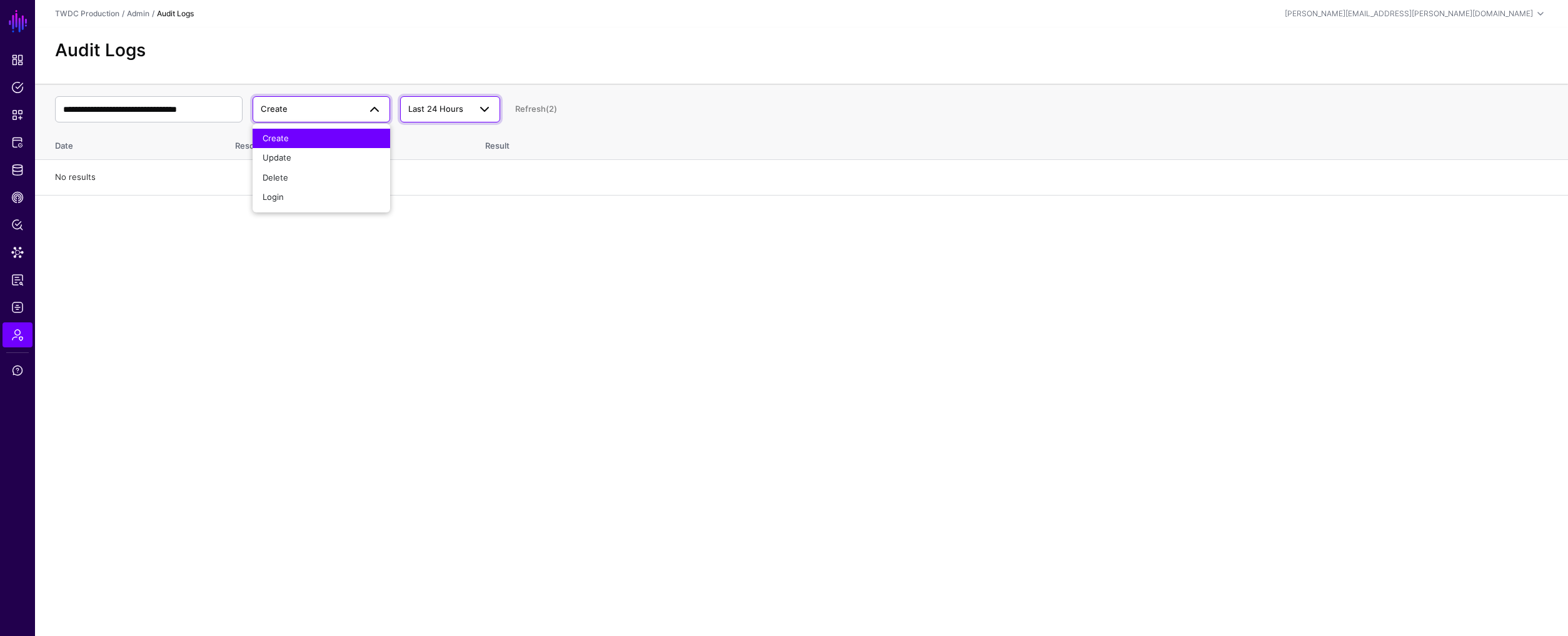
click at [419, 106] on span "Last 24 Hours" at bounding box center [435, 108] width 55 height 10
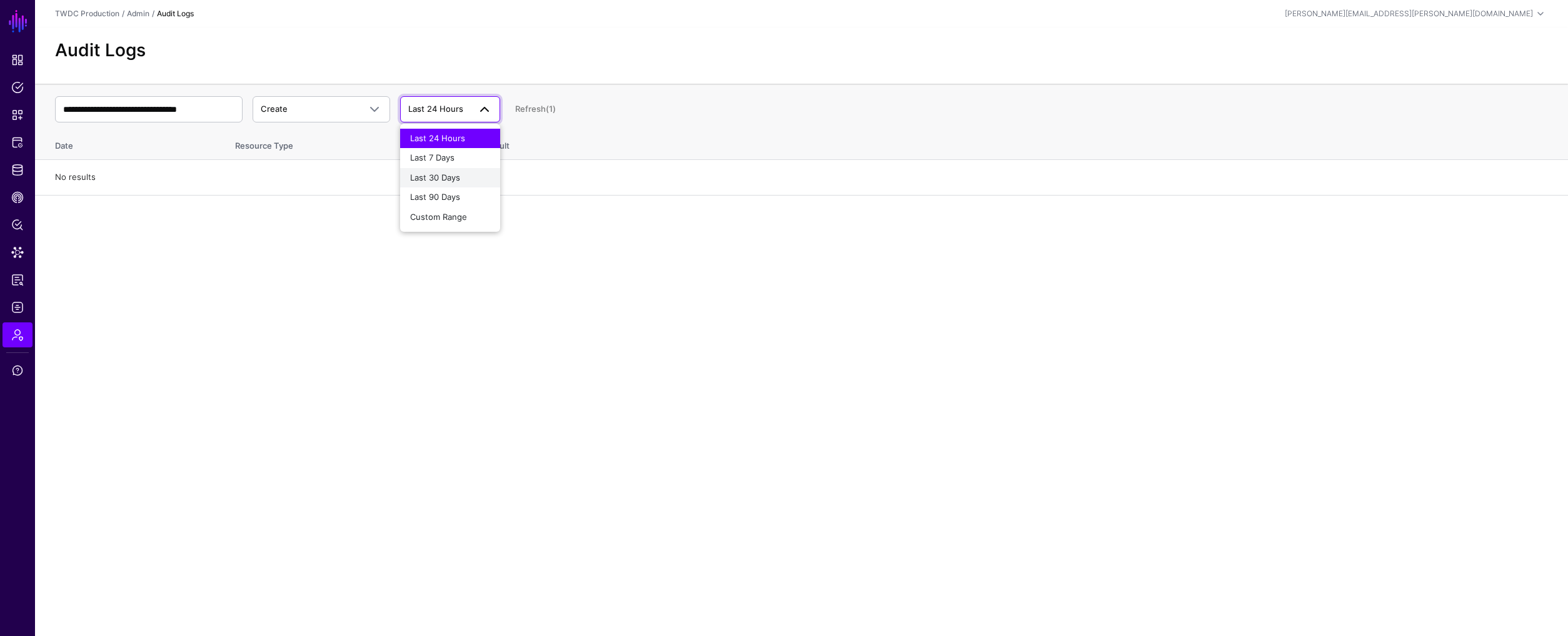
click at [437, 179] on span "Last 30 Days" at bounding box center [435, 177] width 50 height 10
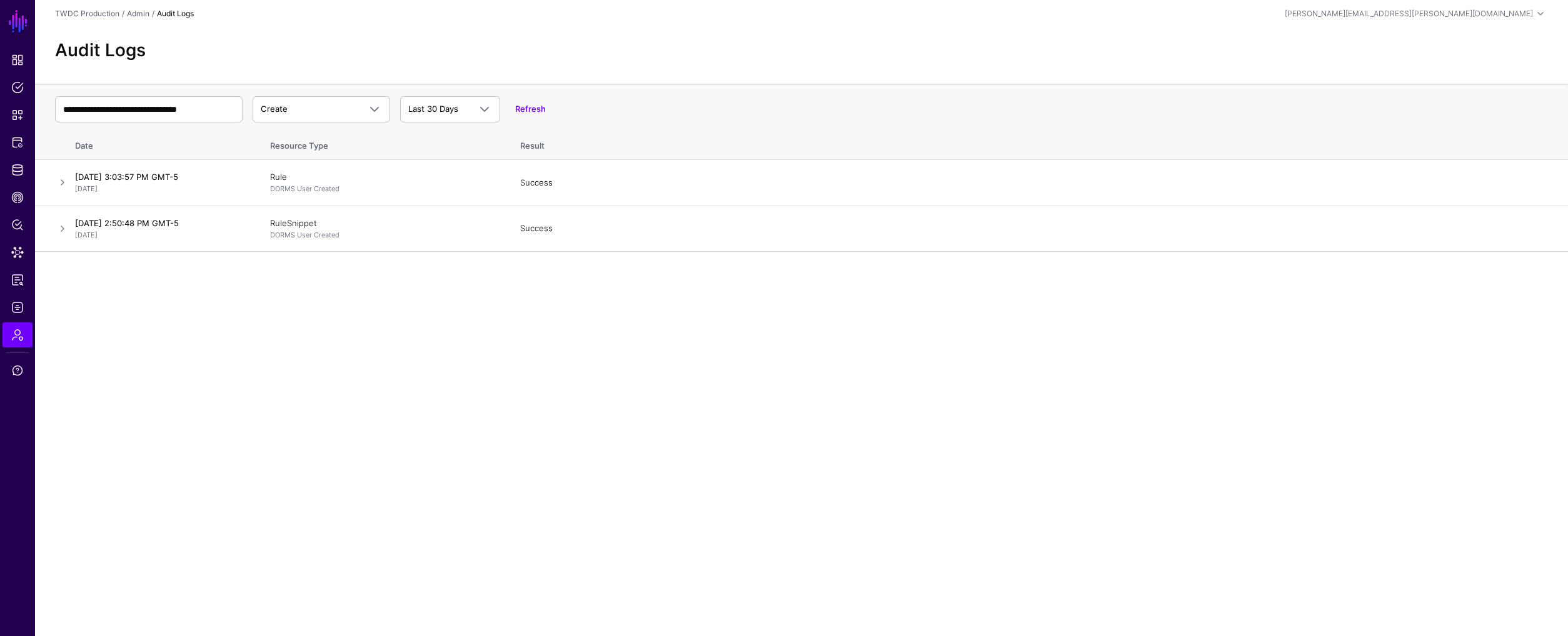
click at [639, 342] on main "**********" at bounding box center [784, 318] width 1568 height 636
click at [332, 115] on span "Create" at bounding box center [321, 109] width 121 height 15
click at [320, 159] on div "Update" at bounding box center [321, 158] width 117 height 13
click at [22, 198] on span "CAEP Hub" at bounding box center [17, 198] width 13 height 13
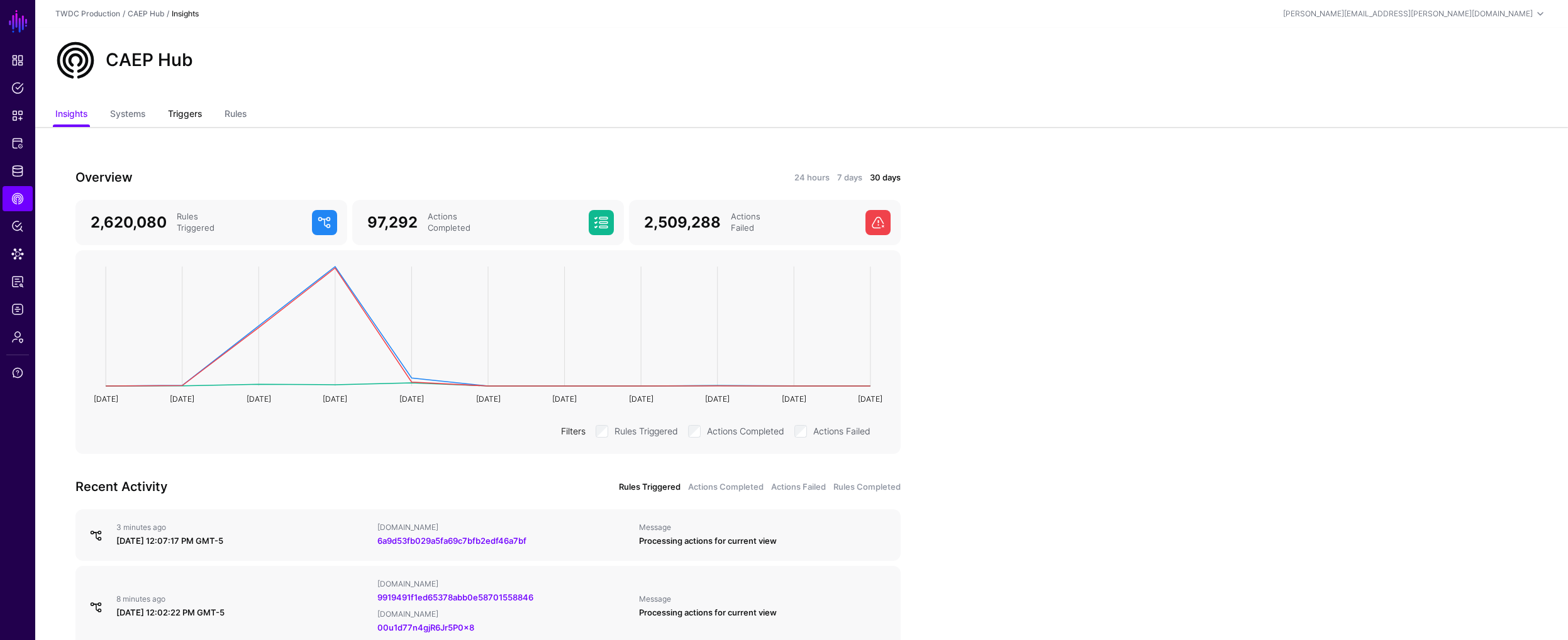
click at [187, 111] on link "Triggers" at bounding box center [184, 115] width 34 height 24
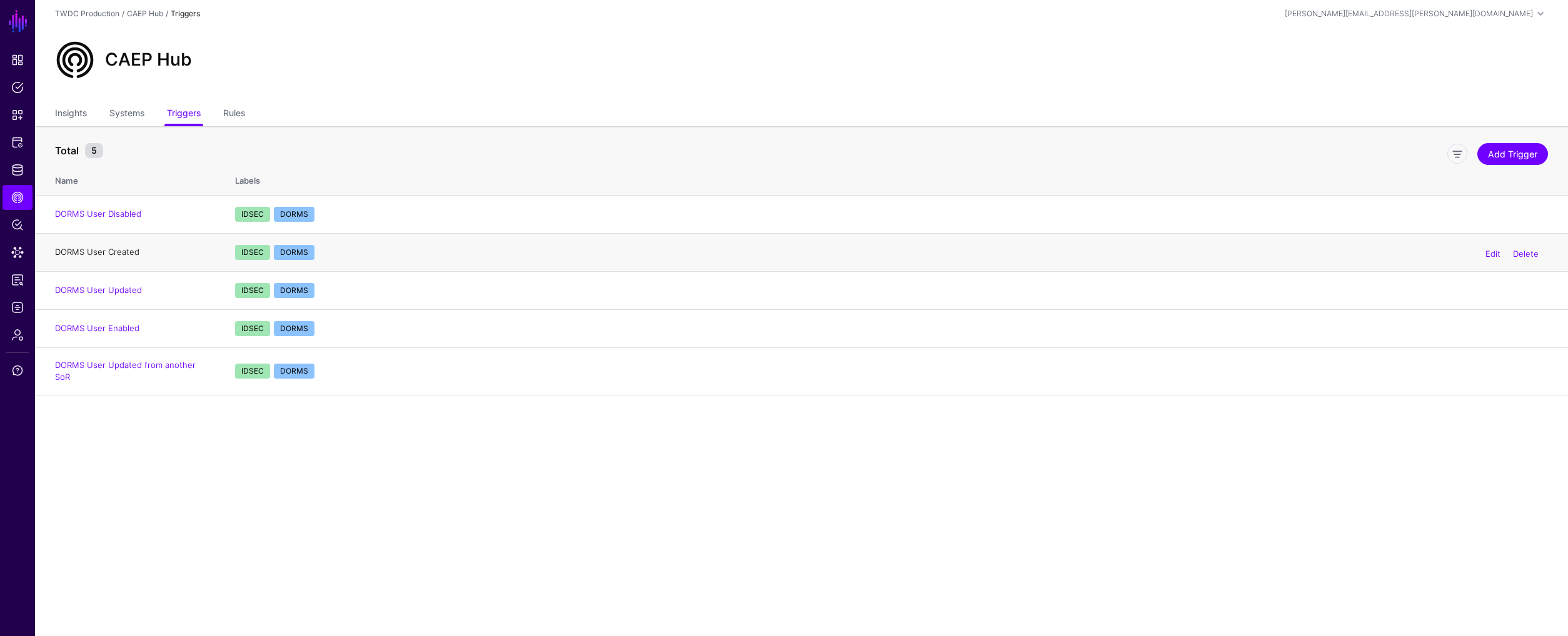
click at [107, 251] on link "DORMS User Created" at bounding box center [97, 252] width 85 height 10
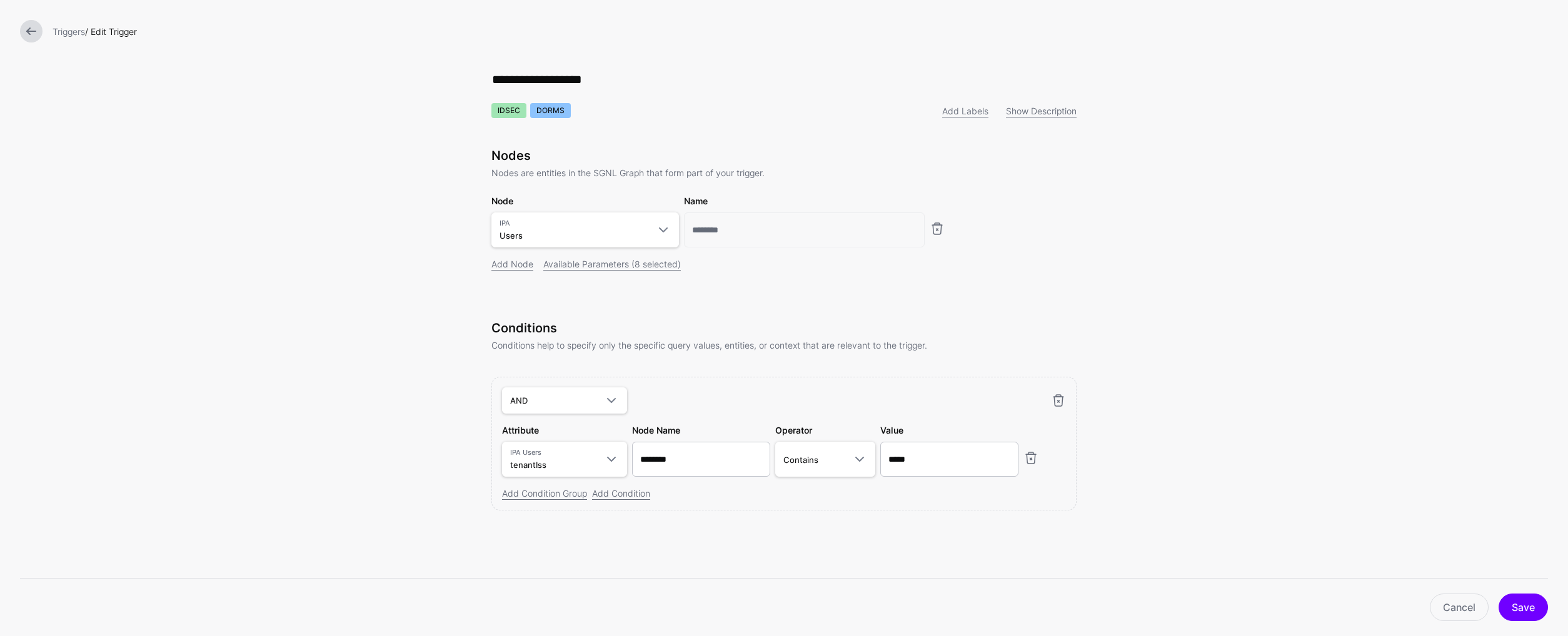
click at [32, 41] on link at bounding box center [31, 31] width 23 height 23
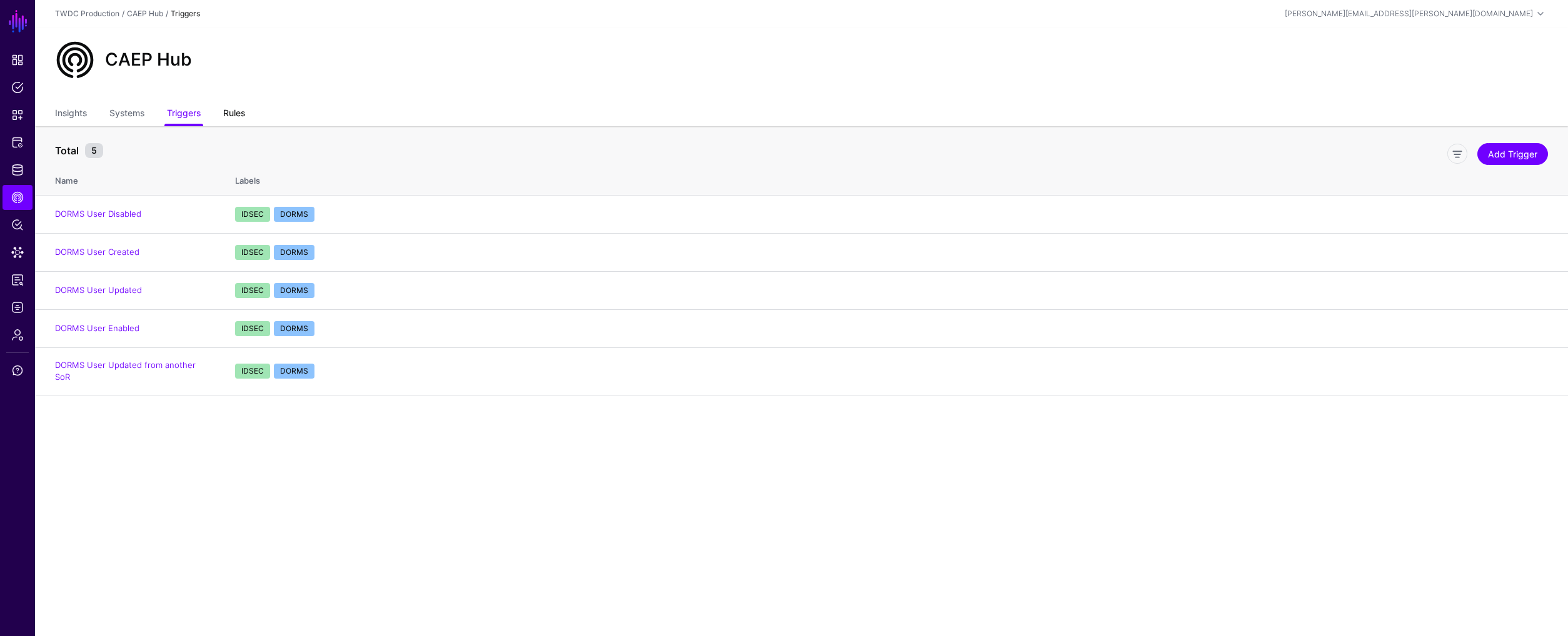
click at [243, 111] on link "Rules" at bounding box center [234, 115] width 22 height 23
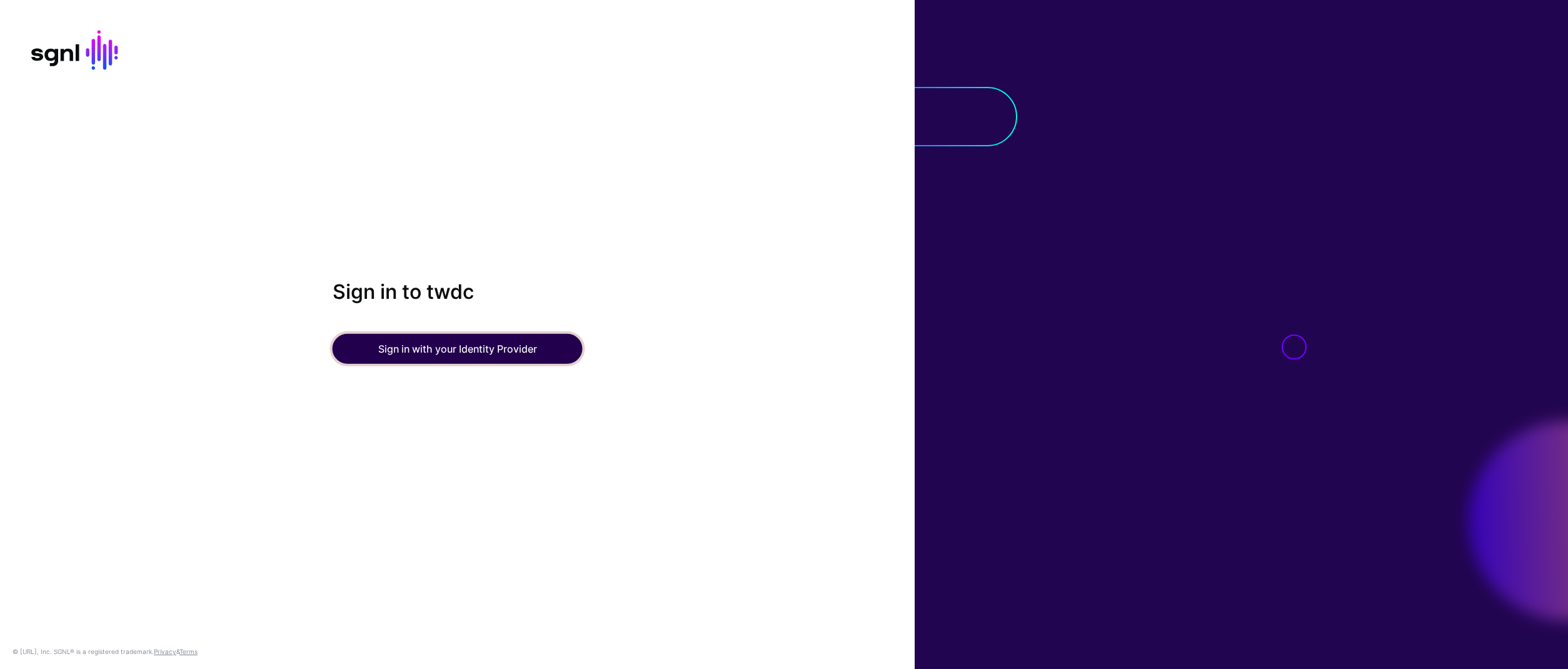
click at [493, 358] on button "Sign in with your Identity Provider" at bounding box center [457, 348] width 250 height 30
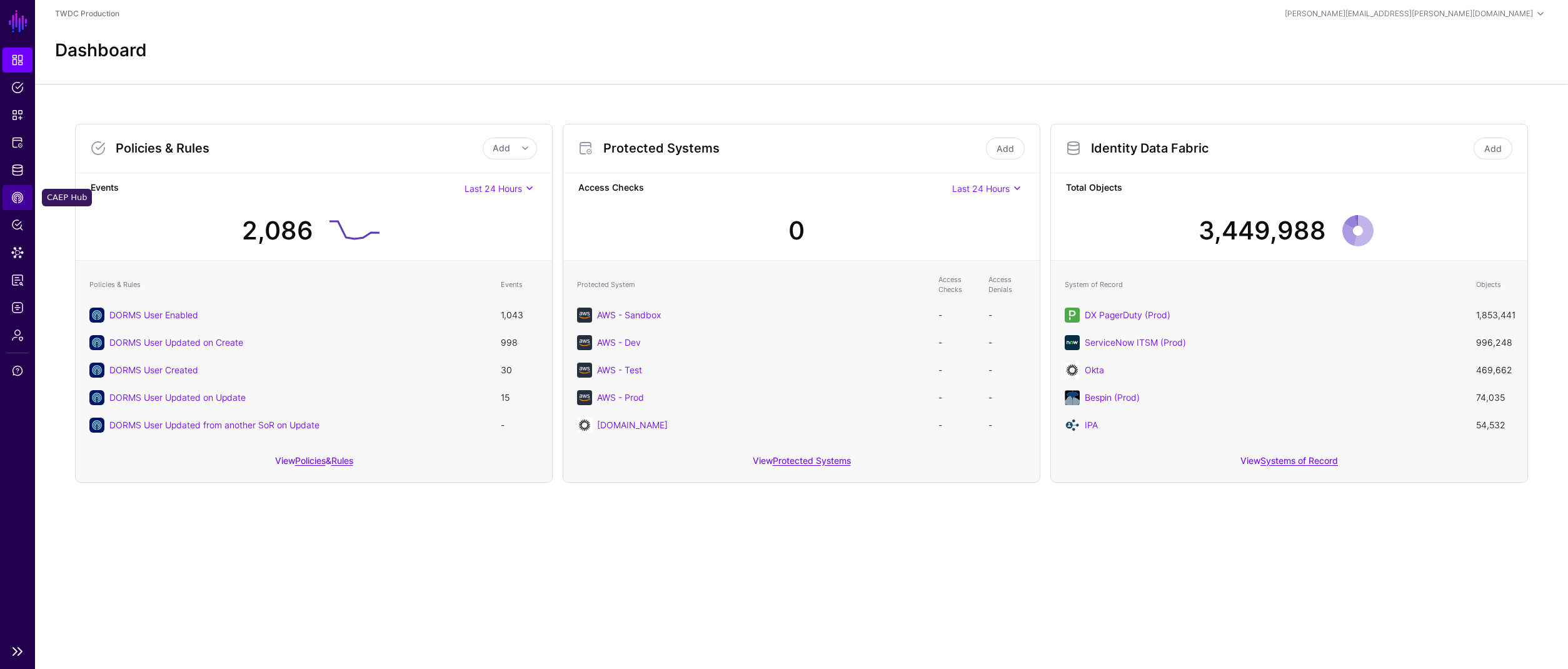
click at [17, 201] on span "CAEP Hub" at bounding box center [17, 198] width 13 height 13
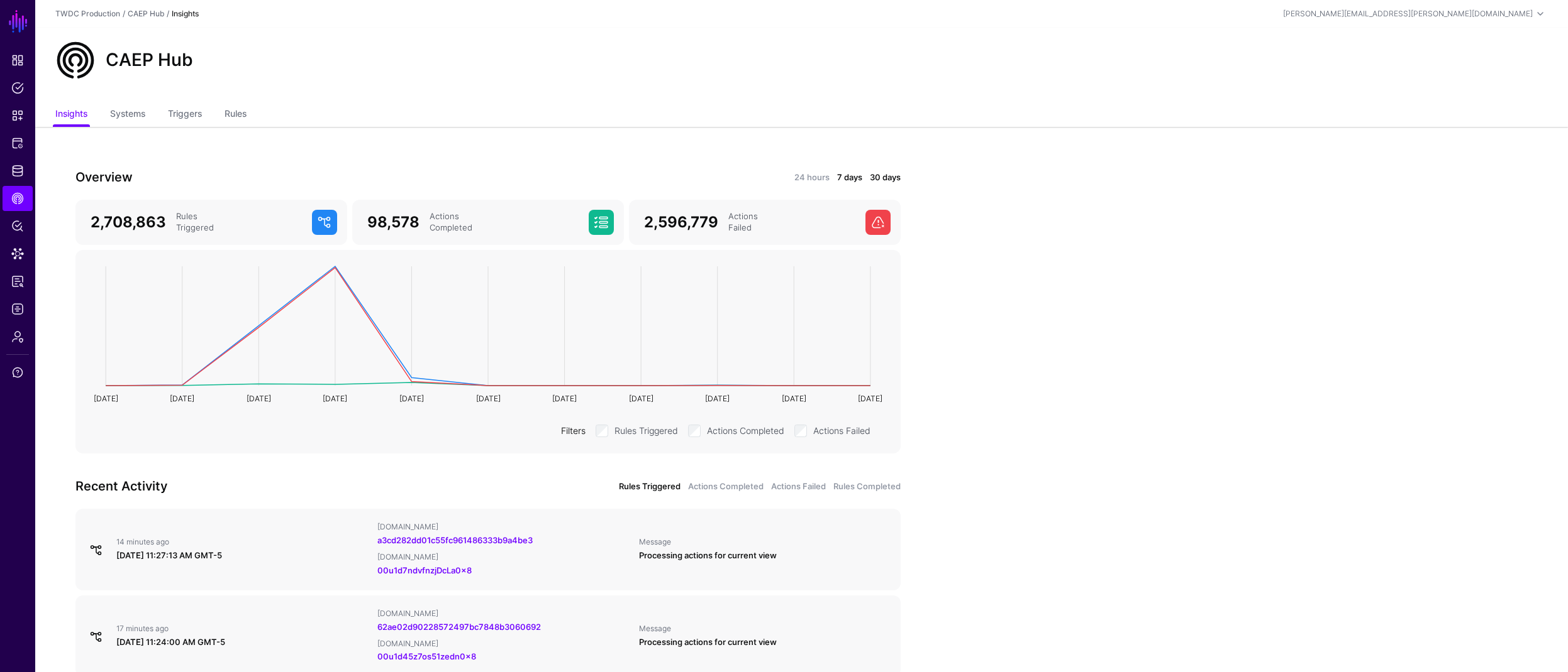
click at [849, 173] on link "7 days" at bounding box center [849, 178] width 25 height 13
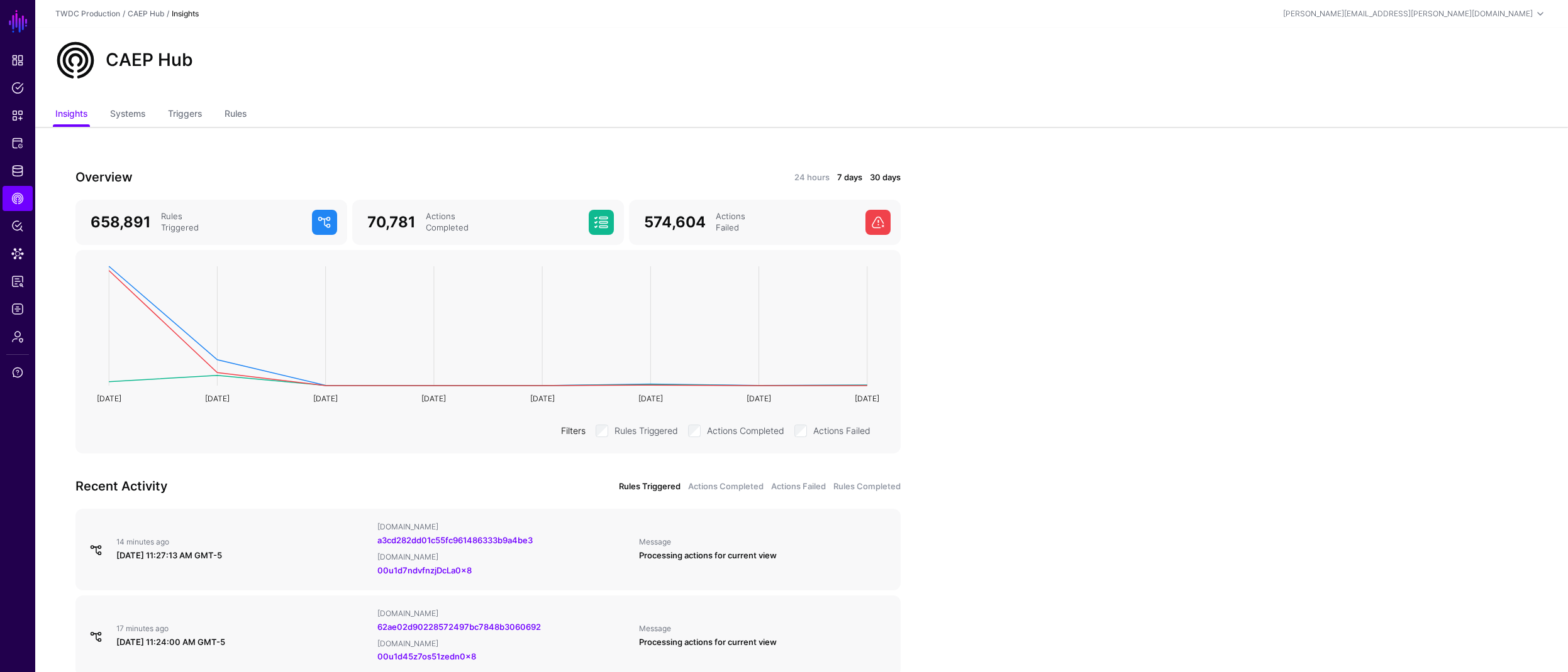
click at [876, 176] on link "30 days" at bounding box center [885, 178] width 31 height 13
